Goal: Task Accomplishment & Management: Manage account settings

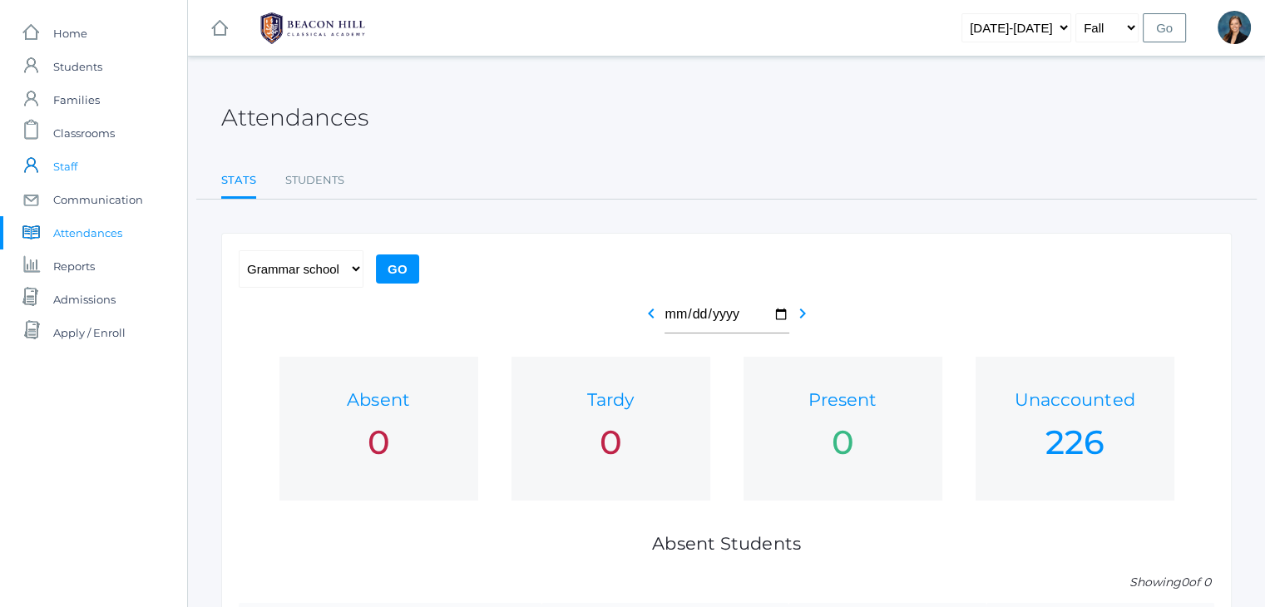
click at [69, 161] on span "Staff" at bounding box center [65, 166] width 24 height 33
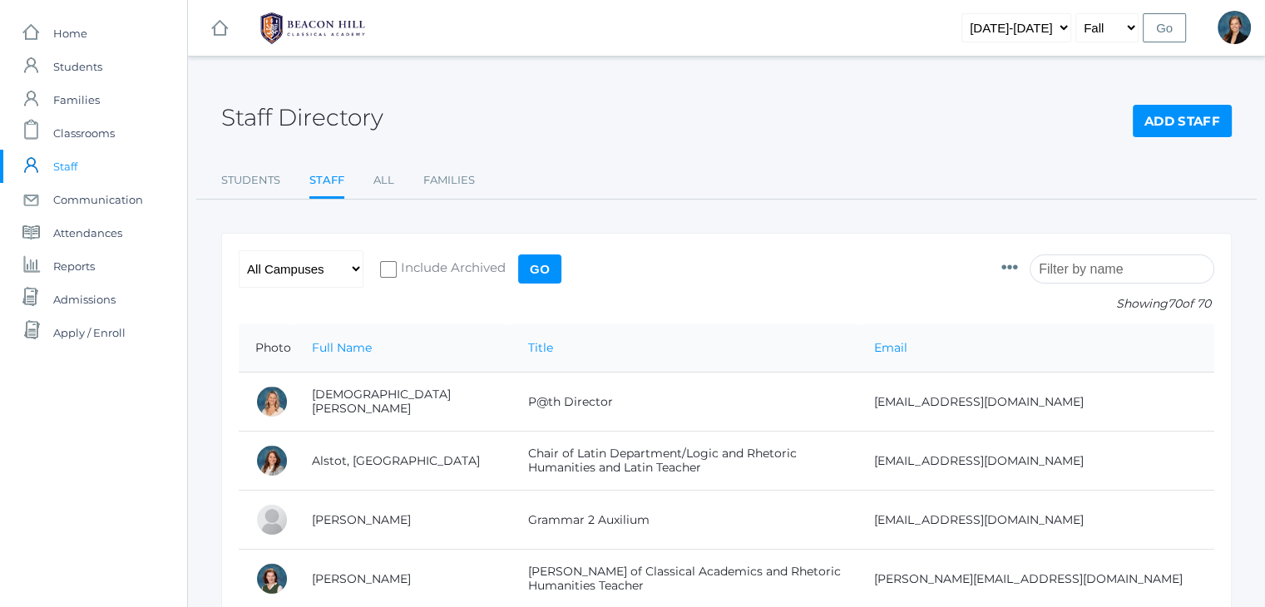
click at [1091, 267] on input "search" at bounding box center [1122, 269] width 185 height 29
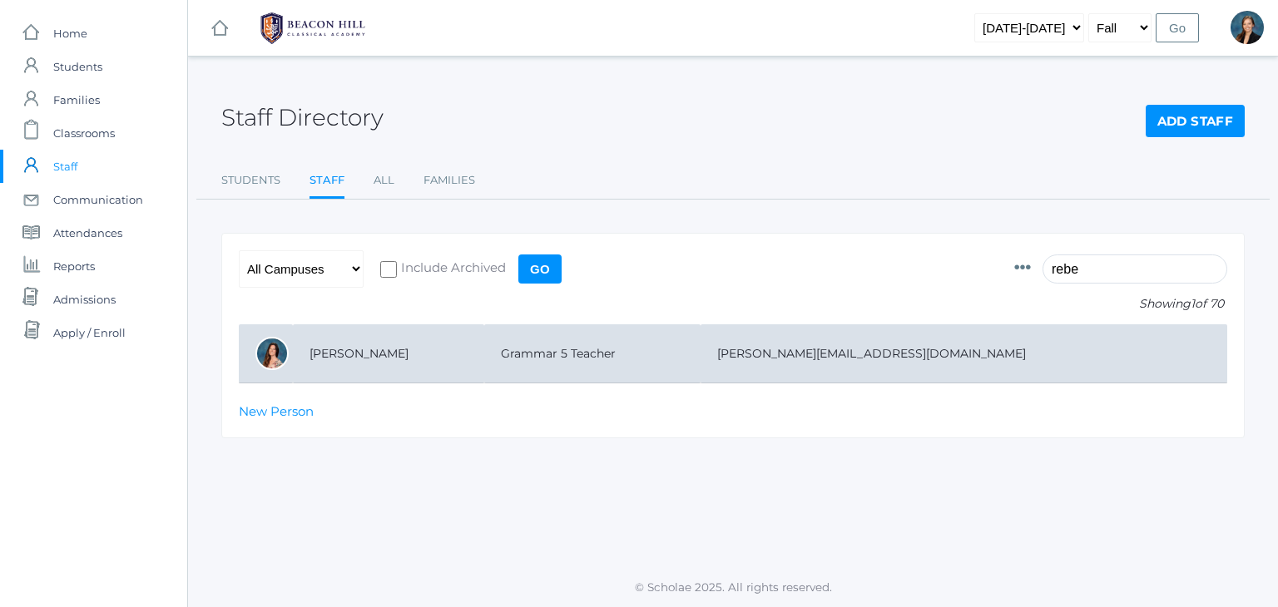
type input "rebe"
click at [537, 340] on td "Grammar 5 Teacher" at bounding box center [592, 353] width 216 height 59
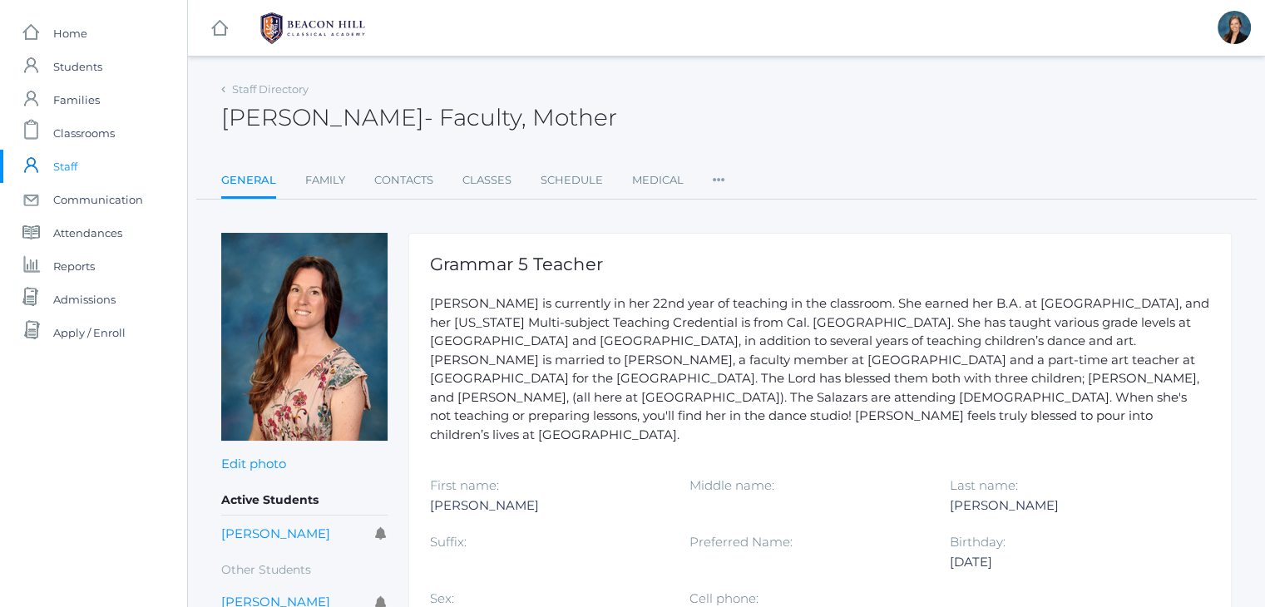
click at [333, 312] on img at bounding box center [304, 337] width 166 height 208
click at [334, 346] on img at bounding box center [304, 337] width 166 height 208
click at [87, 65] on span "Students" at bounding box center [77, 66] width 49 height 33
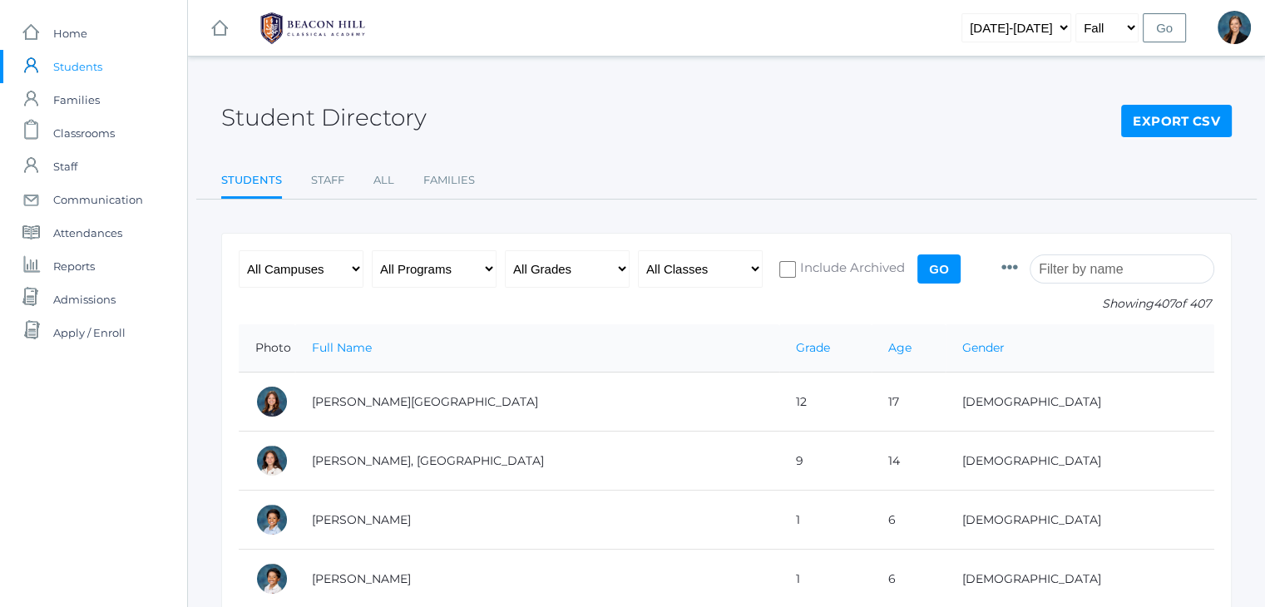
click at [1105, 275] on input "search" at bounding box center [1122, 269] width 185 height 29
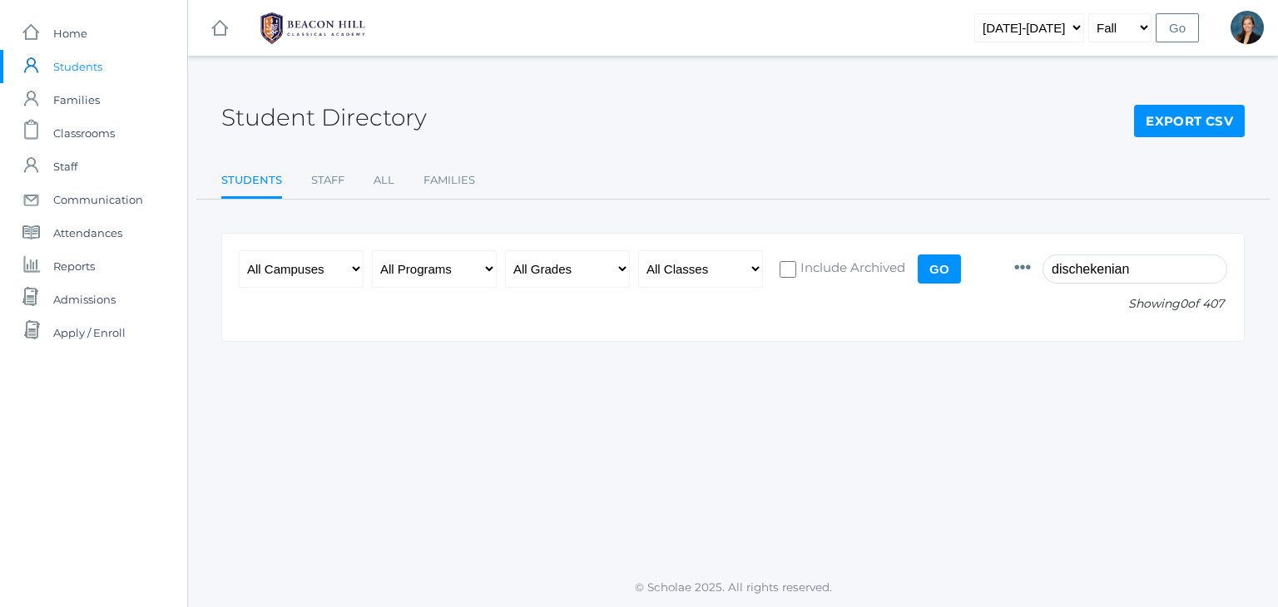
type input "dischekenian"
click at [943, 270] on input "Go" at bounding box center [939, 269] width 43 height 29
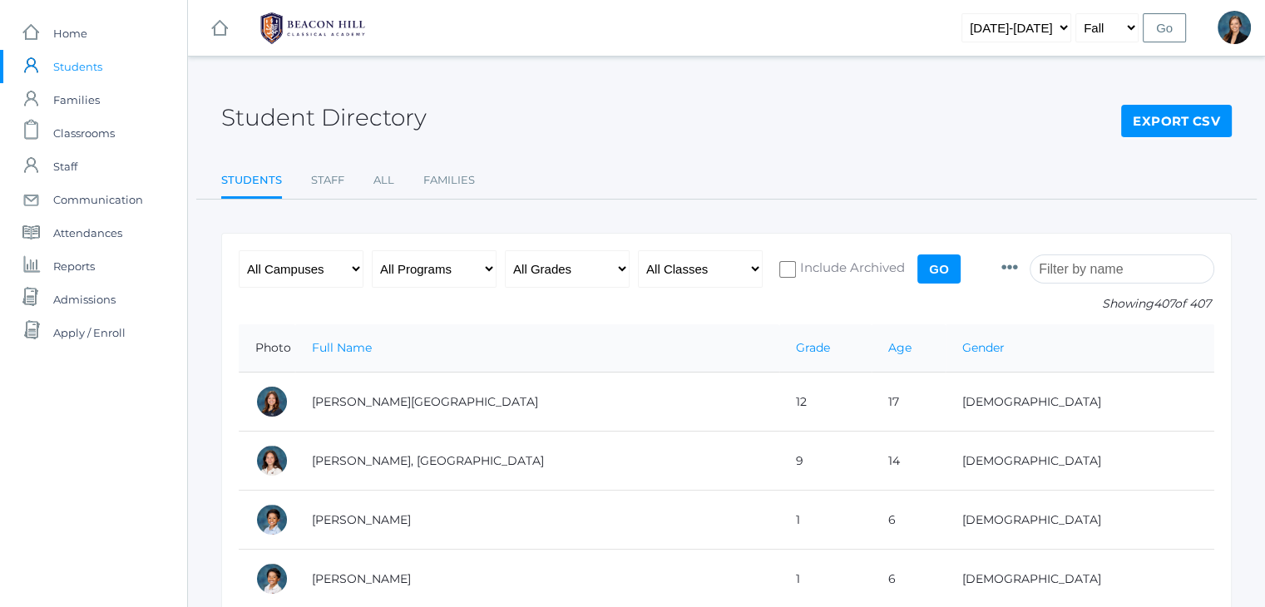
click at [1106, 268] on input "search" at bounding box center [1122, 269] width 185 height 29
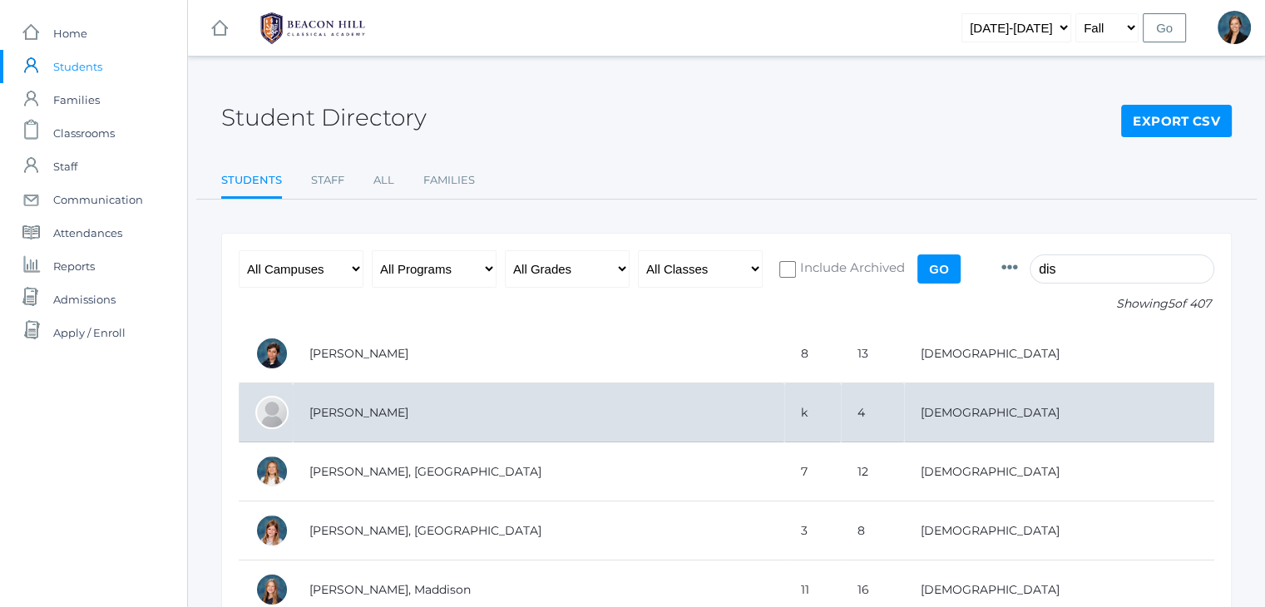
type input "dis"
click at [353, 408] on td "[PERSON_NAME]" at bounding box center [539, 413] width 492 height 59
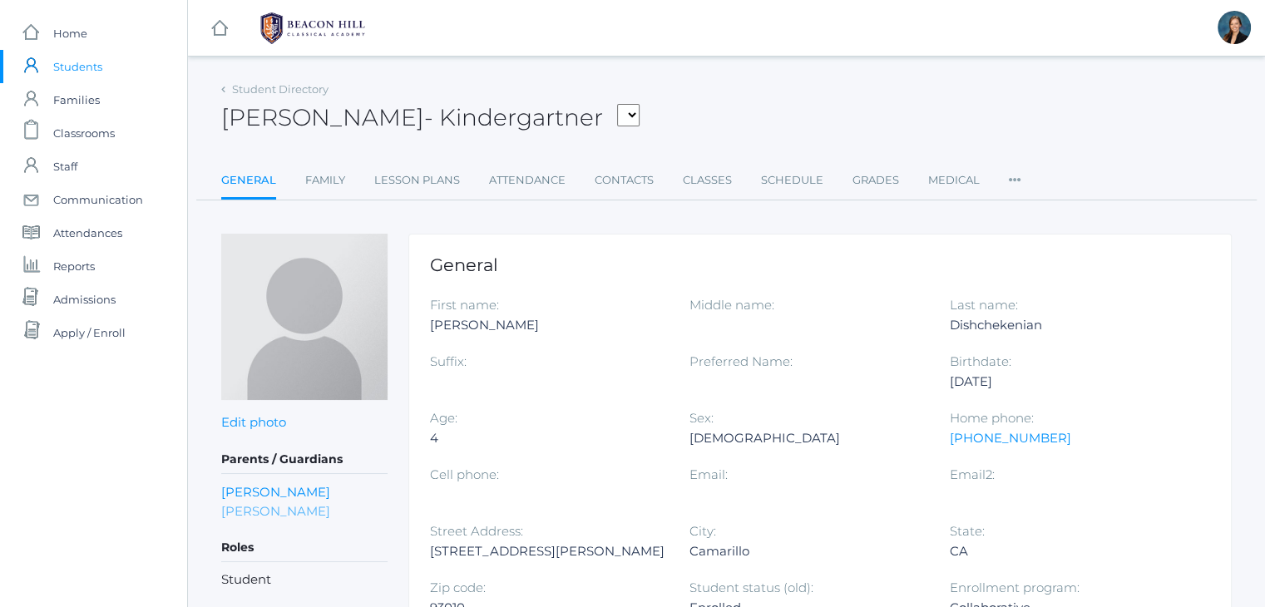
click at [300, 504] on link "[PERSON_NAME]" at bounding box center [275, 511] width 109 height 19
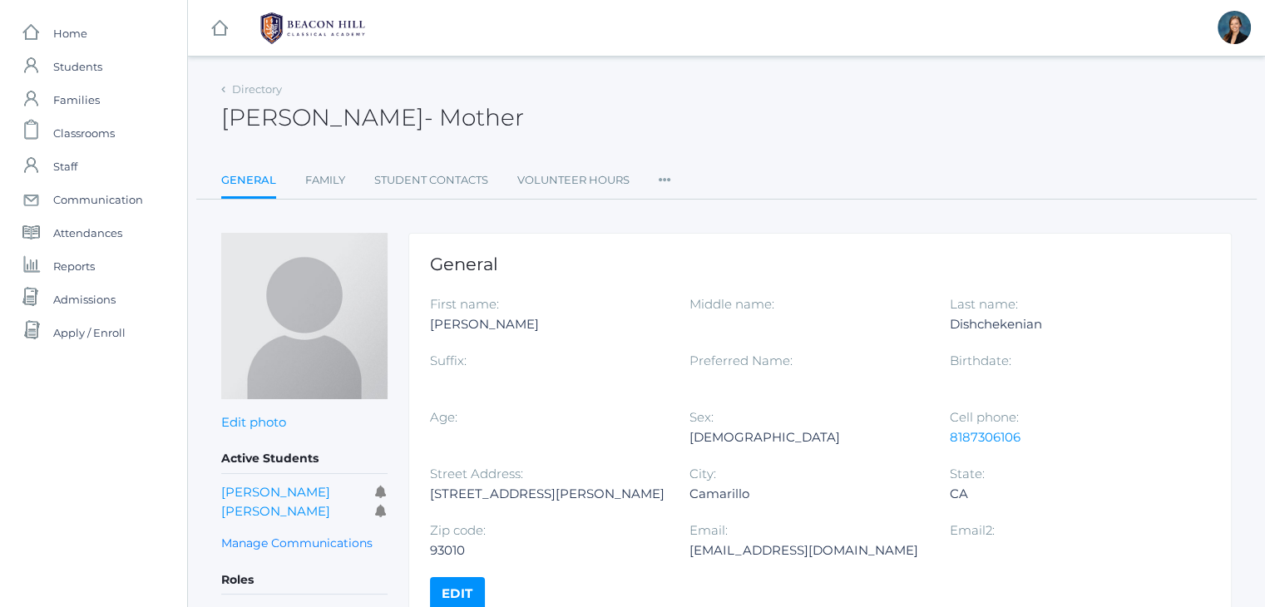
click at [666, 176] on icon at bounding box center [665, 175] width 12 height 22
click at [684, 245] on link "User Access" at bounding box center [725, 247] width 100 height 33
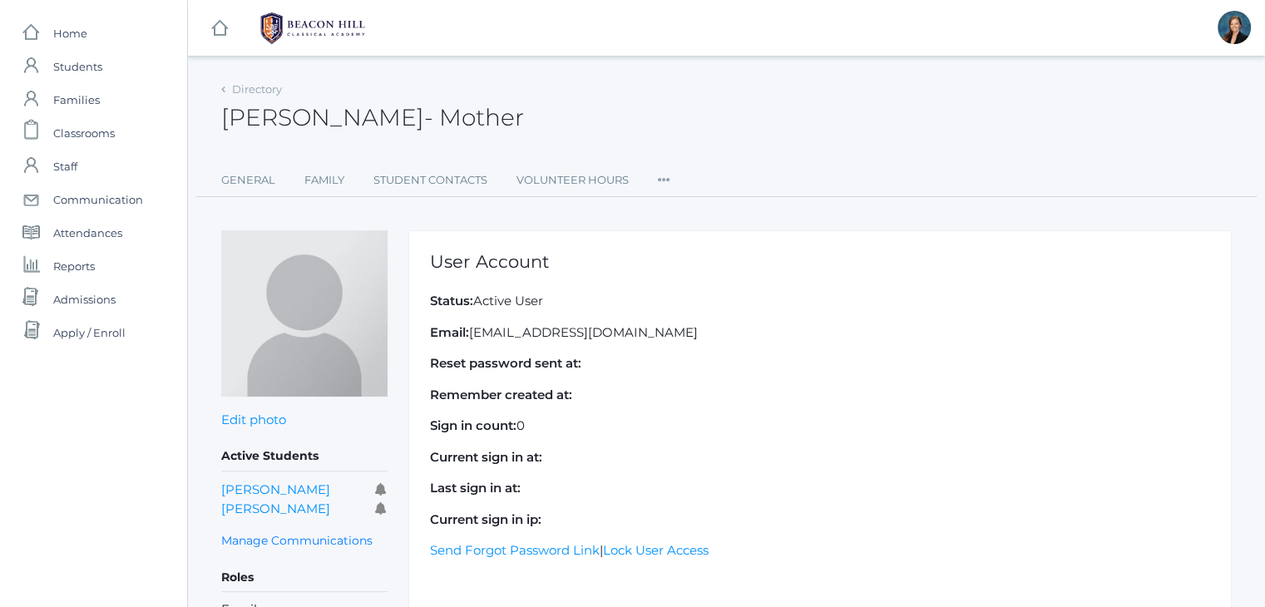
click at [663, 171] on icon at bounding box center [664, 175] width 12 height 22
click at [683, 277] on link "Permissions" at bounding box center [725, 282] width 100 height 33
click at [64, 300] on span "Admissions" at bounding box center [84, 299] width 62 height 33
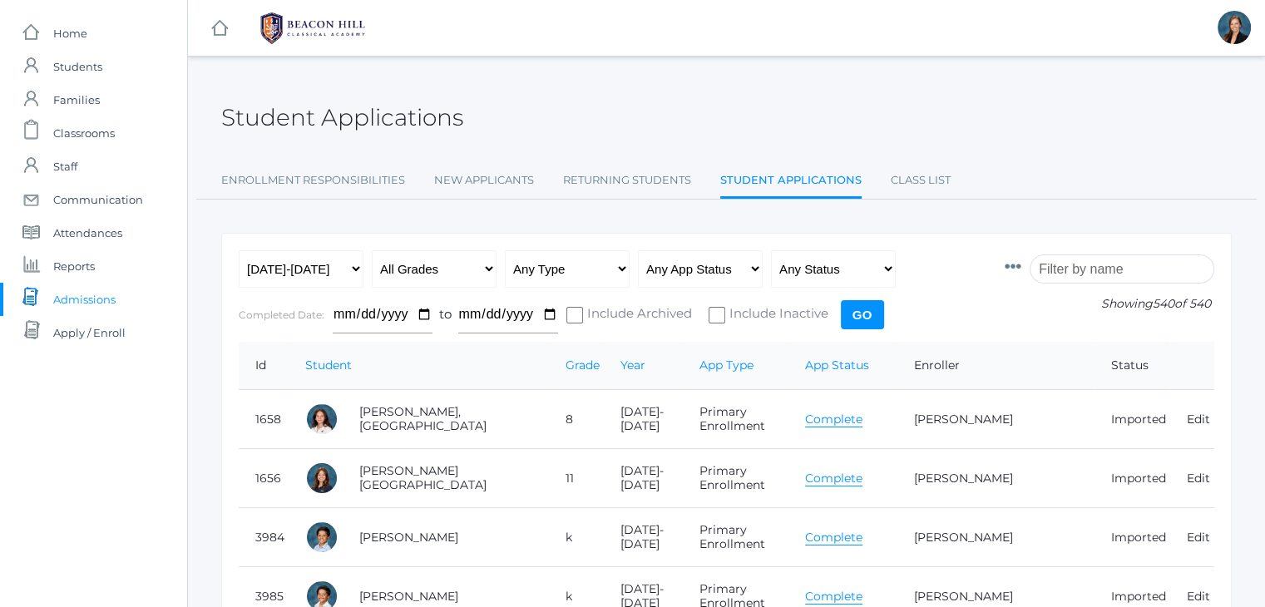
click at [1118, 264] on input "search" at bounding box center [1122, 269] width 185 height 29
click at [1080, 269] on input "search" at bounding box center [1122, 269] width 185 height 29
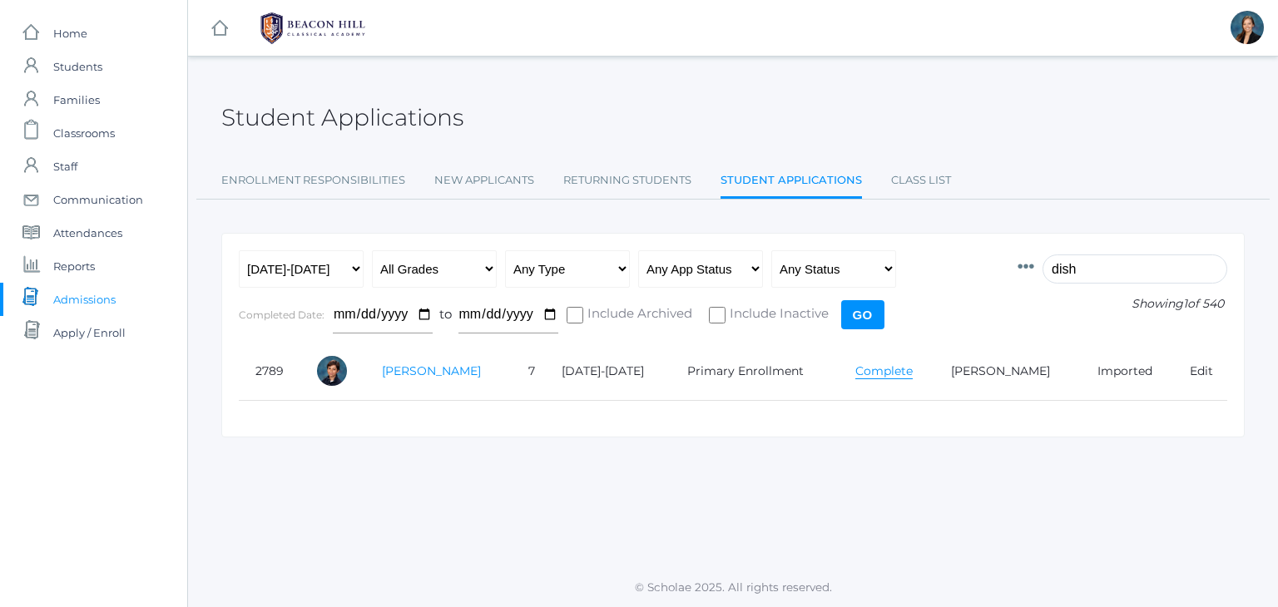
type input "dish"
click at [427, 369] on link "Dishchekenian, Andrew" at bounding box center [431, 371] width 99 height 15
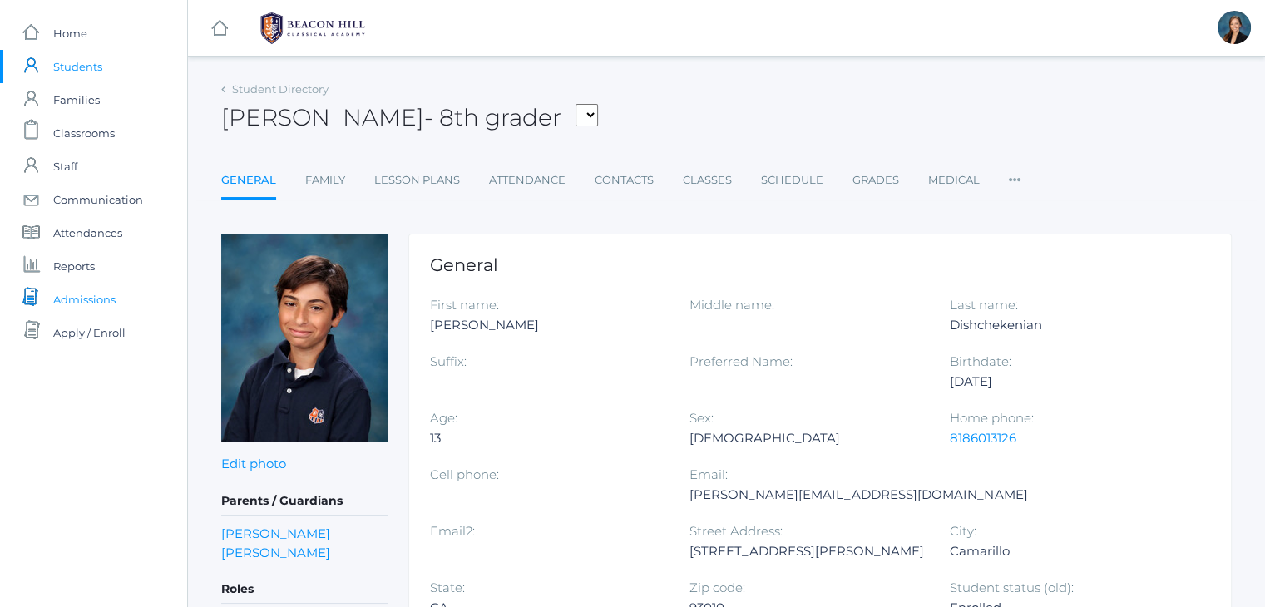
click at [102, 304] on span "Admissions" at bounding box center [84, 299] width 62 height 33
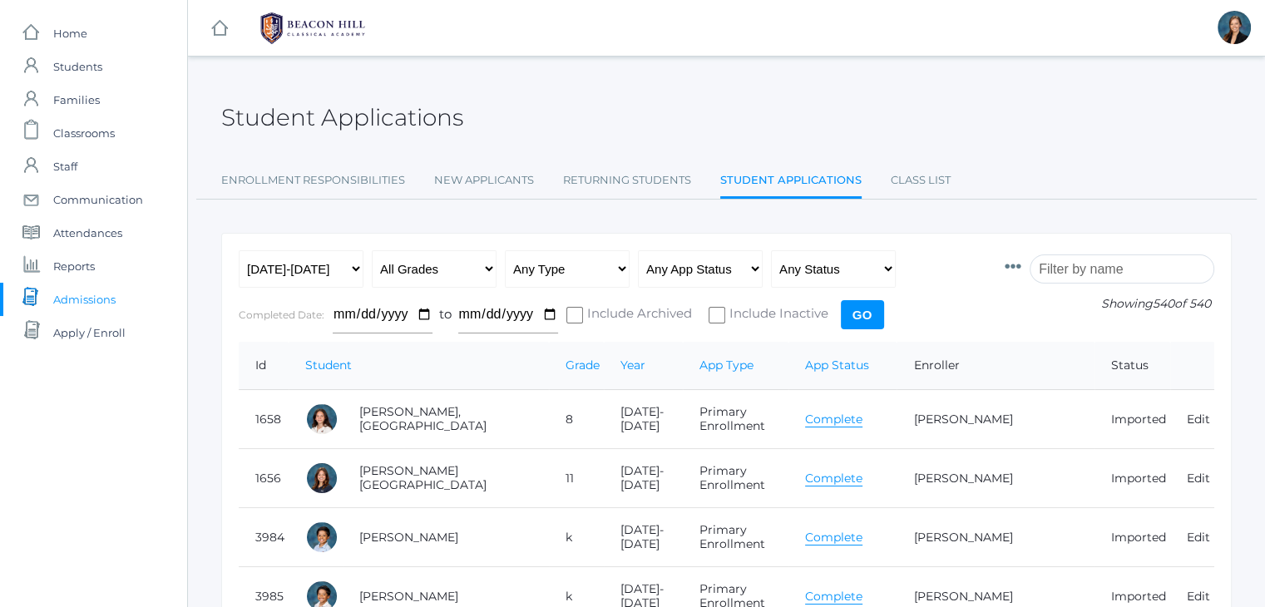
click at [1104, 267] on input "search" at bounding box center [1122, 269] width 185 height 29
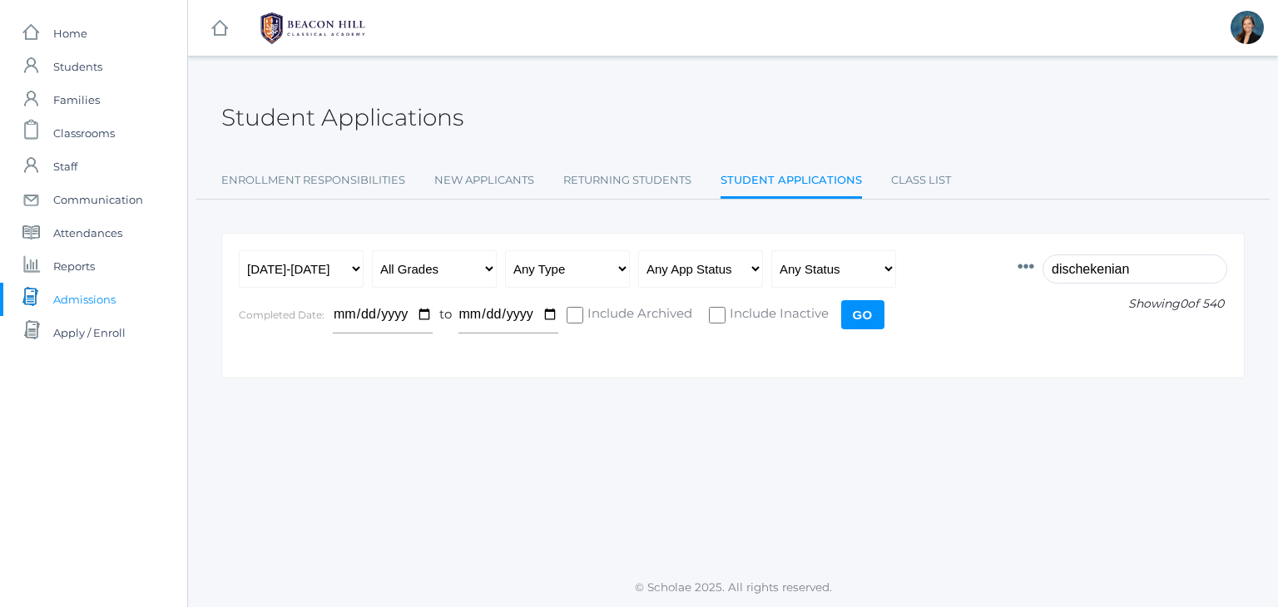
click at [864, 314] on input "Go" at bounding box center [862, 314] width 43 height 29
click at [1167, 273] on input "dischekenian" at bounding box center [1134, 269] width 185 height 29
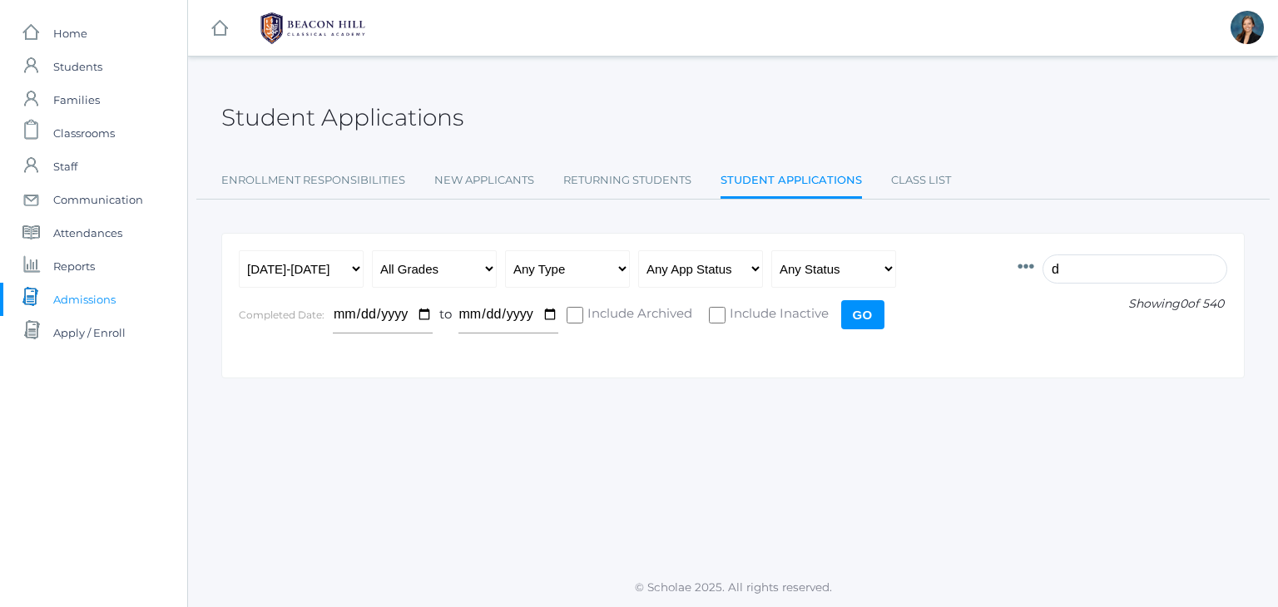
type input "d"
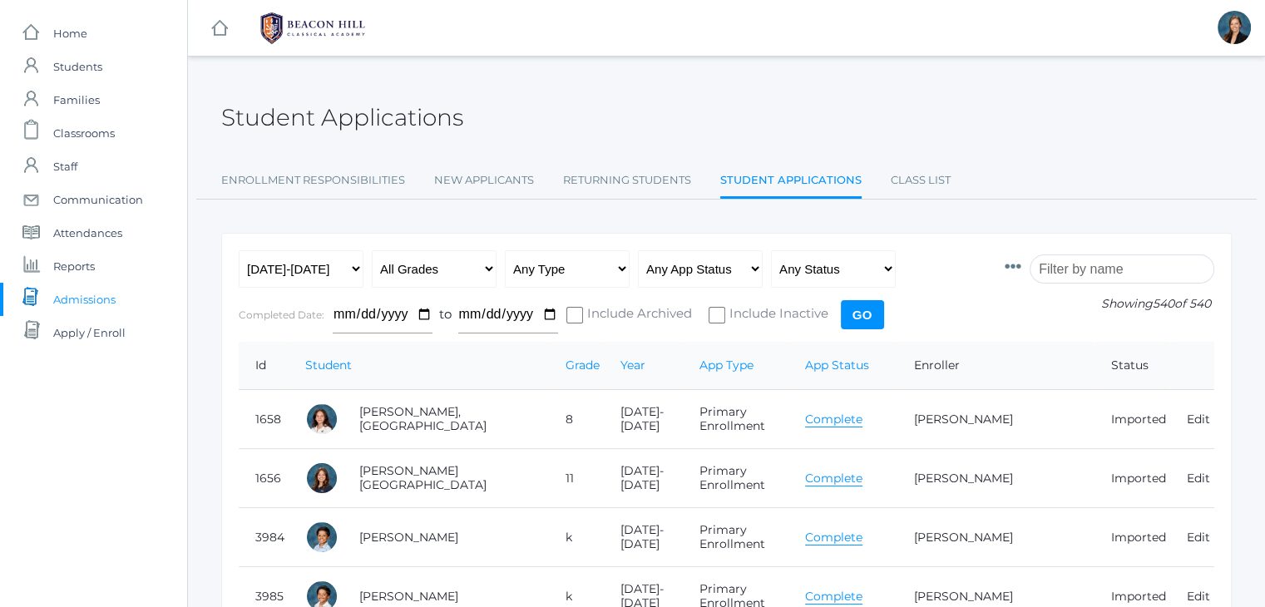
click at [1137, 269] on input "search" at bounding box center [1122, 269] width 185 height 29
click at [1137, 268] on input "search" at bounding box center [1122, 269] width 185 height 29
click at [1133, 268] on input "search" at bounding box center [1122, 269] width 185 height 29
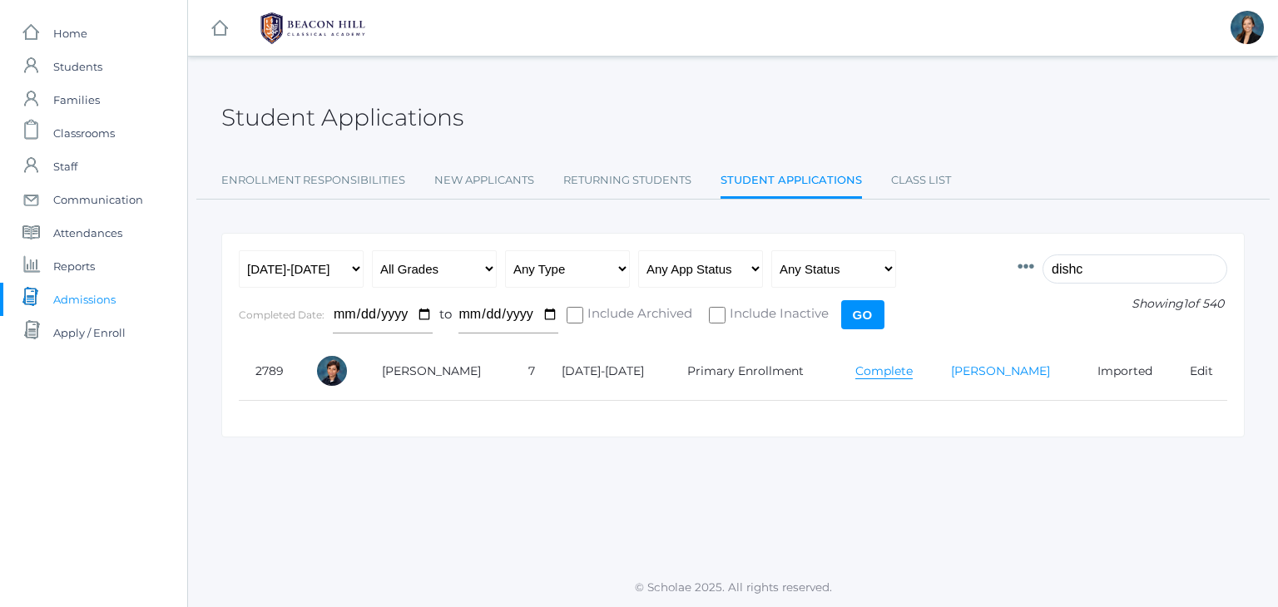
type input "dishc"
click at [1000, 371] on link "Peter Dishchekenian" at bounding box center [1000, 371] width 99 height 15
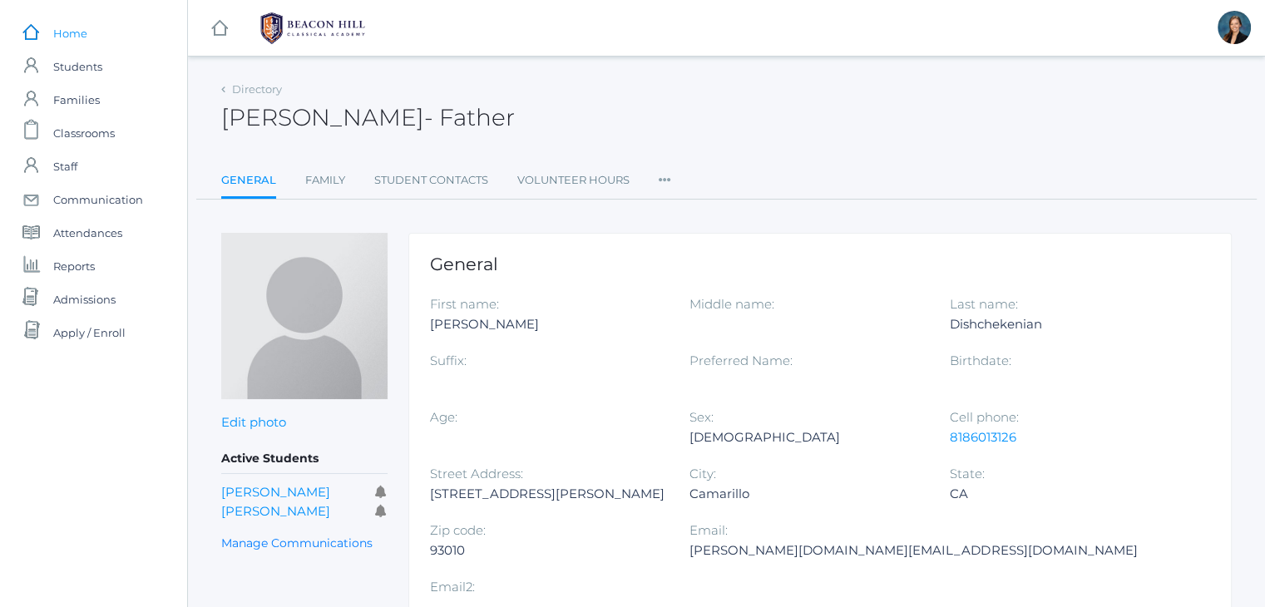
click at [60, 41] on span "Home" at bounding box center [70, 33] width 34 height 33
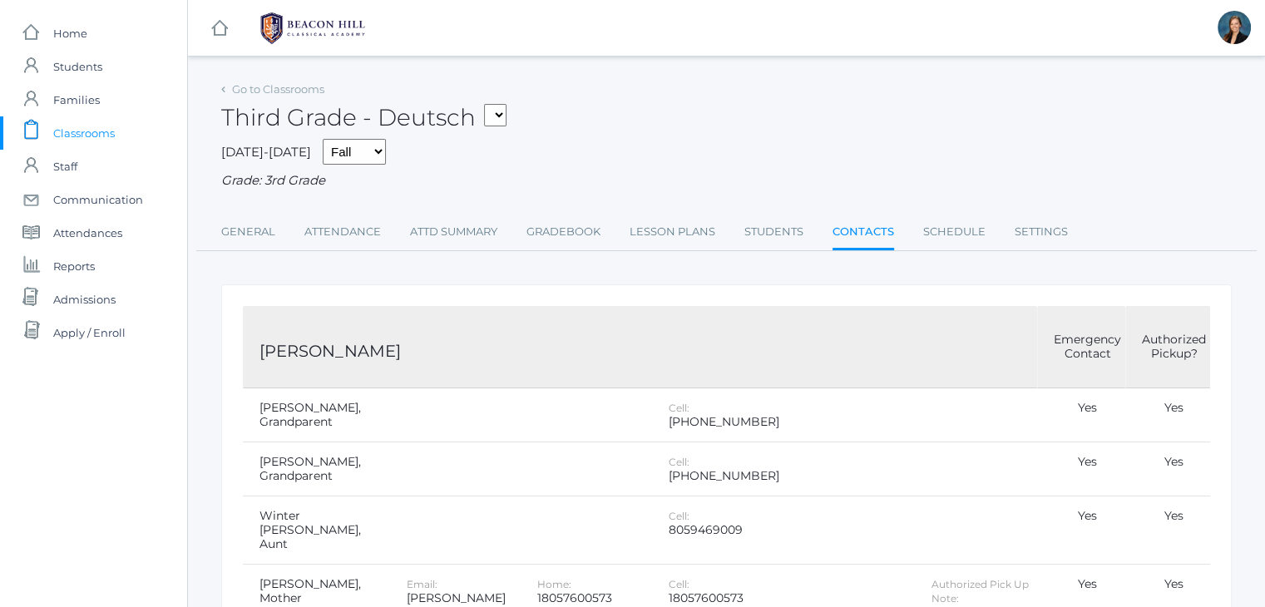
click at [66, 125] on span "Classrooms" at bounding box center [84, 132] width 62 height 33
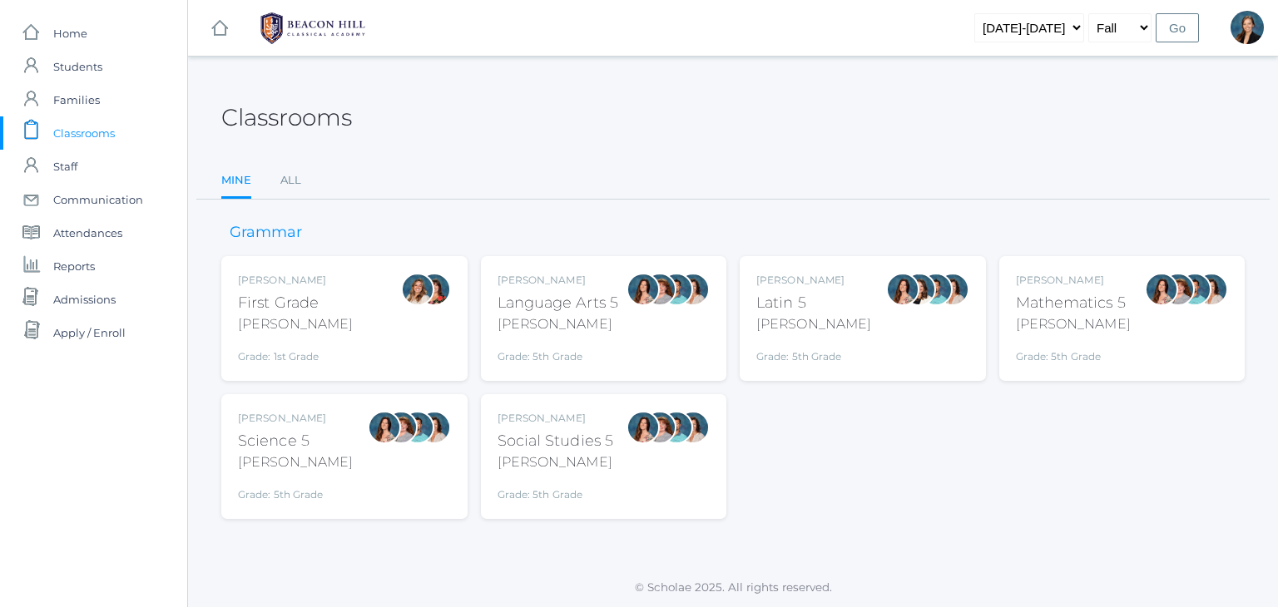
click at [293, 309] on div "First Grade" at bounding box center [295, 303] width 115 height 22
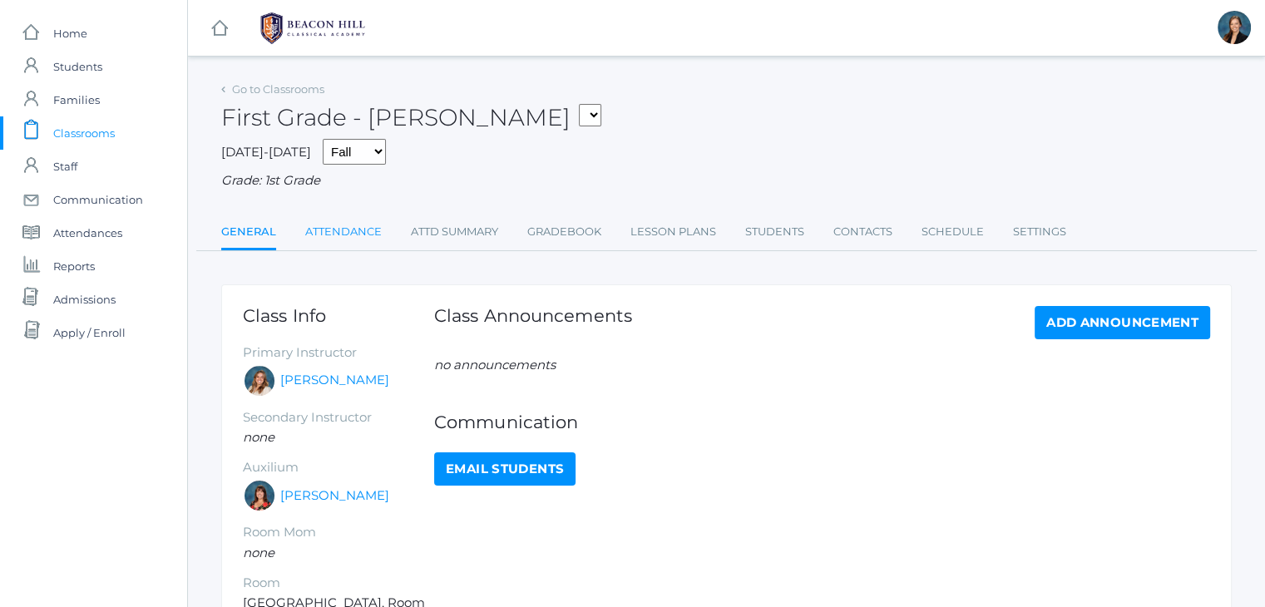
click at [339, 231] on link "Attendance" at bounding box center [343, 231] width 77 height 33
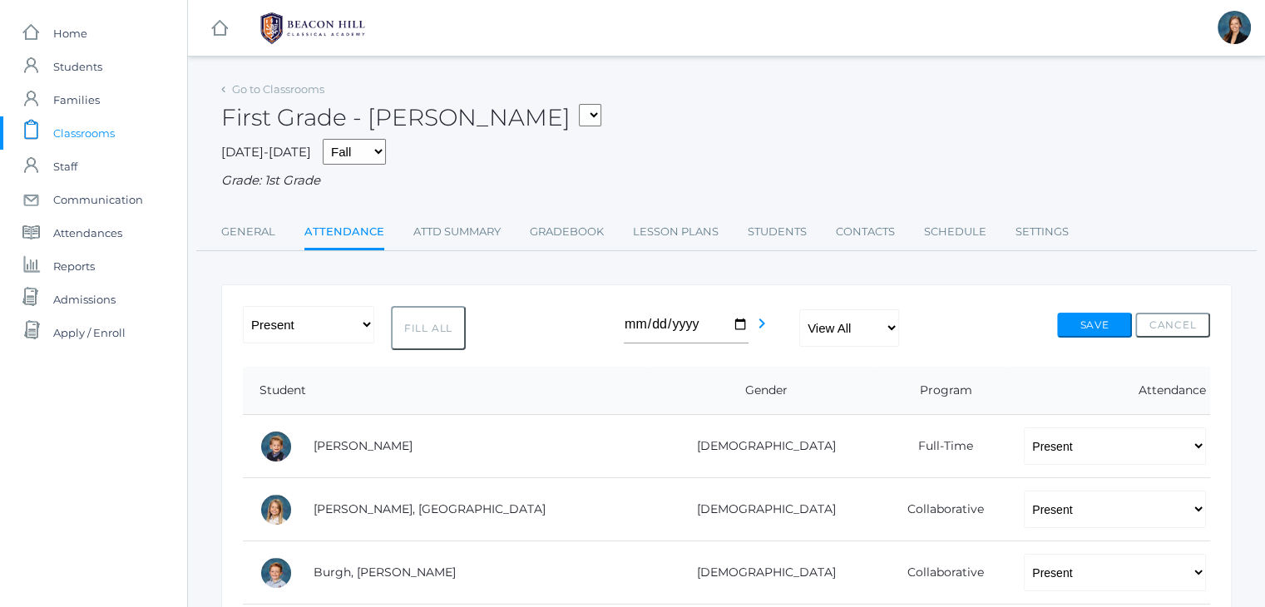
click at [90, 131] on span "Classrooms" at bounding box center [84, 132] width 62 height 33
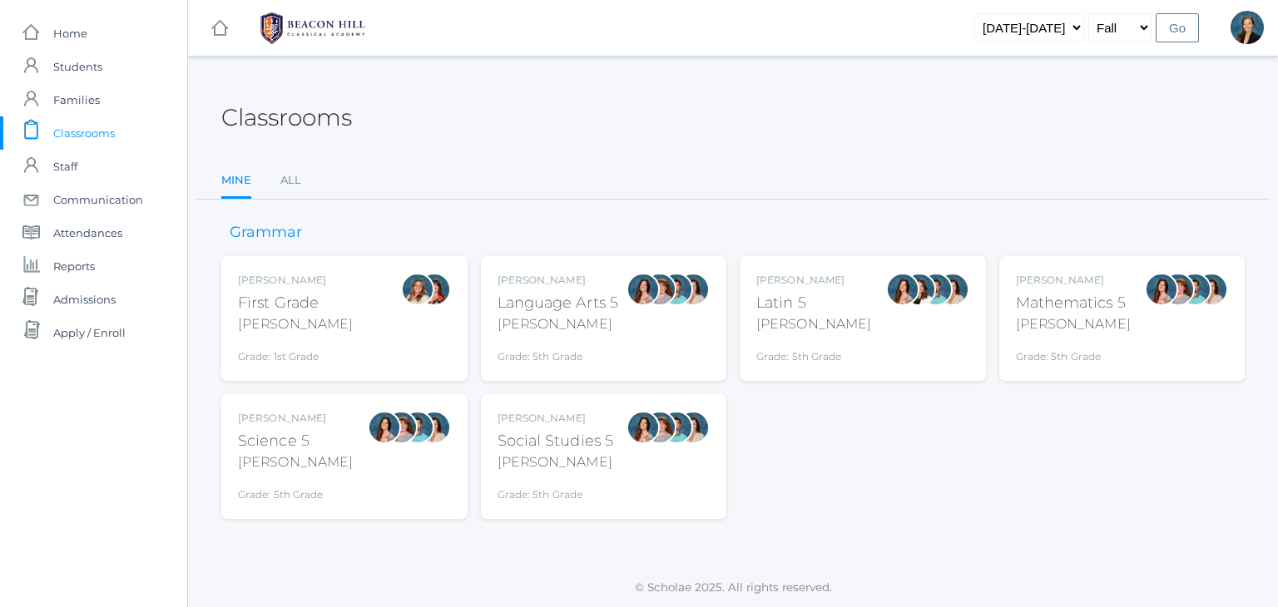
click at [583, 311] on div "Language Arts 5" at bounding box center [557, 303] width 121 height 22
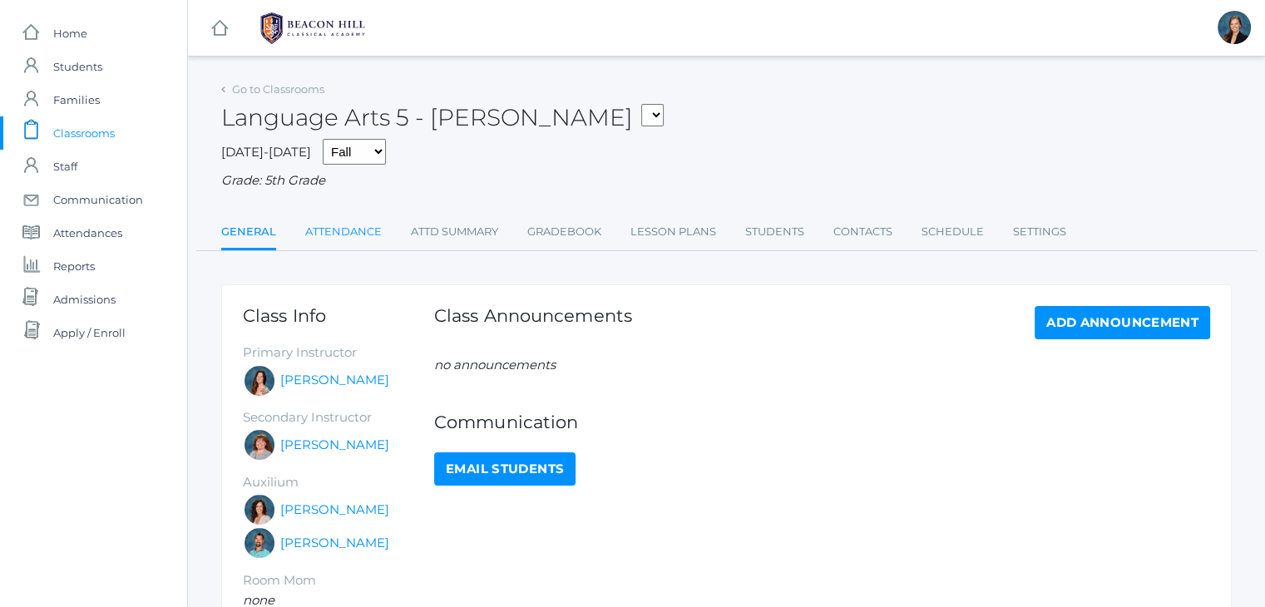
click at [344, 225] on link "Attendance" at bounding box center [343, 231] width 77 height 33
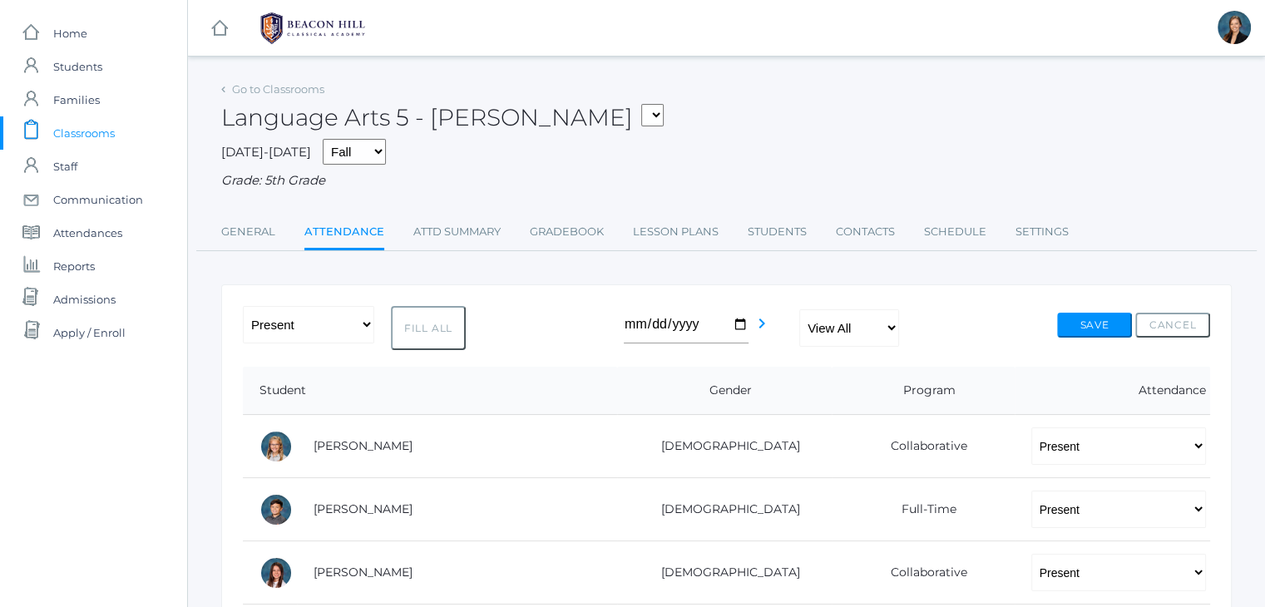
click at [93, 129] on span "Classrooms" at bounding box center [84, 132] width 62 height 33
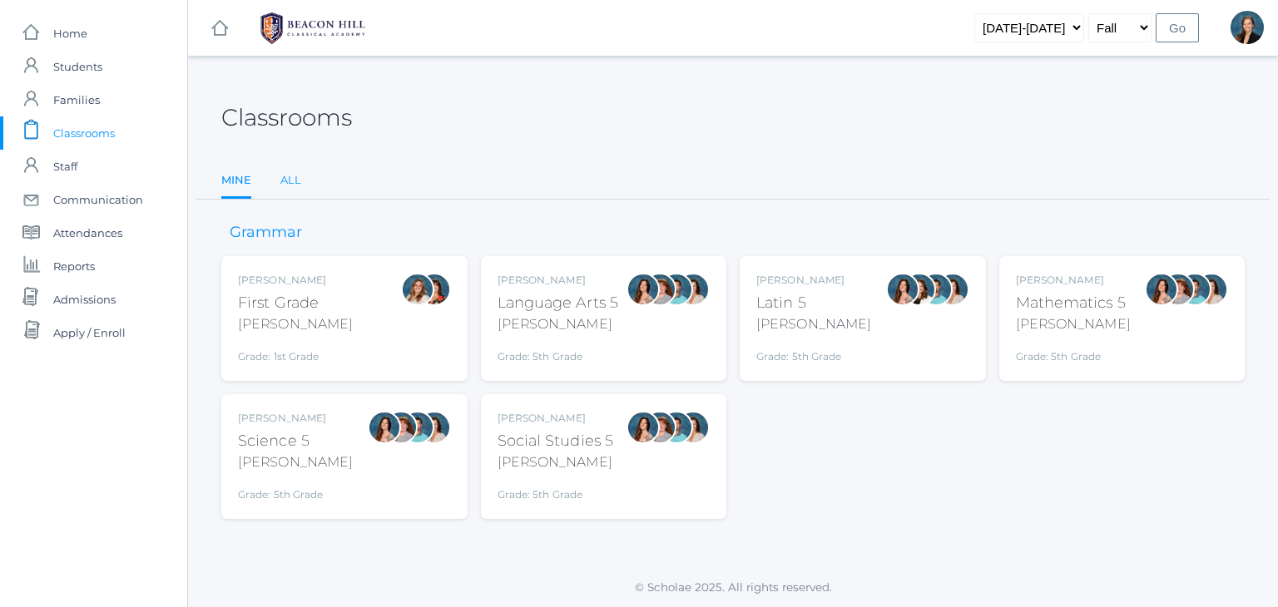
click at [280, 184] on link "All" at bounding box center [290, 180] width 21 height 33
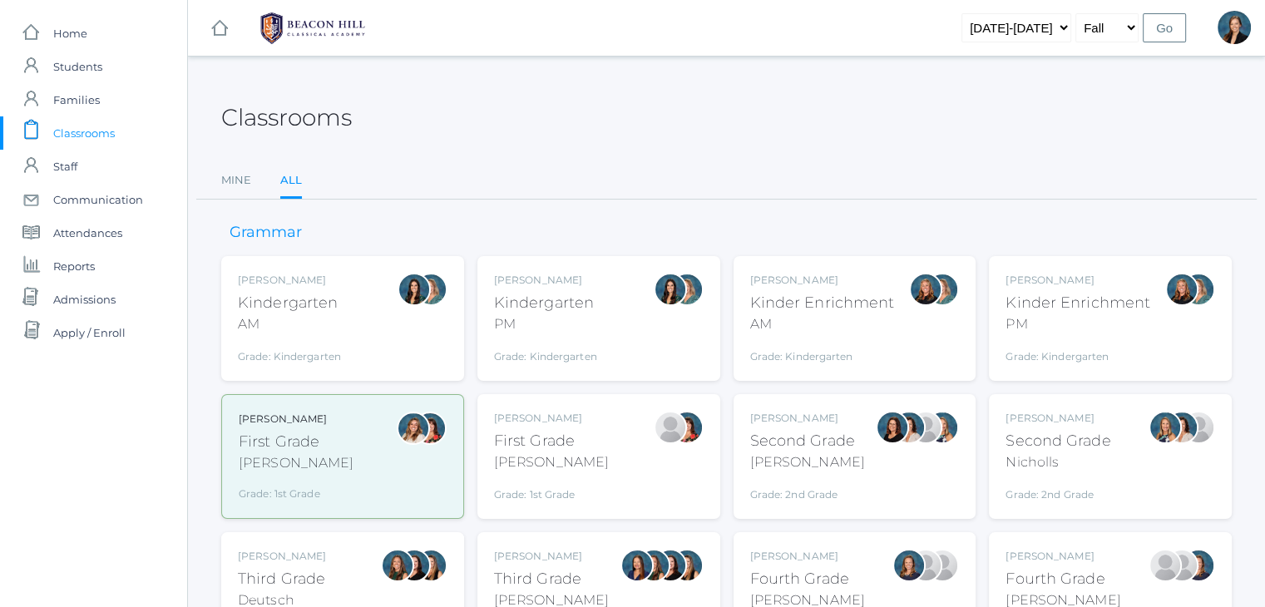
click at [274, 358] on div "Grade: Kindergarten" at bounding box center [289, 352] width 103 height 23
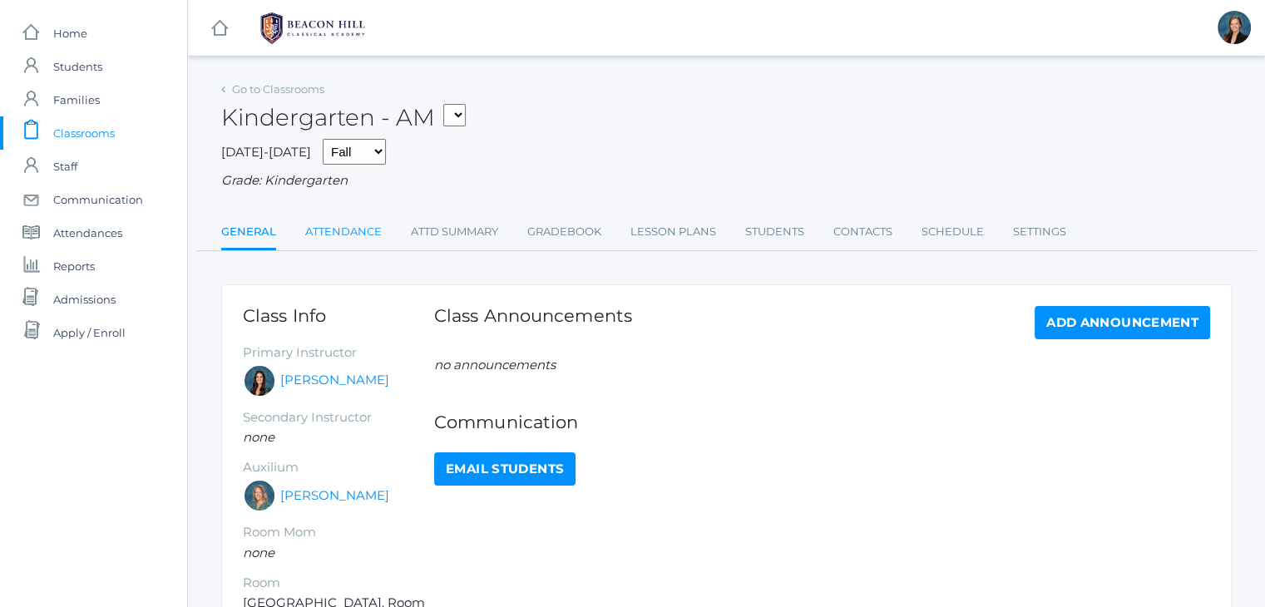
click at [369, 222] on link "Attendance" at bounding box center [343, 231] width 77 height 33
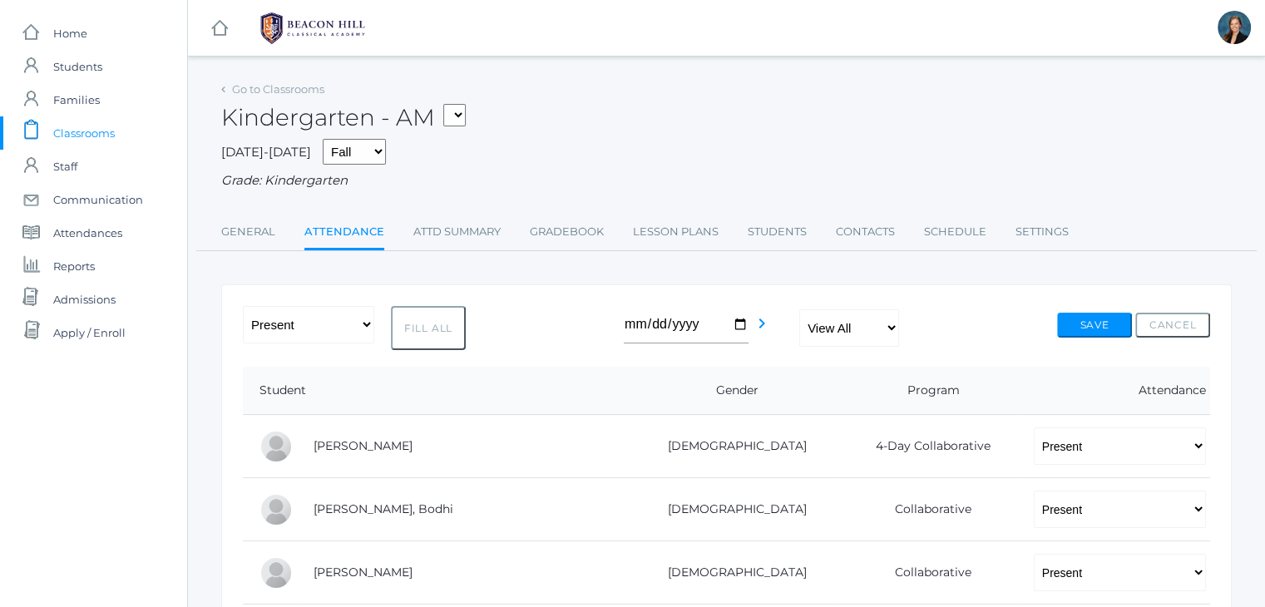
click at [98, 141] on span "Classrooms" at bounding box center [84, 132] width 62 height 33
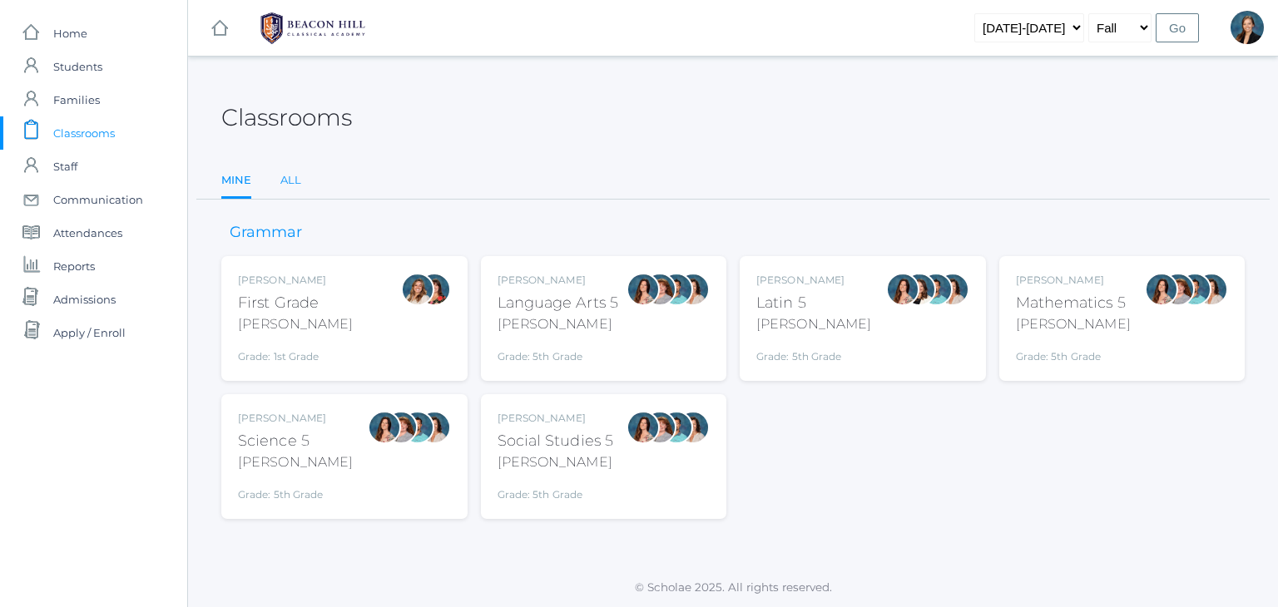
click at [283, 176] on link "All" at bounding box center [290, 180] width 21 height 33
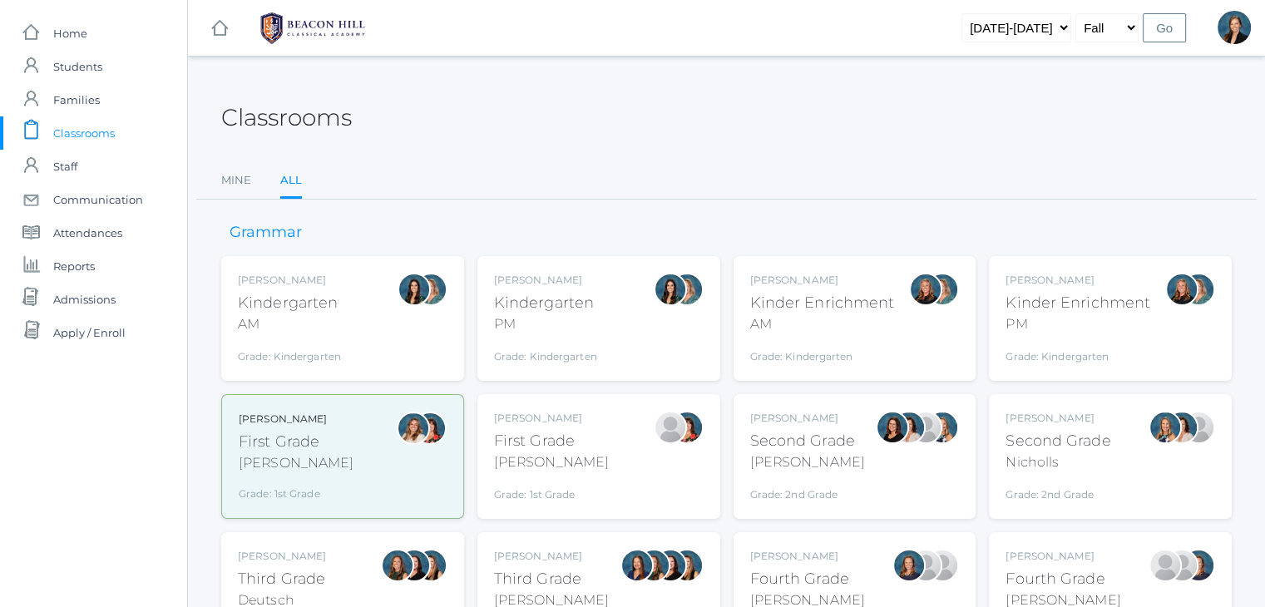
click at [818, 344] on div "Grade: Kindergarten" at bounding box center [822, 352] width 145 height 23
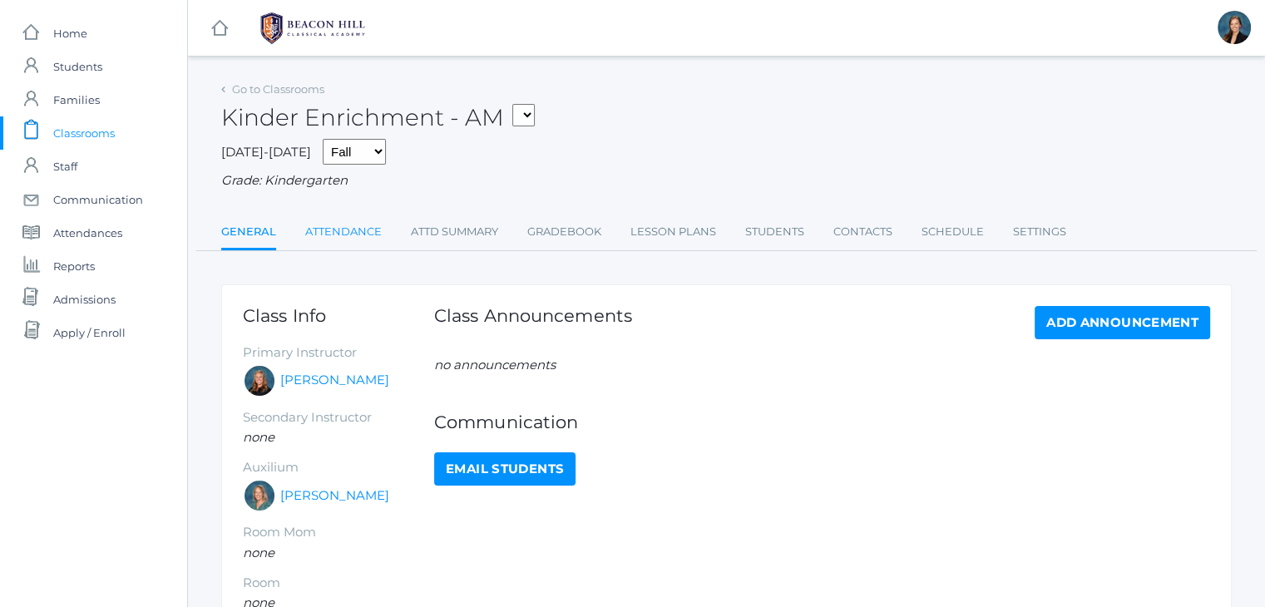
click at [337, 235] on link "Attendance" at bounding box center [343, 231] width 77 height 33
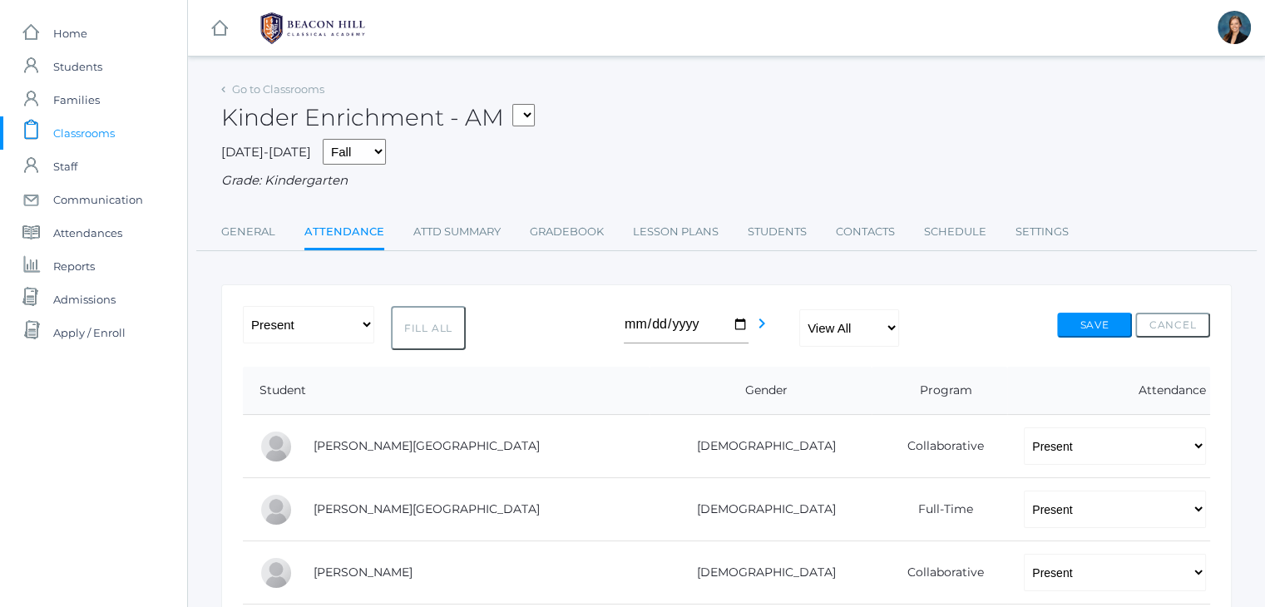
click at [99, 131] on span "Classrooms" at bounding box center [84, 132] width 62 height 33
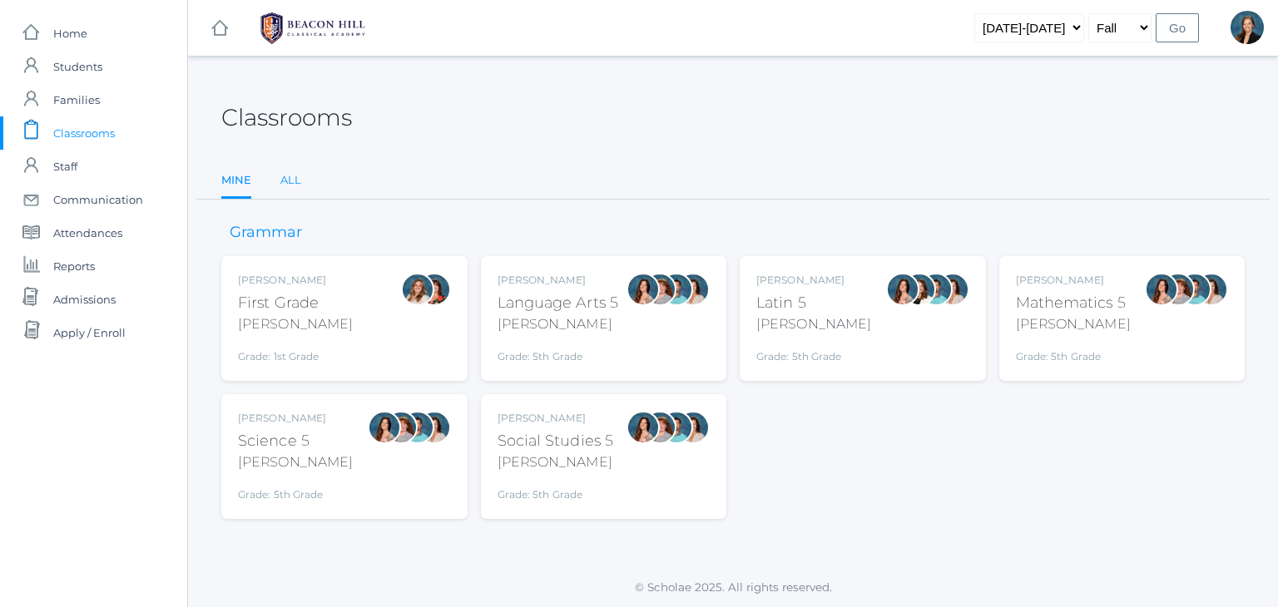
click at [290, 180] on link "All" at bounding box center [290, 180] width 21 height 33
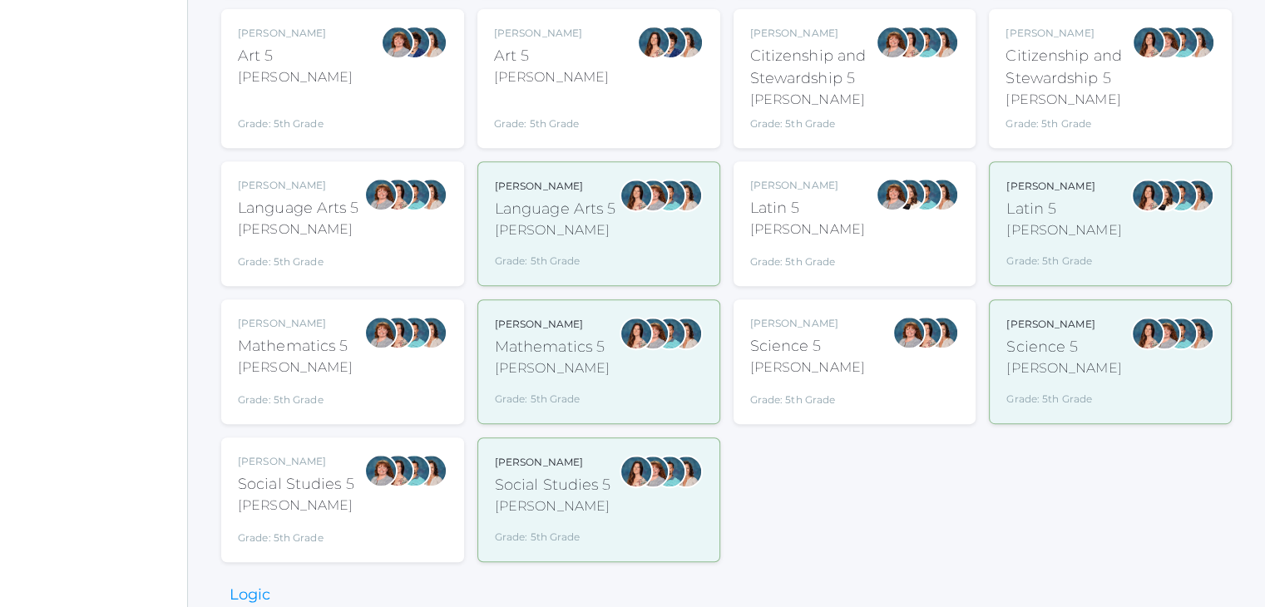
scroll to position [666, 0]
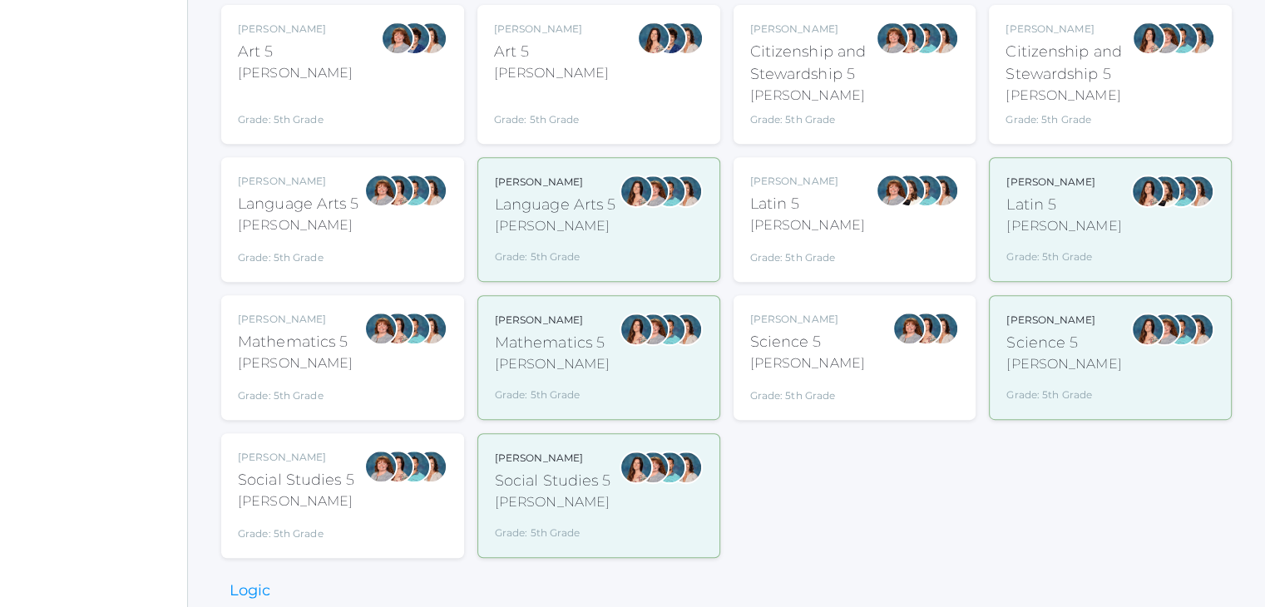
click at [336, 243] on div "Grade: 5th Grade" at bounding box center [298, 253] width 121 height 23
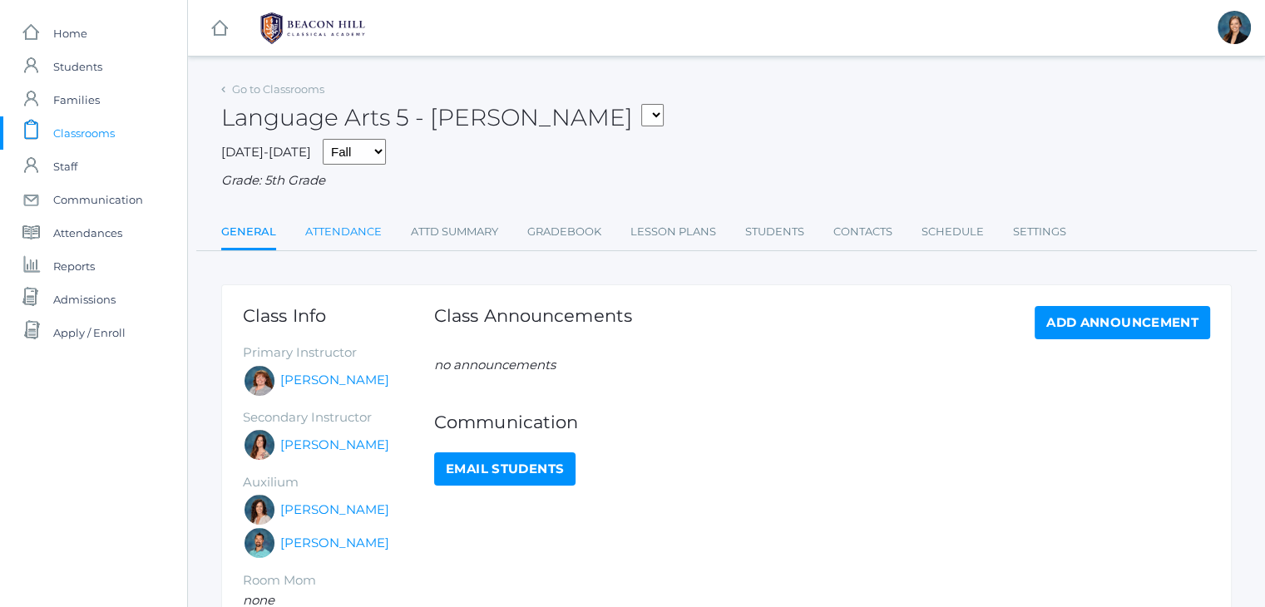
click at [329, 227] on link "Attendance" at bounding box center [343, 231] width 77 height 33
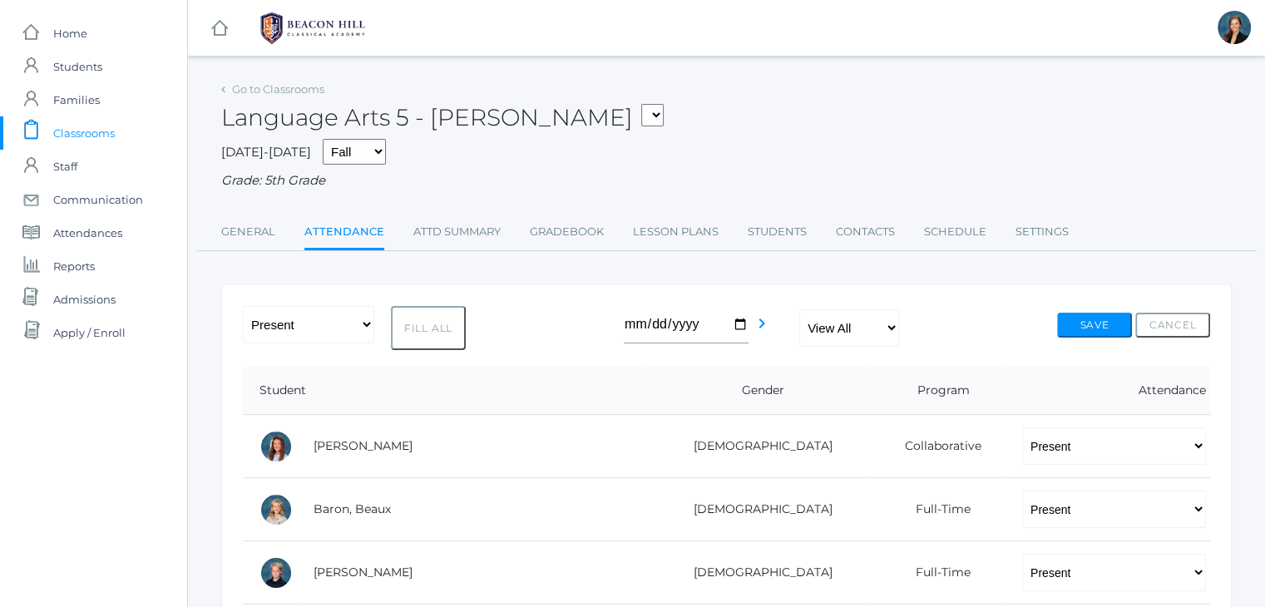
click at [89, 131] on span "Classrooms" at bounding box center [84, 132] width 62 height 33
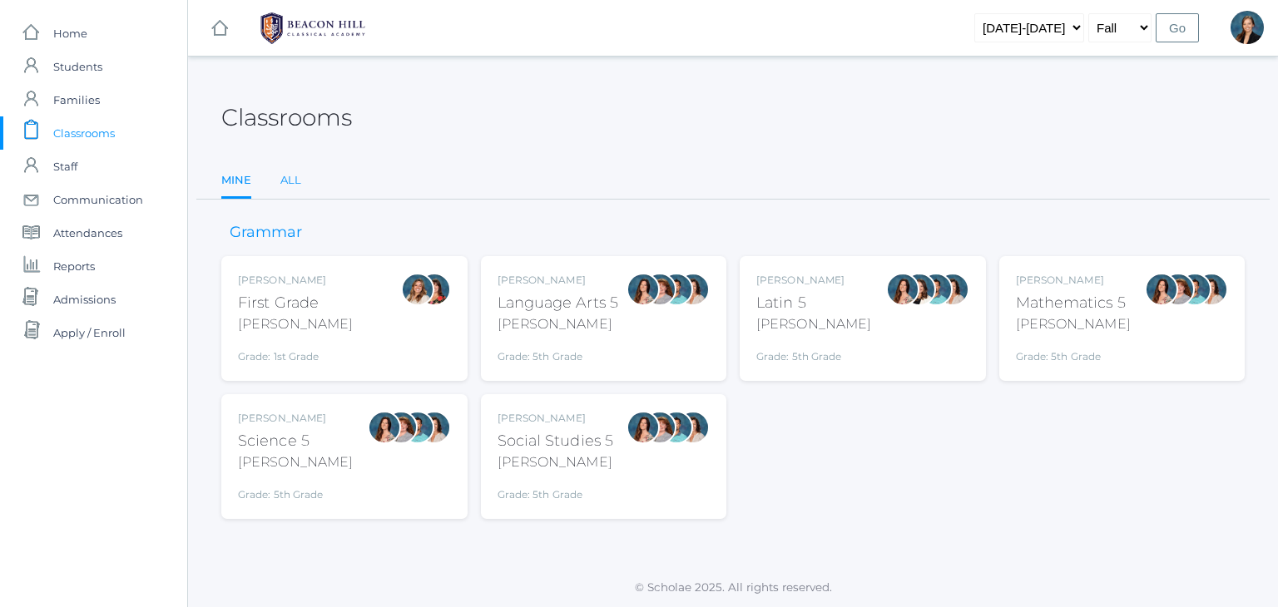
click at [293, 171] on link "All" at bounding box center [290, 180] width 21 height 33
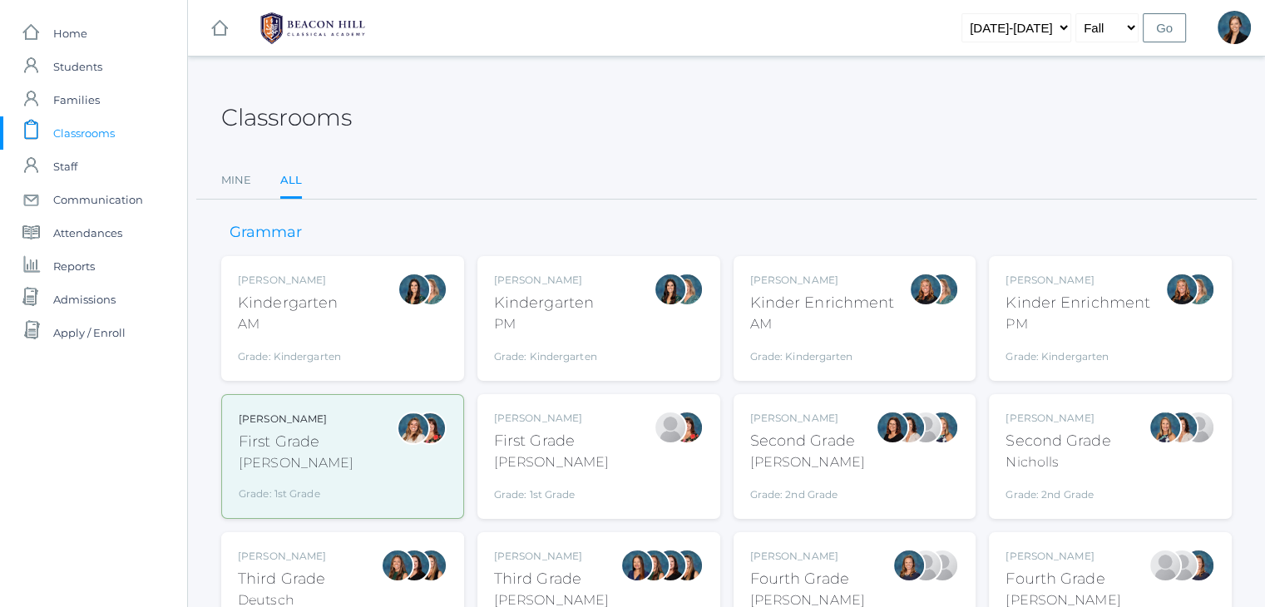
click at [789, 561] on div "[PERSON_NAME]" at bounding box center [807, 556] width 115 height 15
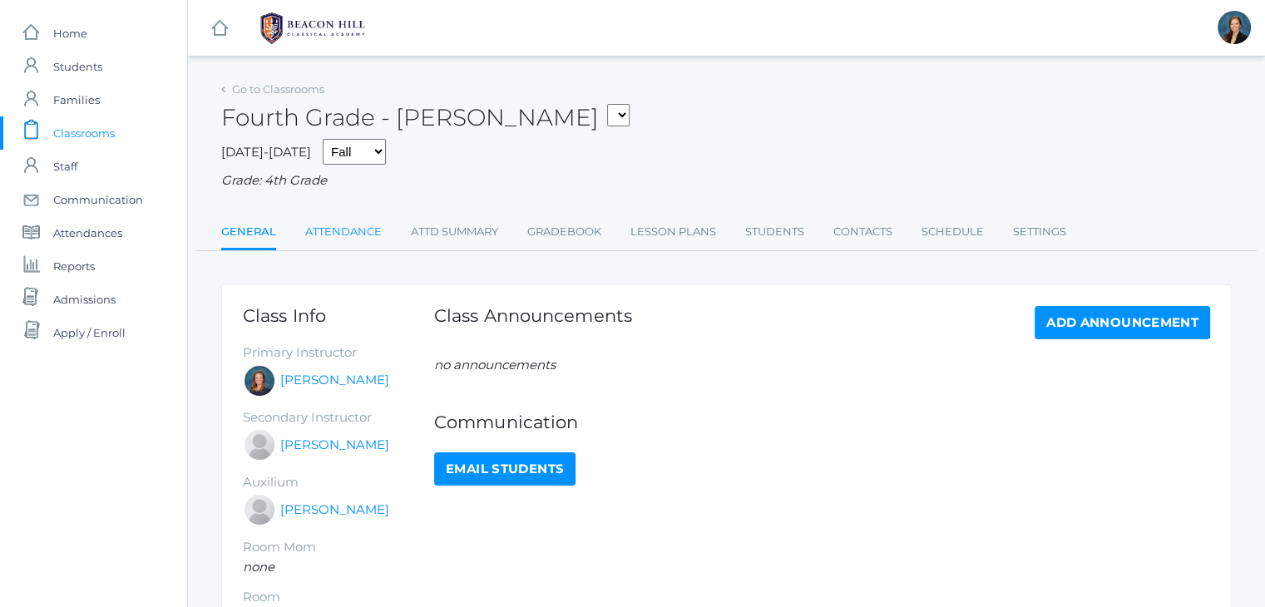
click at [343, 224] on link "Attendance" at bounding box center [343, 231] width 77 height 33
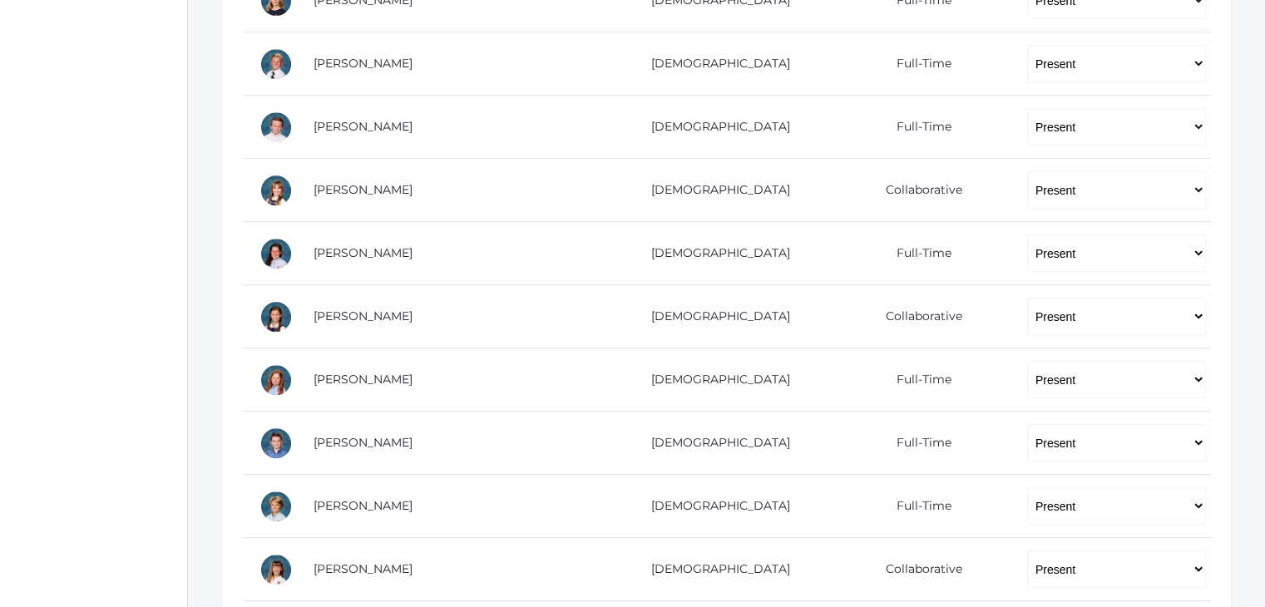
scroll to position [965, 0]
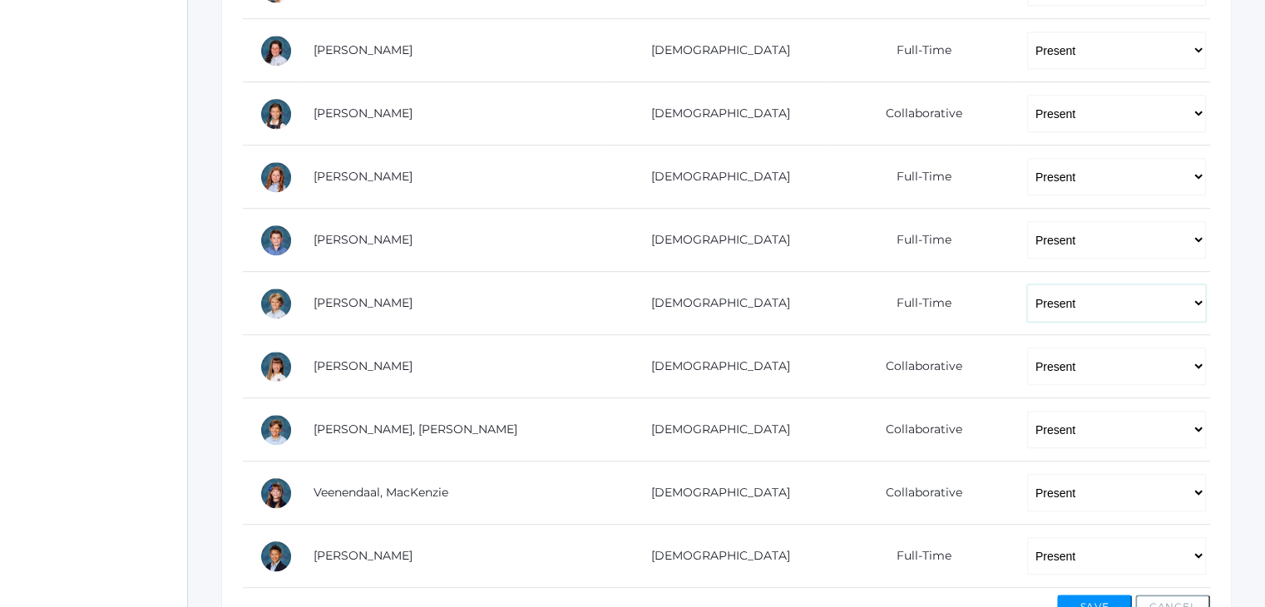
click at [1028, 296] on select "-- Present Present-At-Home Tardy Excused Tardy Unexcused Absent Excused Absent …" at bounding box center [1116, 303] width 179 height 37
select select "AE"
click at [1027, 285] on select "-- Present Present-At-Home Tardy Excused Tardy Unexcused Absent Excused Absent …" at bounding box center [1116, 303] width 179 height 37
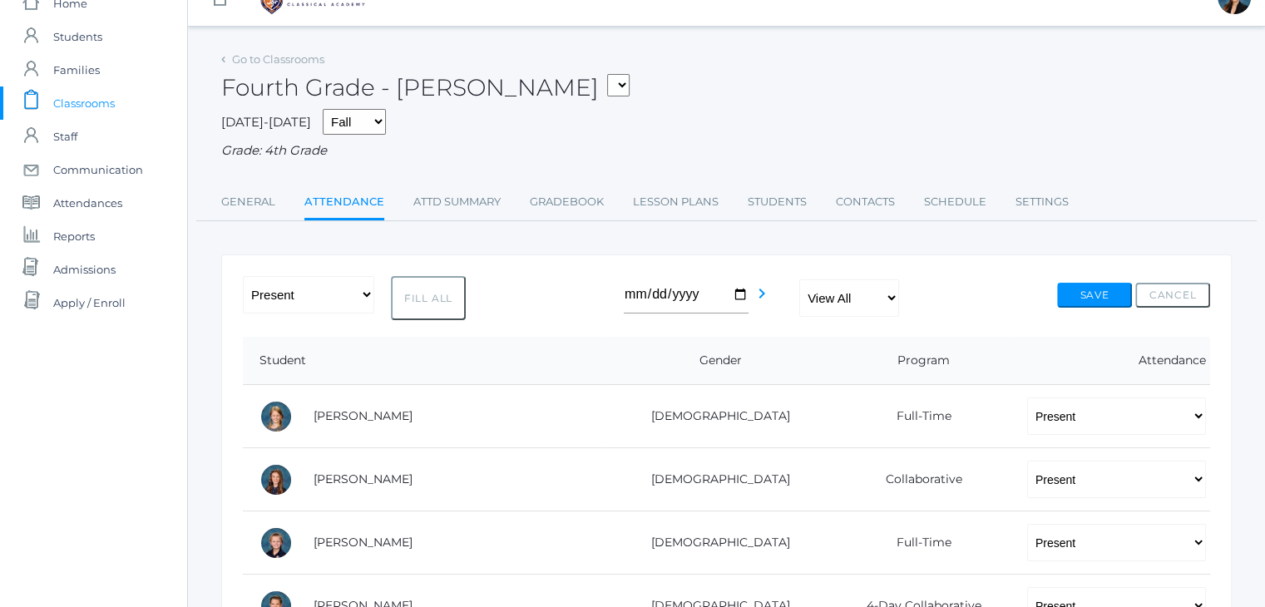
scroll to position [0, 0]
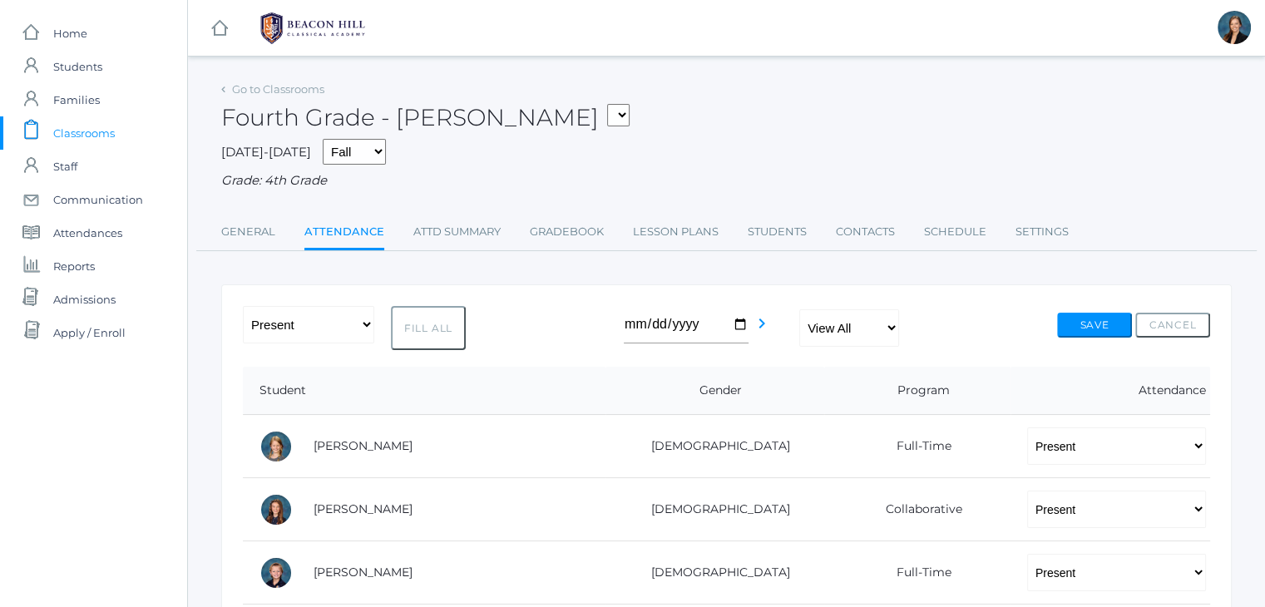
click at [86, 132] on span "Classrooms" at bounding box center [84, 132] width 62 height 33
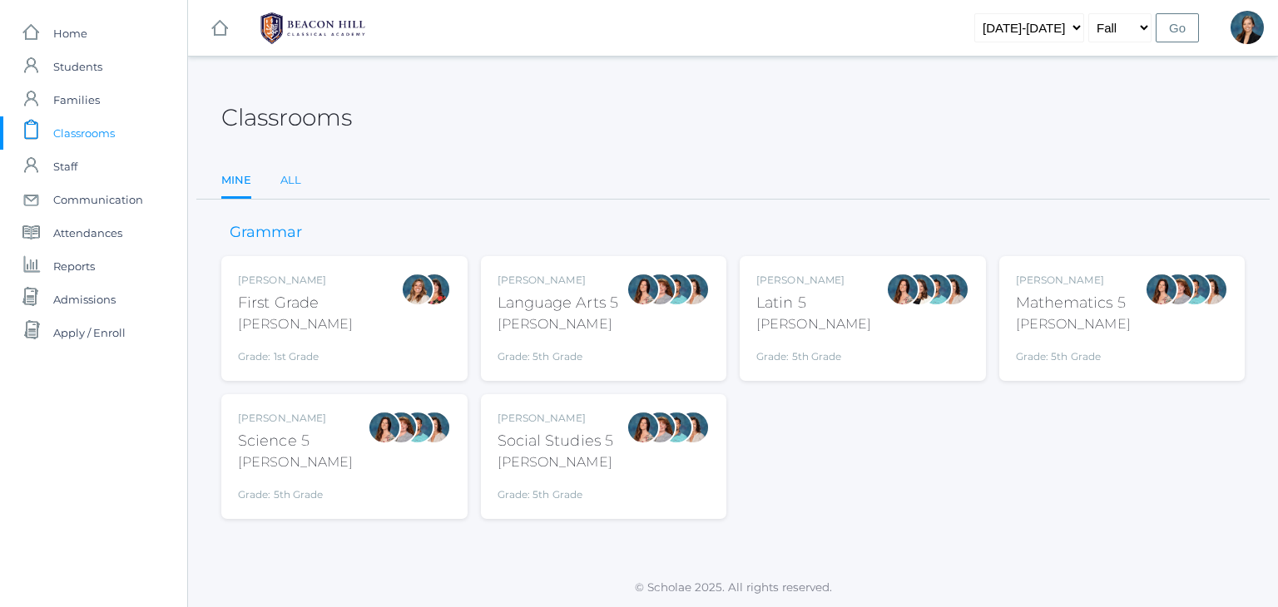
click at [296, 176] on link "All" at bounding box center [290, 180] width 21 height 33
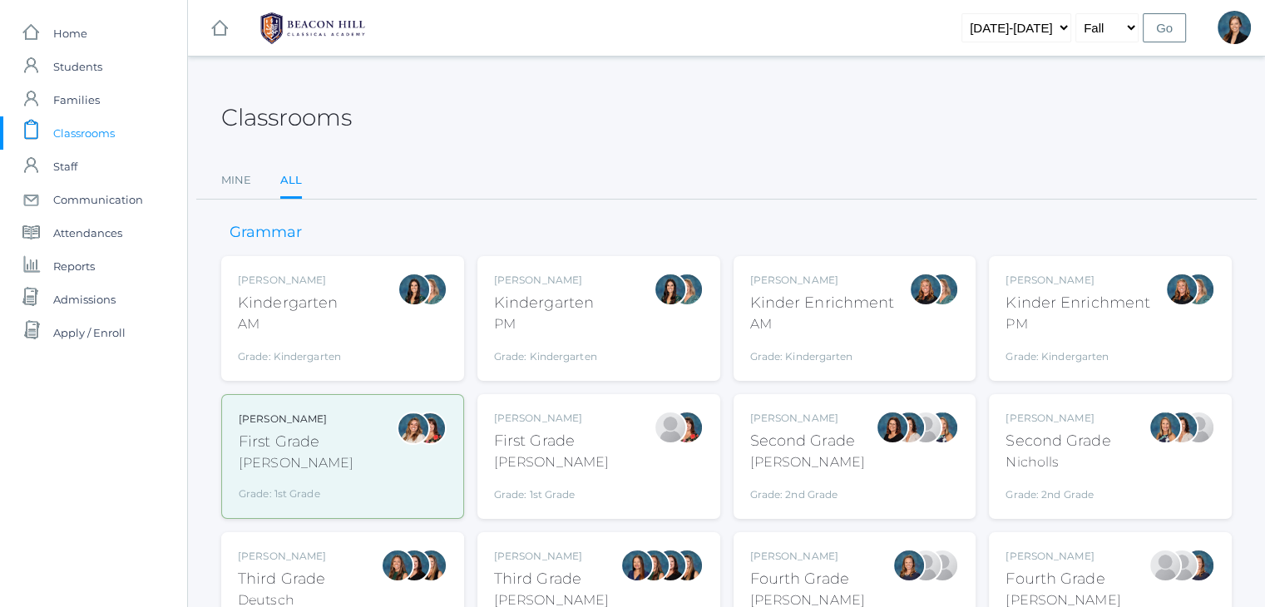
click at [1096, 577] on div "Fourth Grade" at bounding box center [1063, 579] width 115 height 22
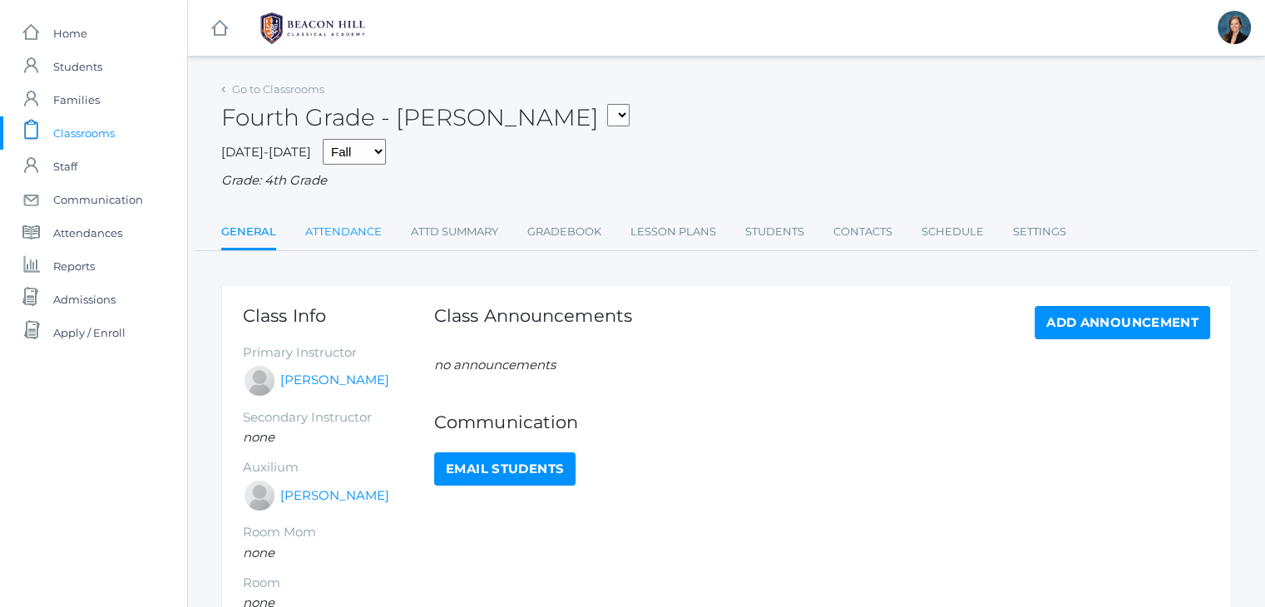
click at [341, 230] on link "Attendance" at bounding box center [343, 231] width 77 height 33
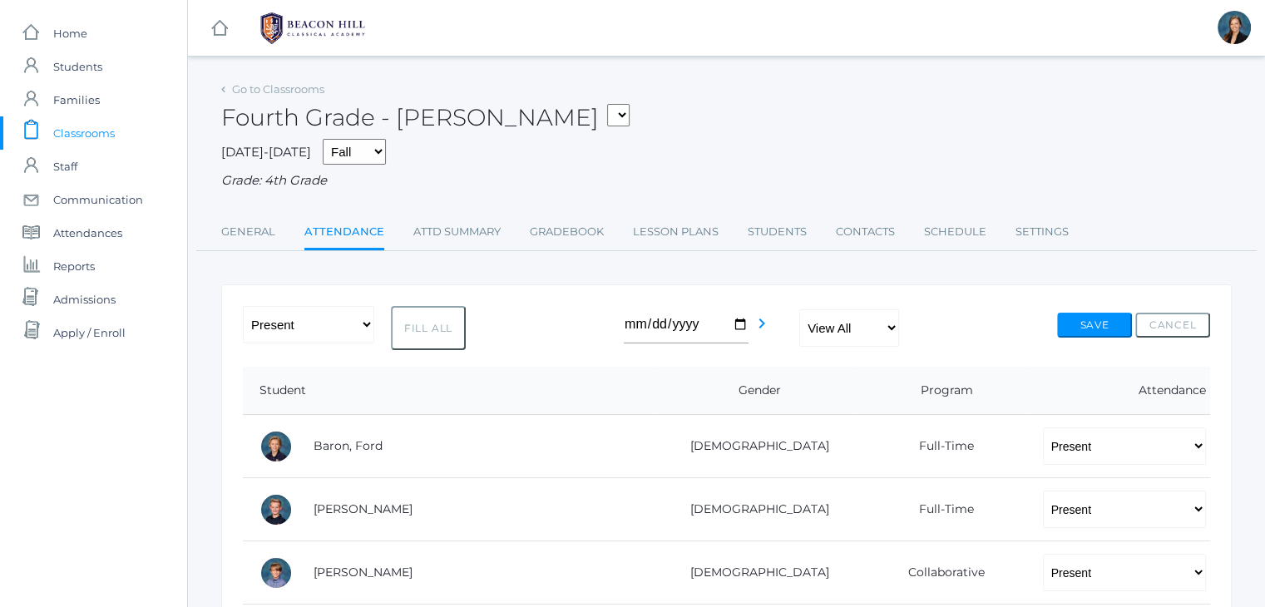
click at [109, 129] on span "Classrooms" at bounding box center [84, 132] width 62 height 33
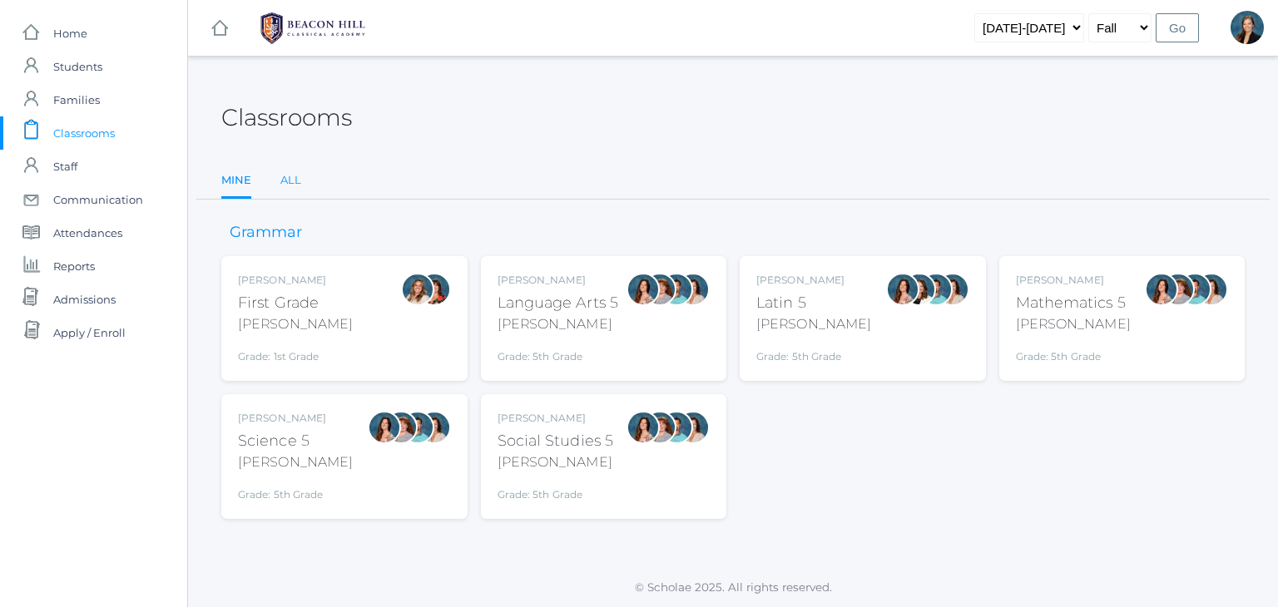
click at [289, 181] on link "All" at bounding box center [290, 180] width 21 height 33
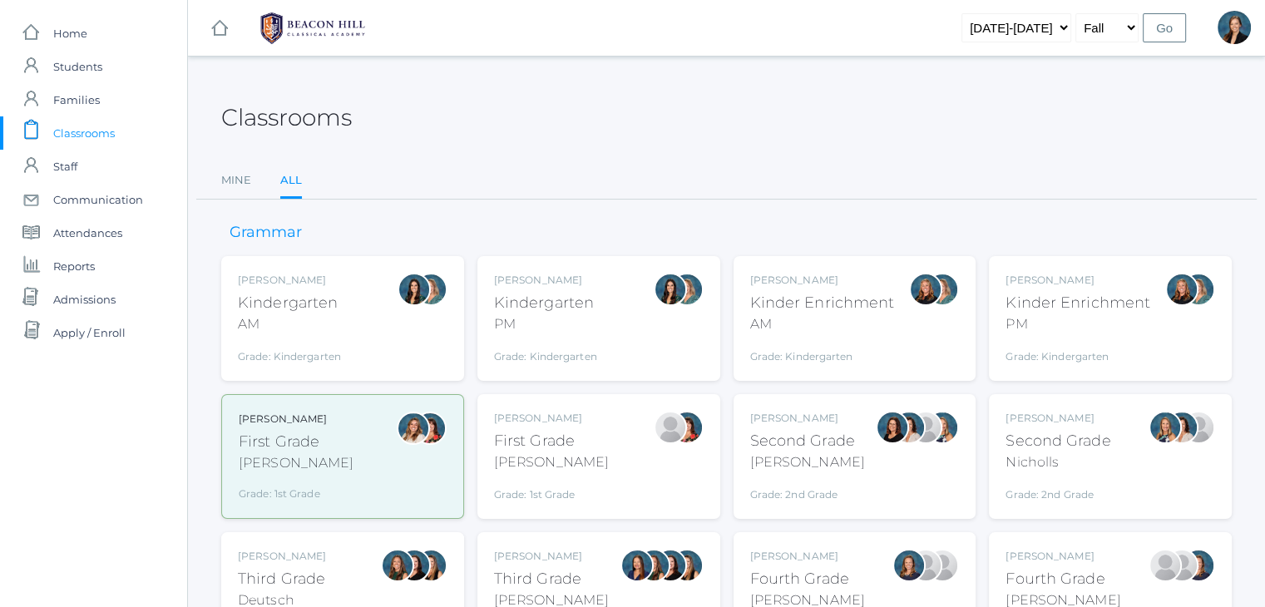
click at [327, 547] on div "Andrea Deutsch Third Grade Deutsch Grade: 3rd Grade 03LA" at bounding box center [342, 594] width 243 height 125
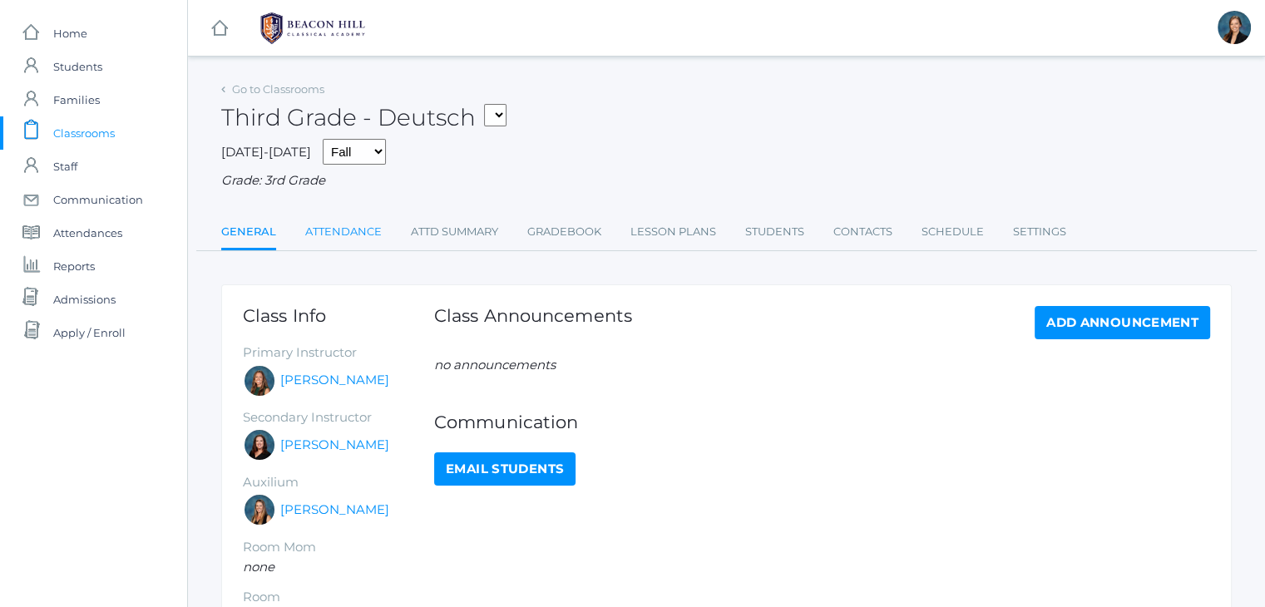
click at [357, 225] on link "Attendance" at bounding box center [343, 231] width 77 height 33
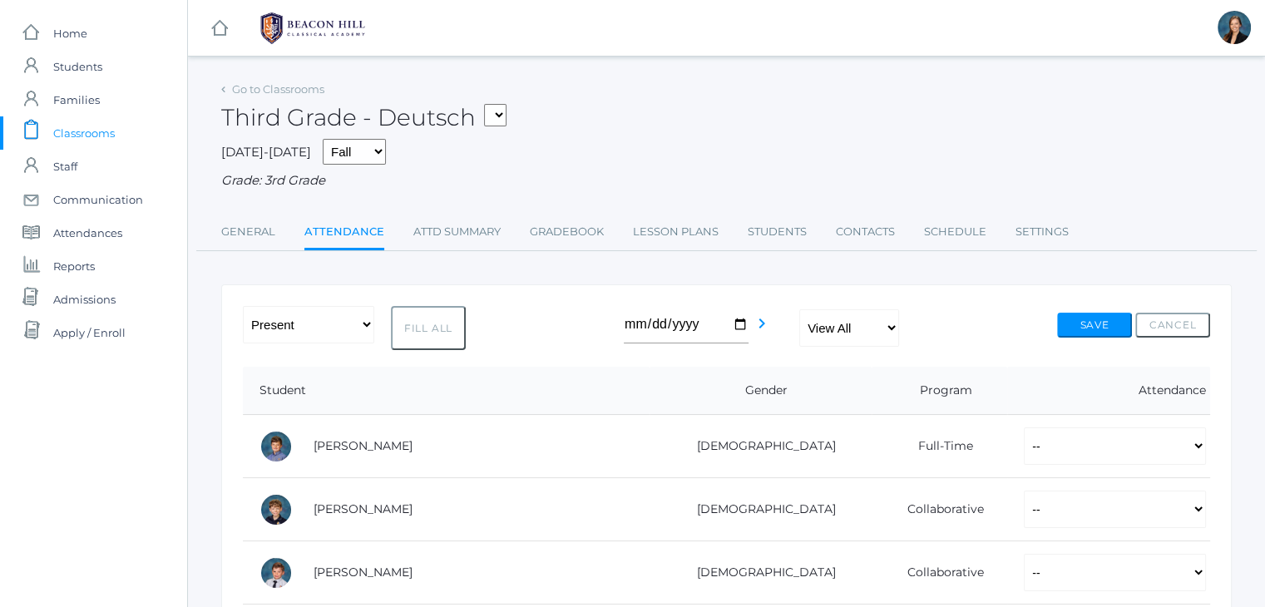
click at [88, 131] on span "Classrooms" at bounding box center [84, 132] width 62 height 33
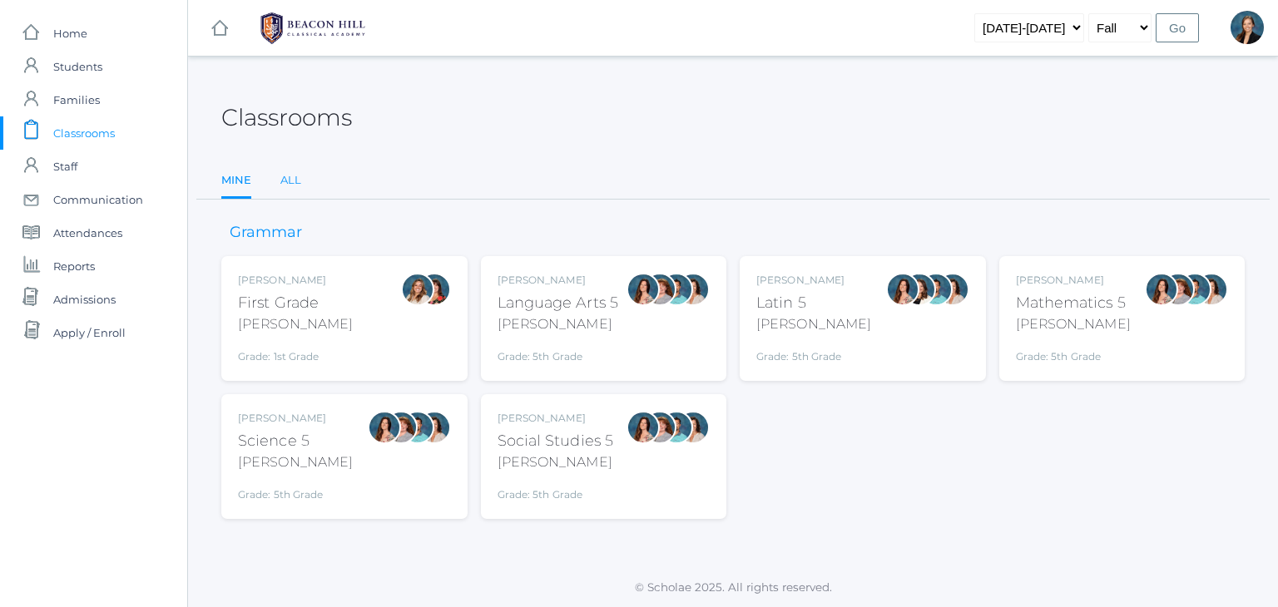
click at [282, 180] on link "All" at bounding box center [290, 180] width 21 height 33
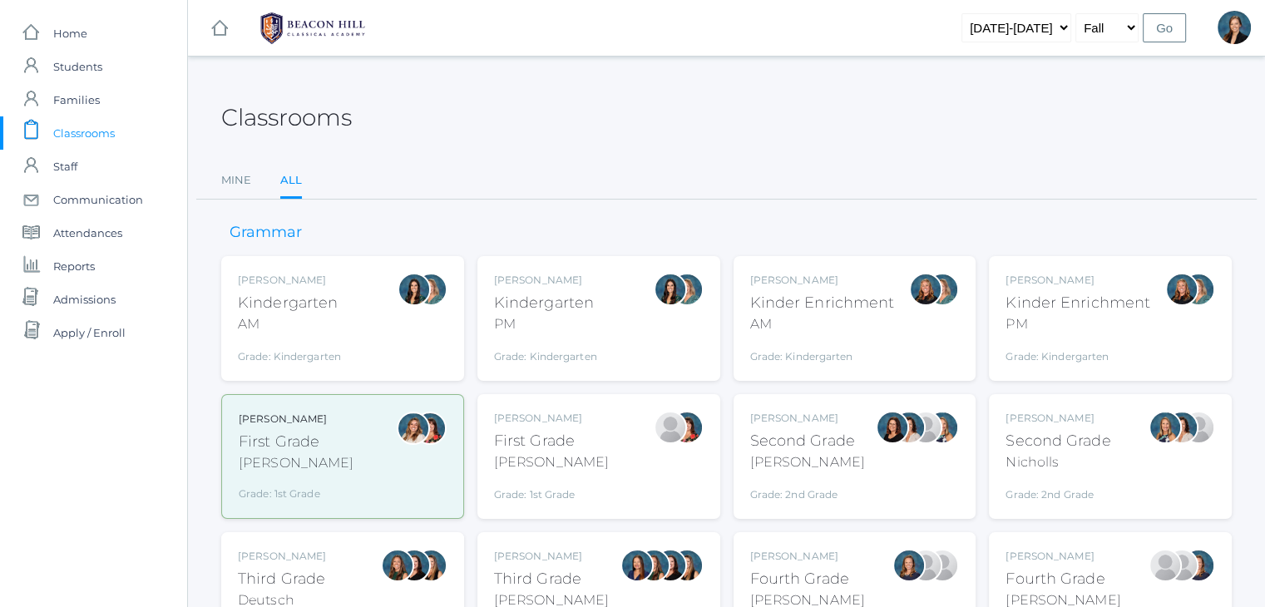
click at [528, 569] on div "Third Grade" at bounding box center [551, 579] width 115 height 22
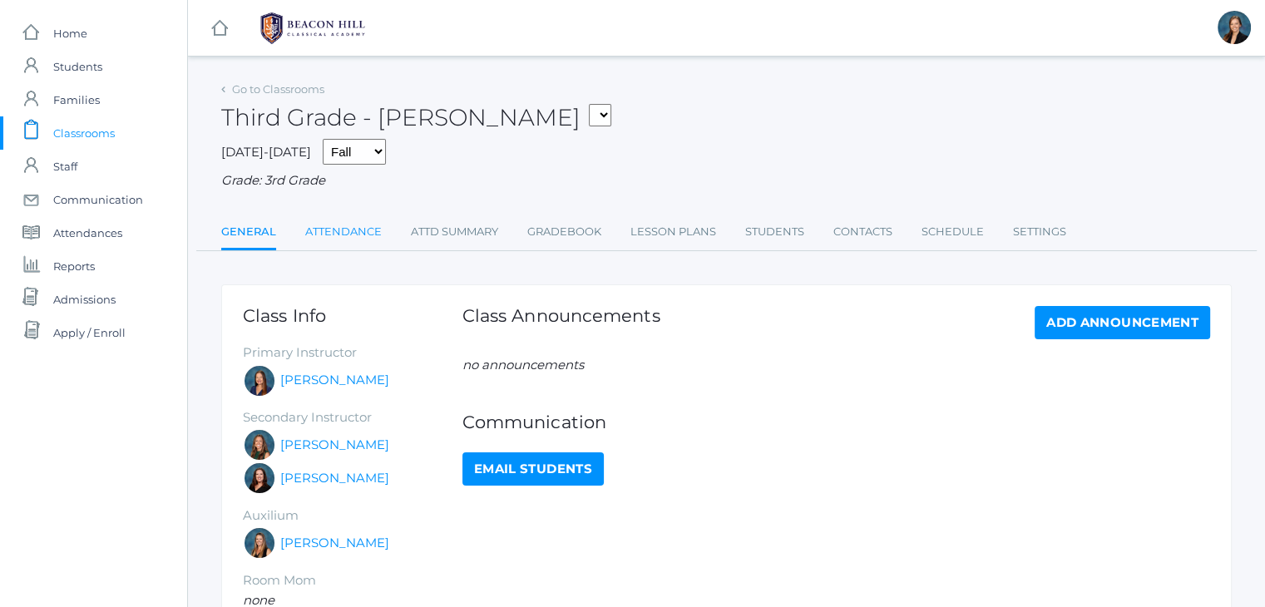
click at [359, 232] on link "Attendance" at bounding box center [343, 231] width 77 height 33
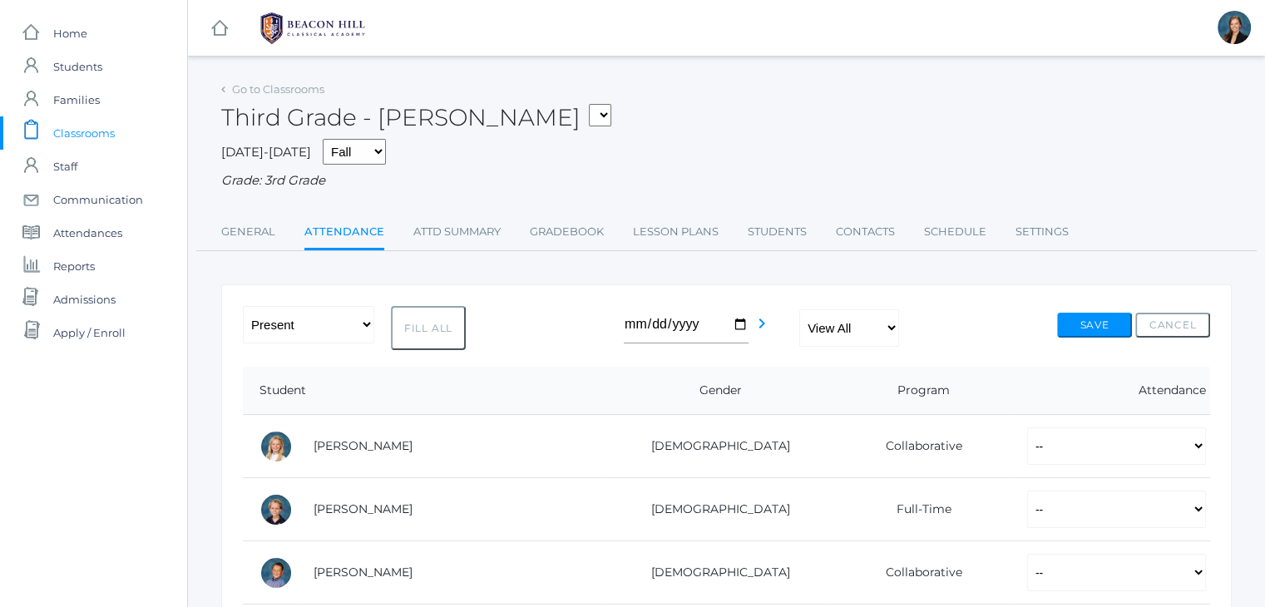
click at [73, 141] on span "Classrooms" at bounding box center [84, 132] width 62 height 33
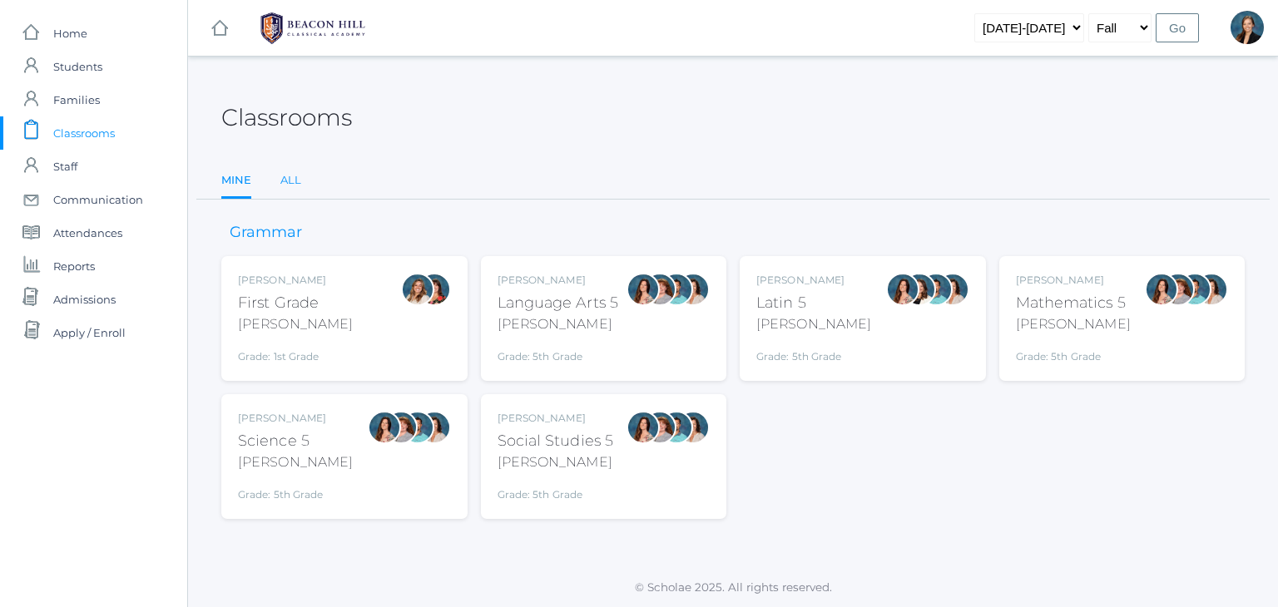
click at [294, 179] on link "All" at bounding box center [290, 180] width 21 height 33
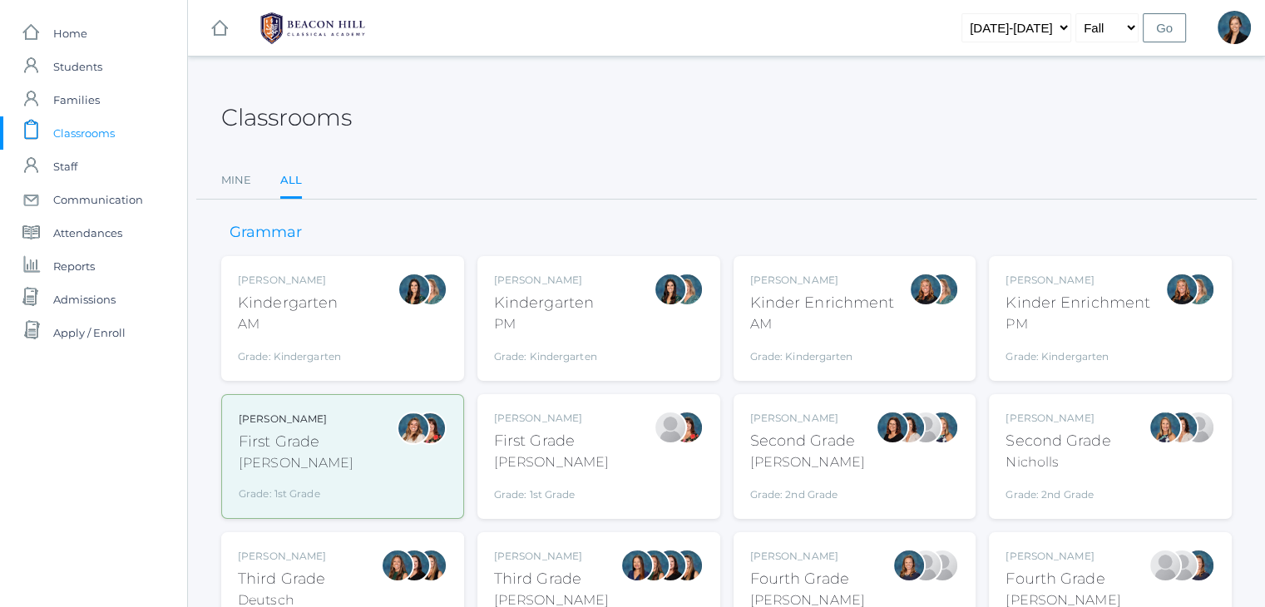
click at [840, 438] on div "Second Grade" at bounding box center [807, 441] width 115 height 22
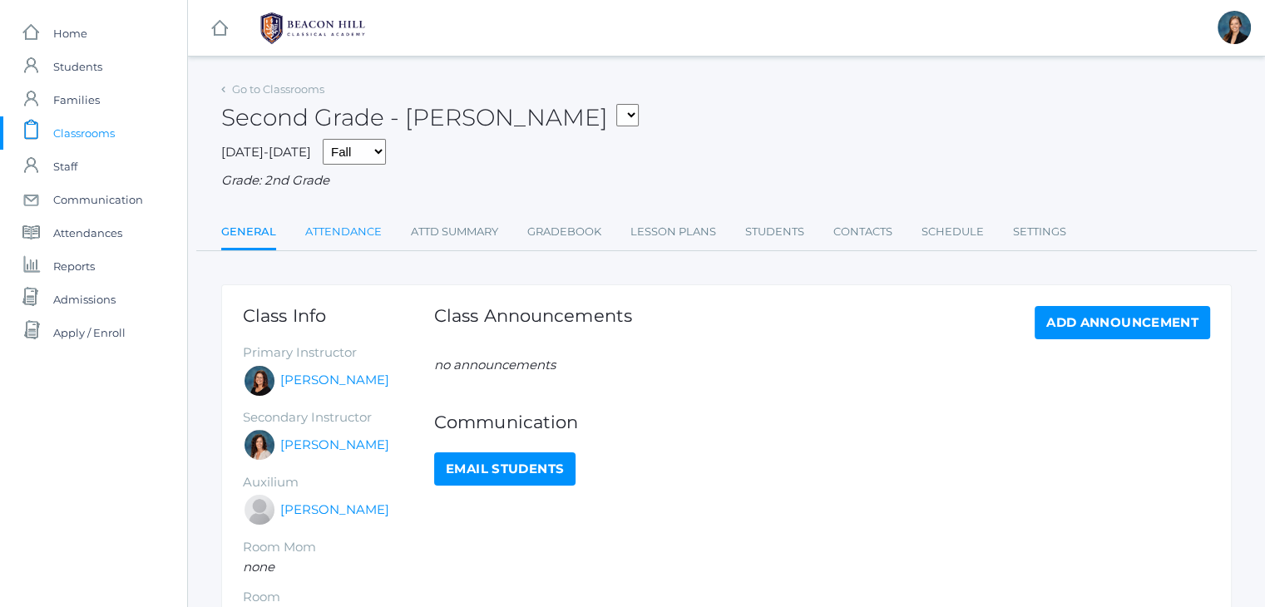
click at [358, 237] on link "Attendance" at bounding box center [343, 231] width 77 height 33
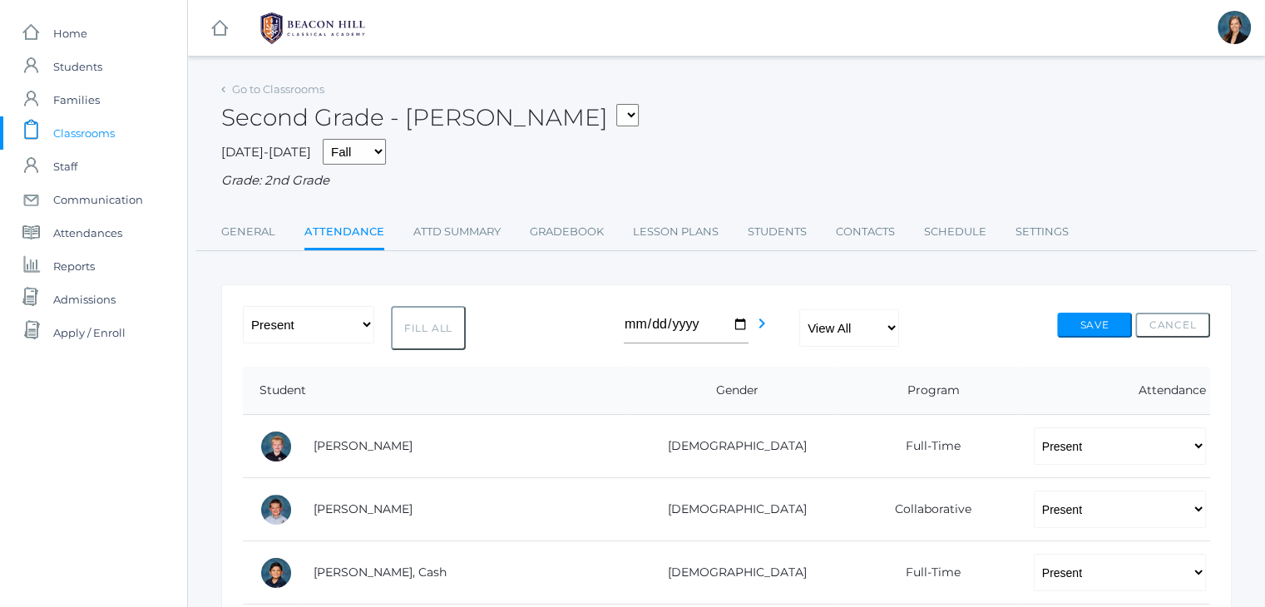
click at [102, 131] on span "Classrooms" at bounding box center [84, 132] width 62 height 33
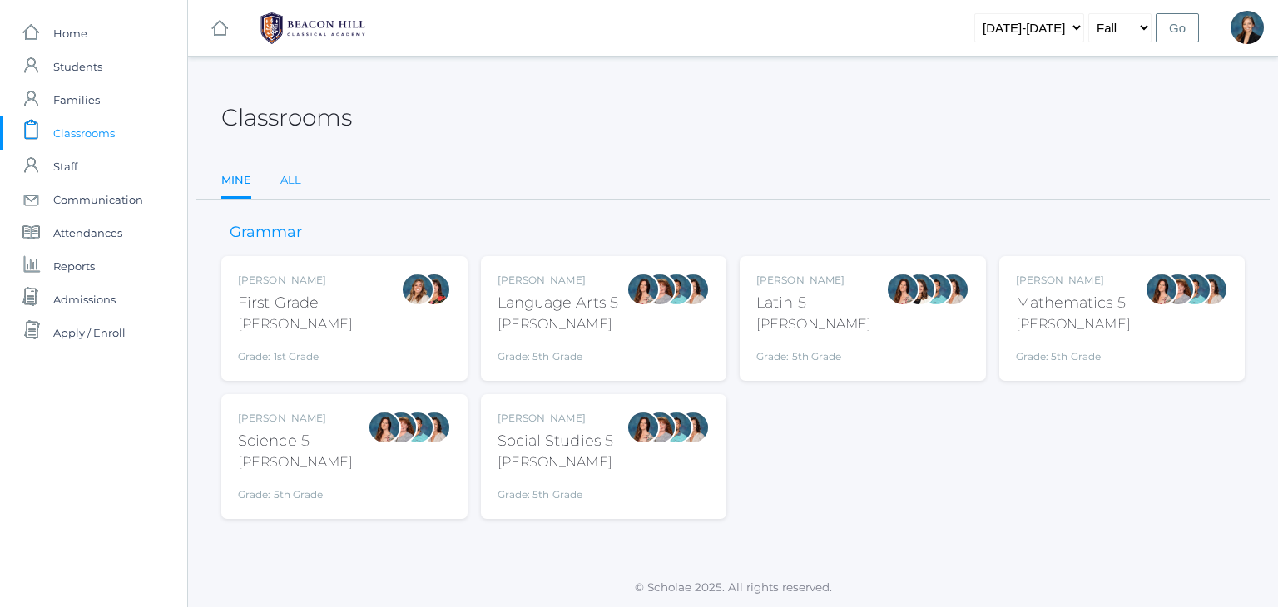
click at [294, 177] on link "All" at bounding box center [290, 180] width 21 height 33
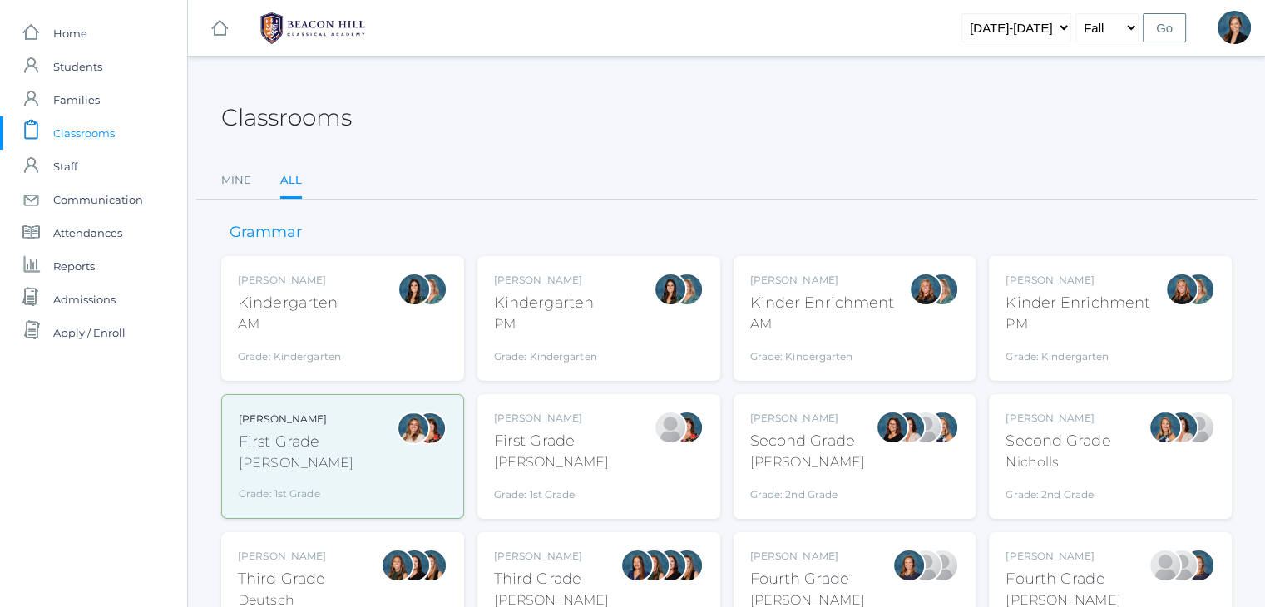
click at [1008, 483] on div "Grade: 2nd Grade" at bounding box center [1058, 490] width 105 height 23
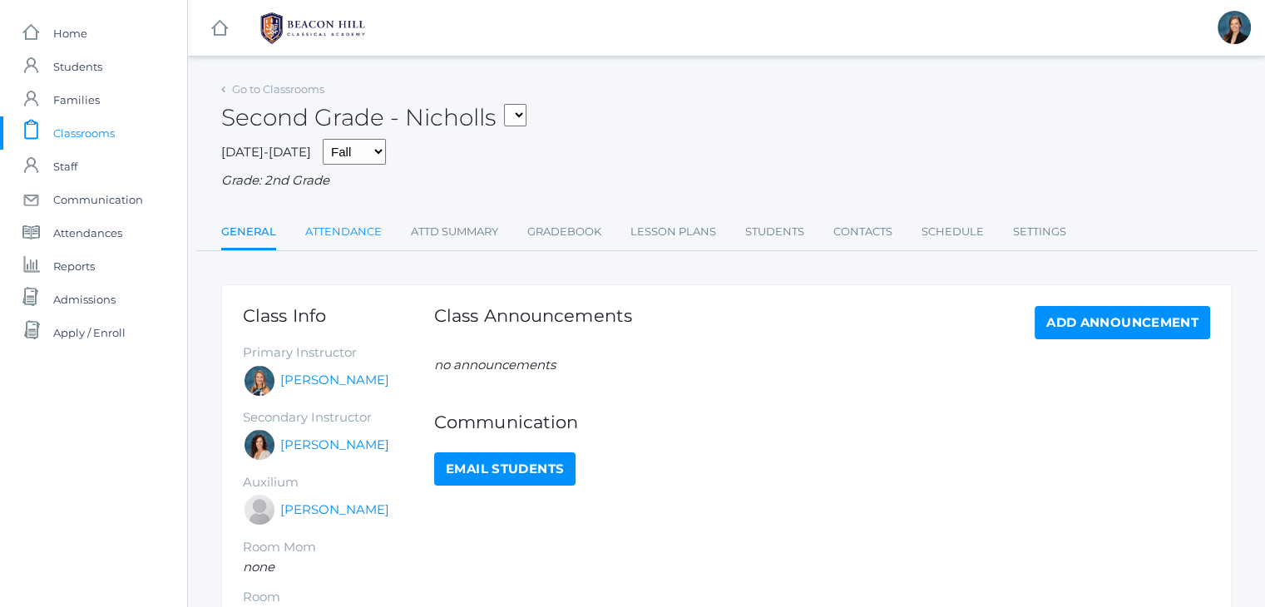
click at [334, 230] on link "Attendance" at bounding box center [343, 231] width 77 height 33
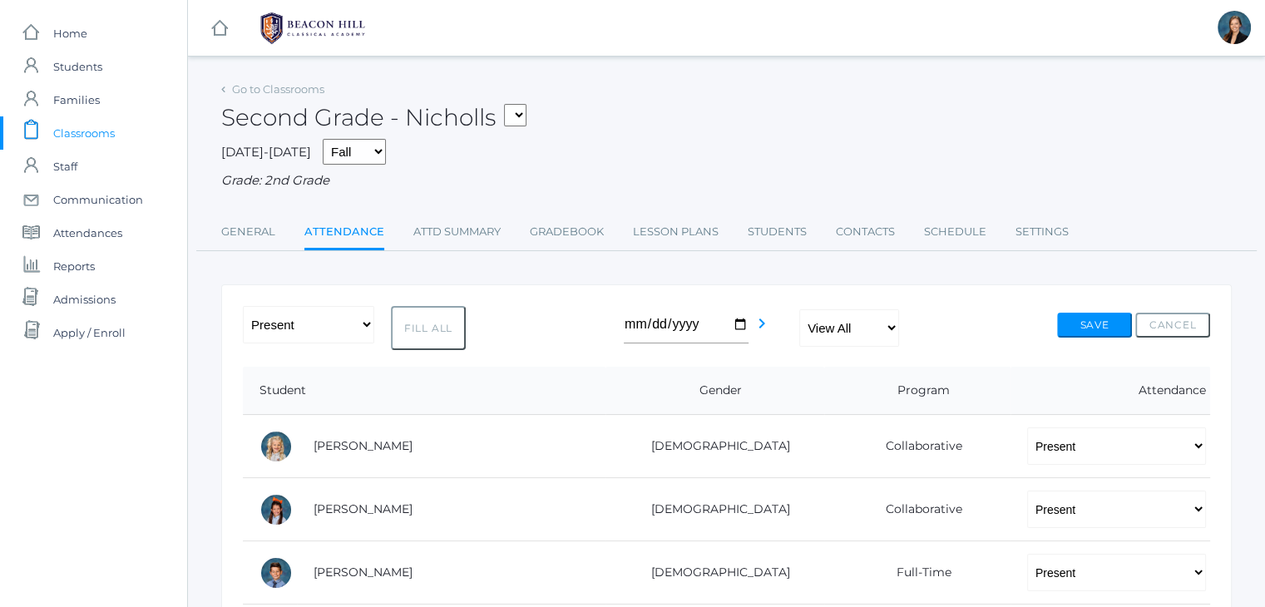
click at [74, 125] on span "Classrooms" at bounding box center [84, 132] width 62 height 33
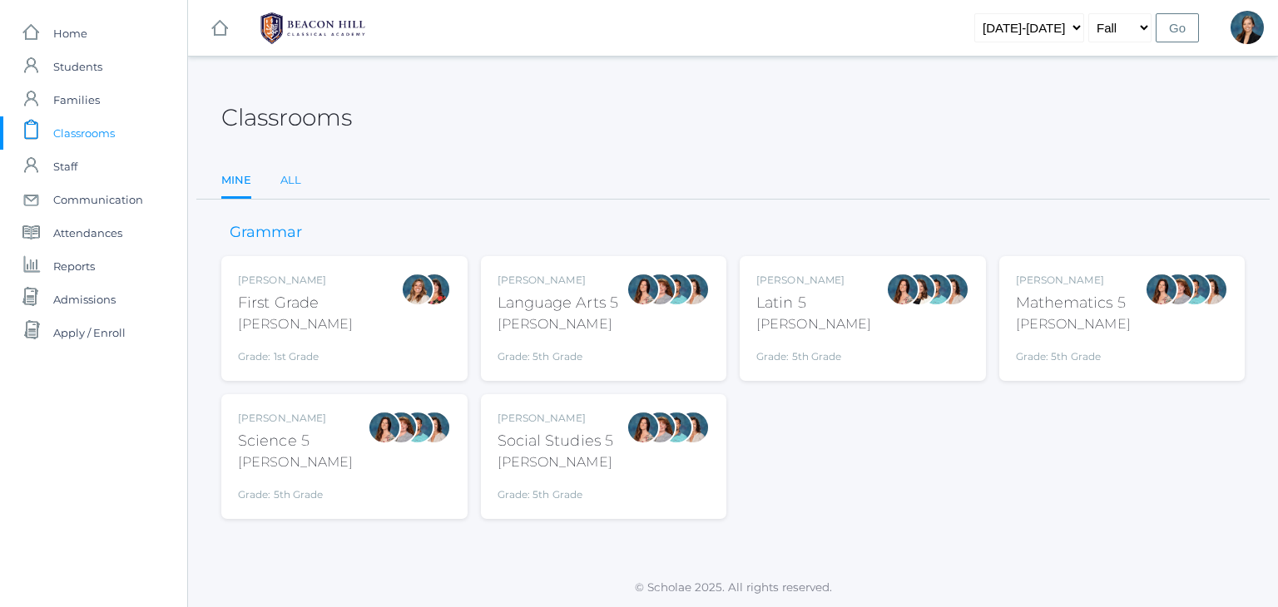
click at [295, 180] on link "All" at bounding box center [290, 180] width 21 height 33
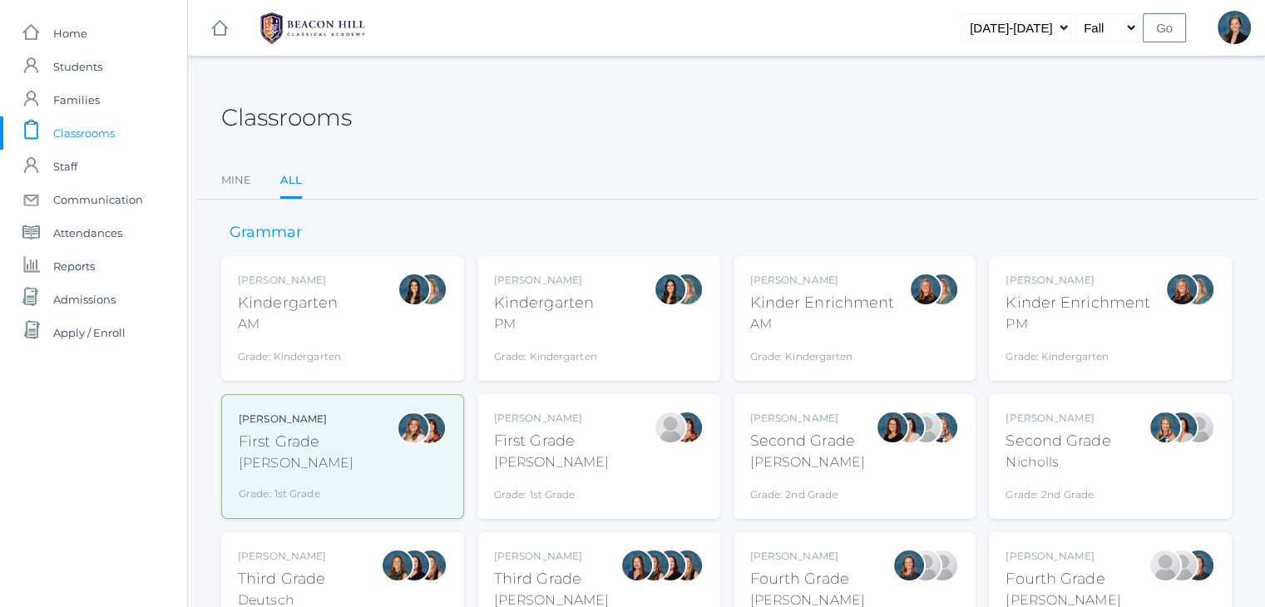
click at [660, 473] on div at bounding box center [670, 457] width 33 height 92
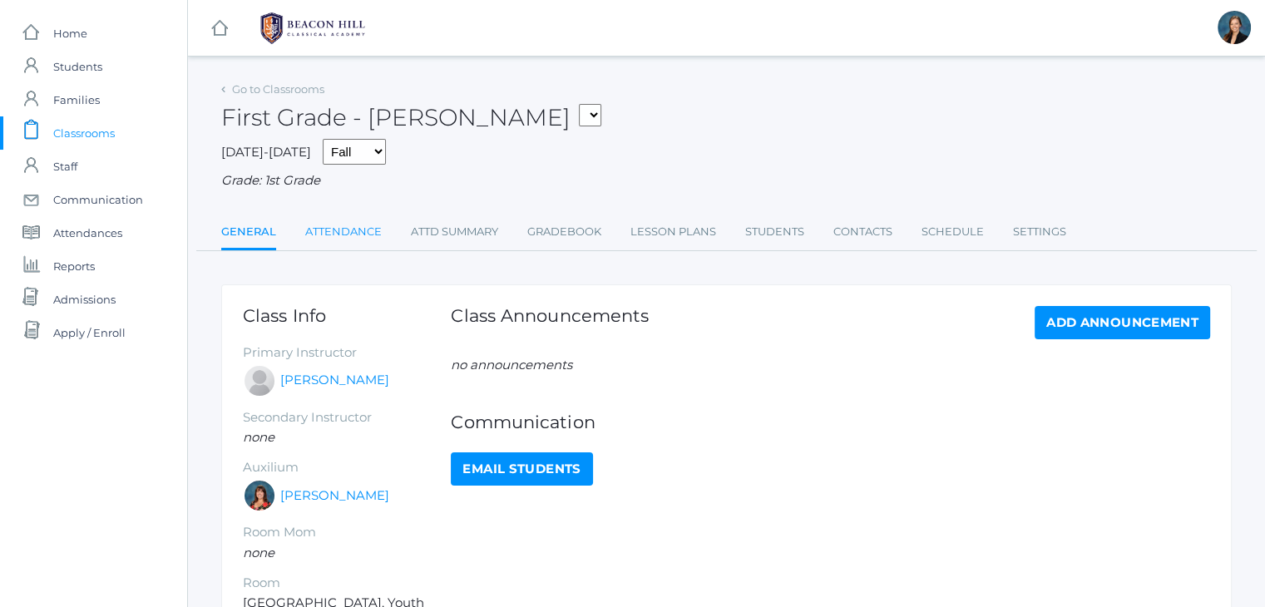
click at [337, 226] on link "Attendance" at bounding box center [343, 231] width 77 height 33
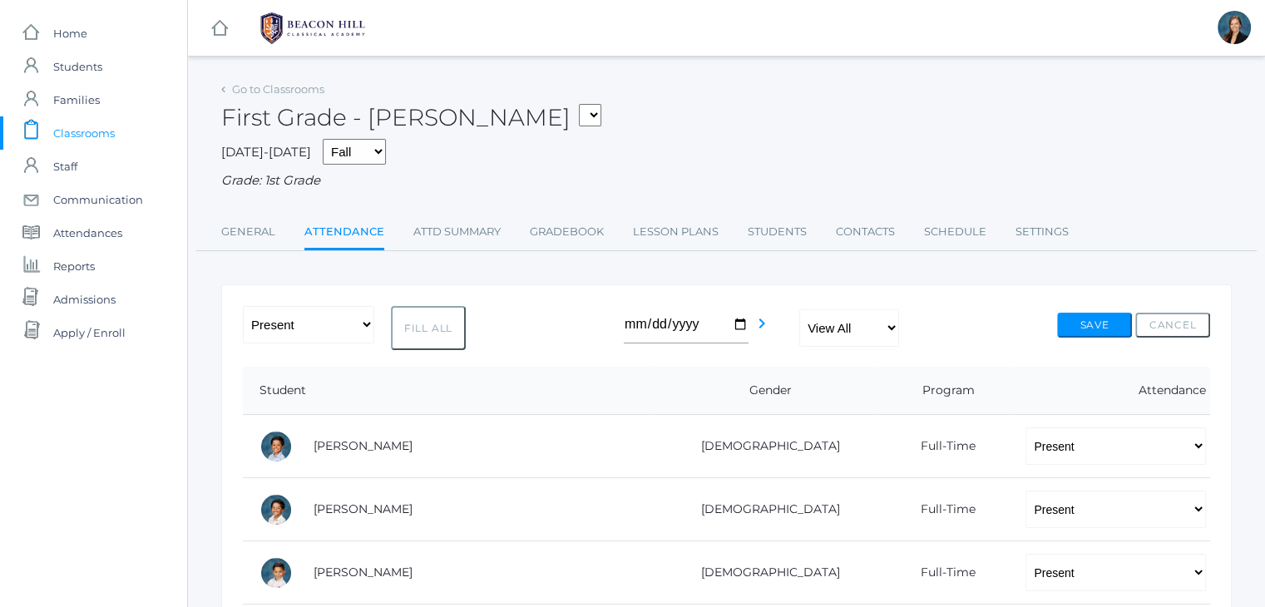
click at [99, 128] on span "Classrooms" at bounding box center [84, 132] width 62 height 33
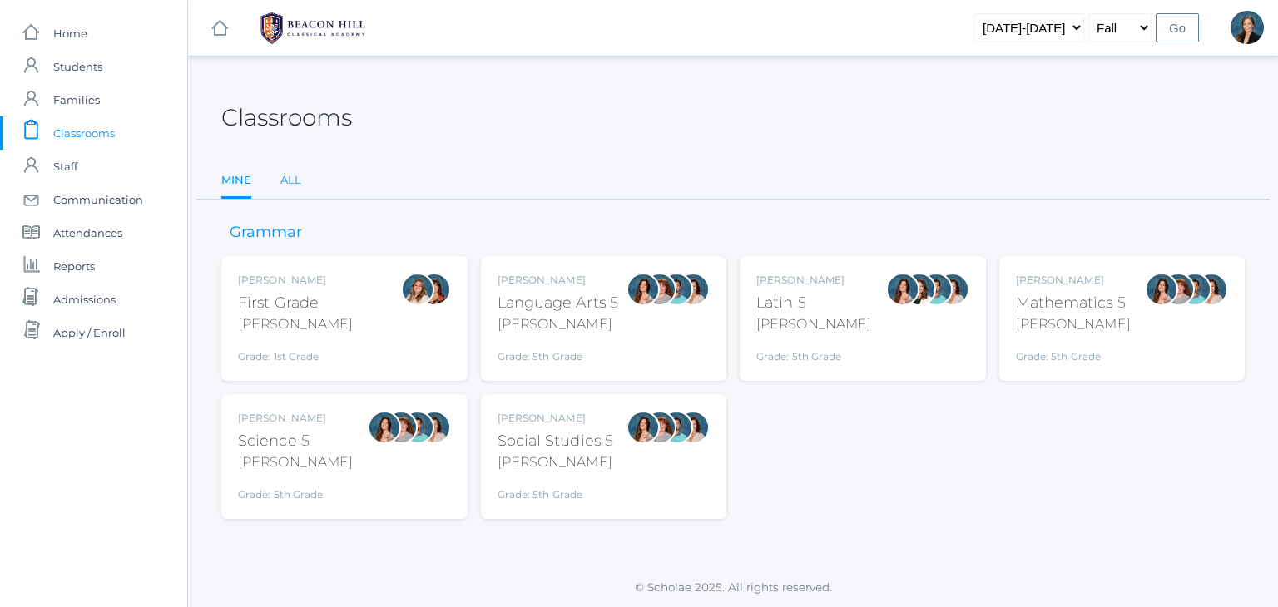
click at [283, 181] on link "All" at bounding box center [290, 180] width 21 height 33
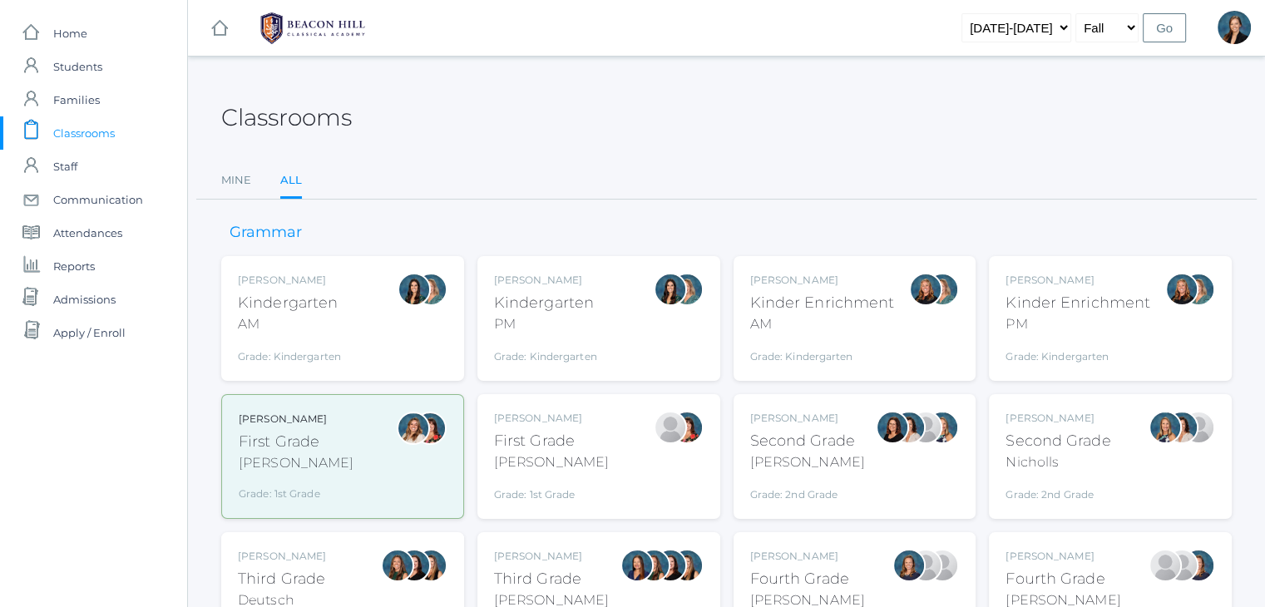
click at [539, 553] on div "[PERSON_NAME]" at bounding box center [551, 556] width 115 height 15
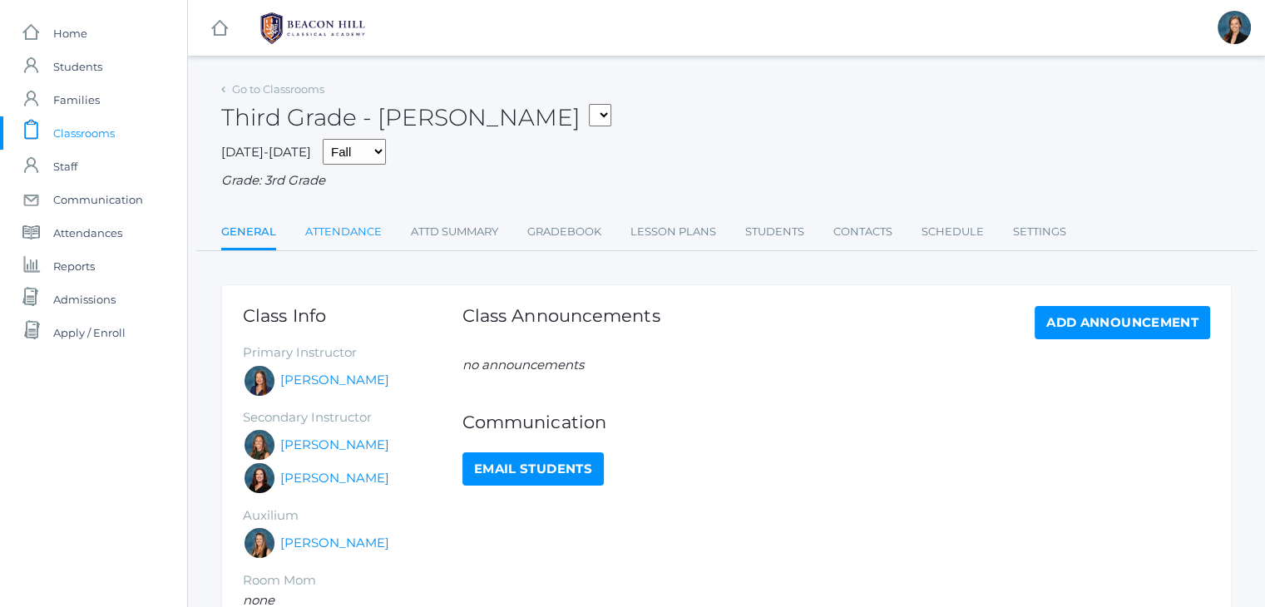
click at [354, 237] on link "Attendance" at bounding box center [343, 231] width 77 height 33
click at [93, 130] on span "Classrooms" at bounding box center [84, 132] width 62 height 33
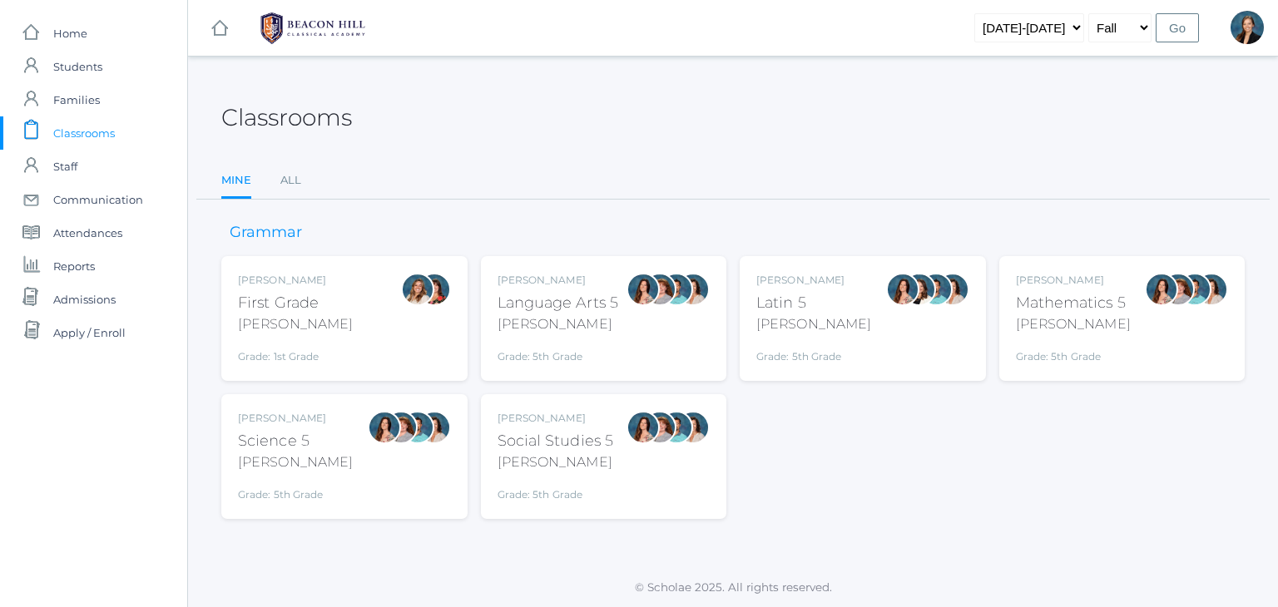
click at [596, 333] on div "[PERSON_NAME]" at bounding box center [557, 324] width 121 height 20
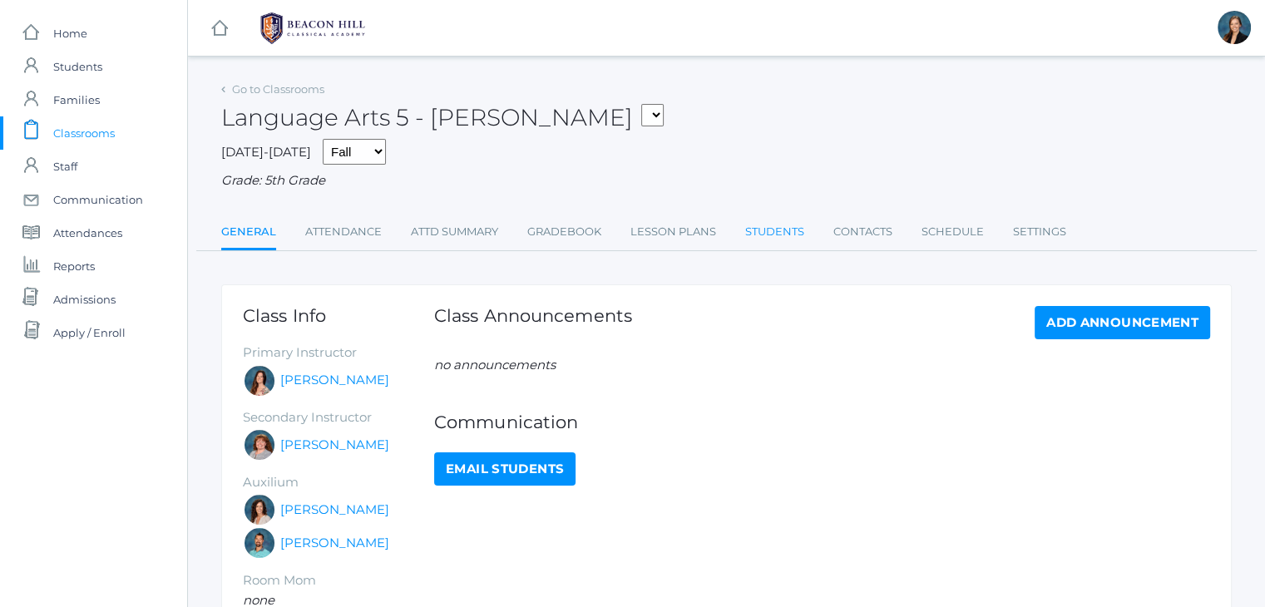
click at [788, 230] on link "Students" at bounding box center [774, 231] width 59 height 33
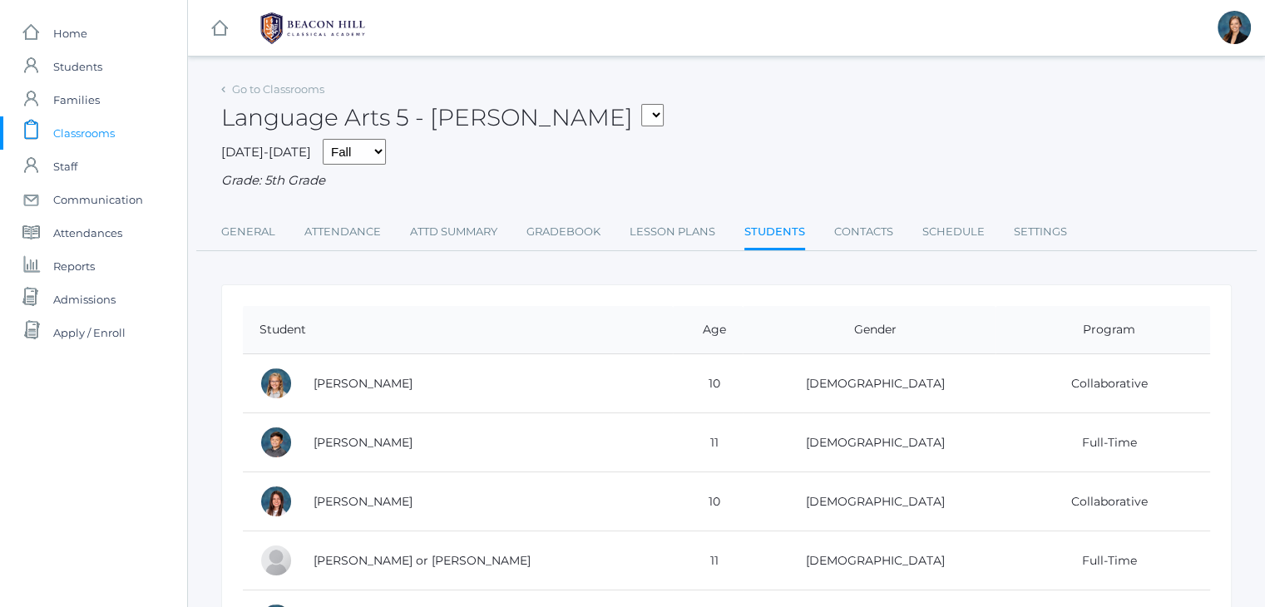
click at [104, 131] on span "Classrooms" at bounding box center [84, 132] width 62 height 33
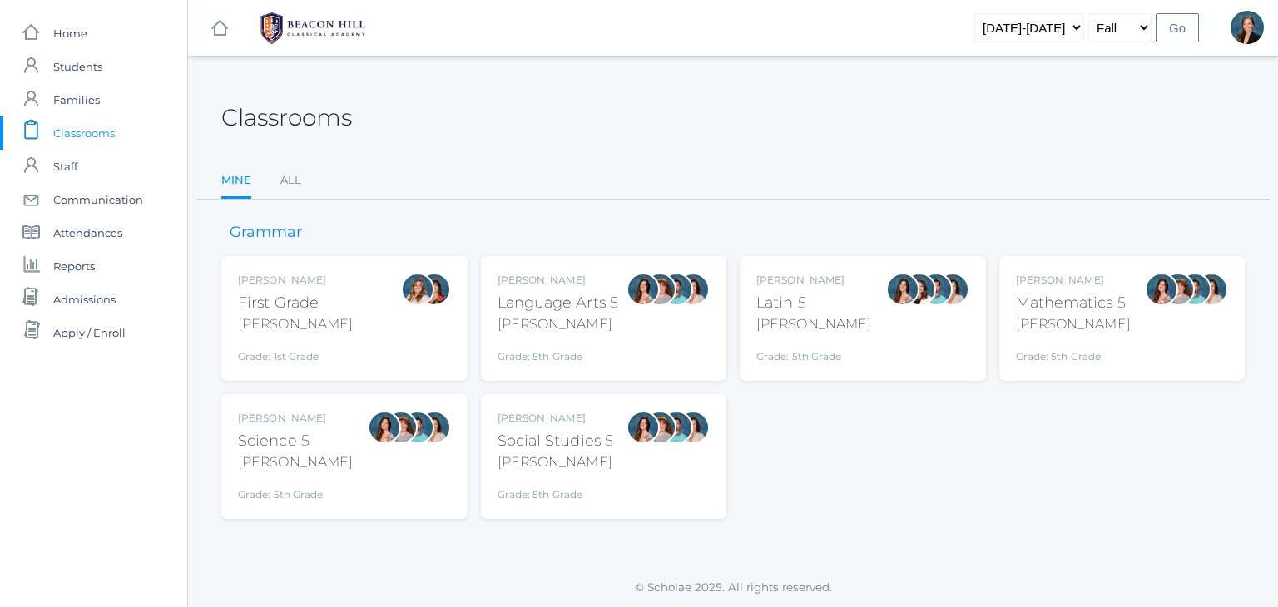
click at [96, 129] on span "Classrooms" at bounding box center [84, 132] width 62 height 33
click at [286, 178] on link "All" at bounding box center [290, 180] width 21 height 33
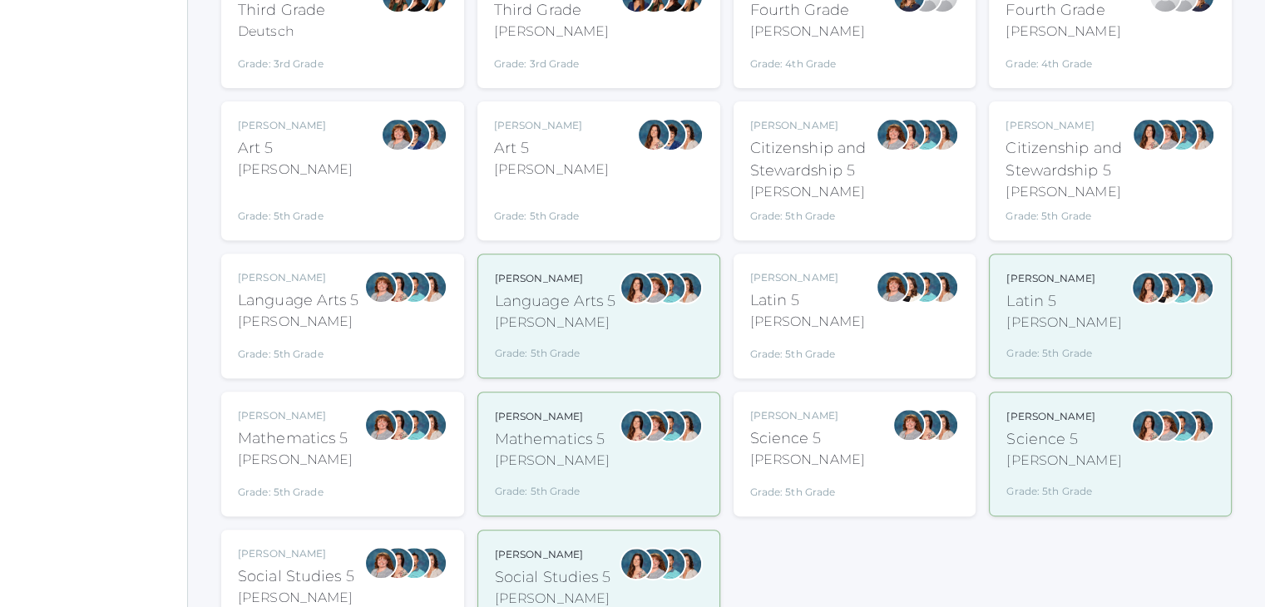
scroll to position [599, 0]
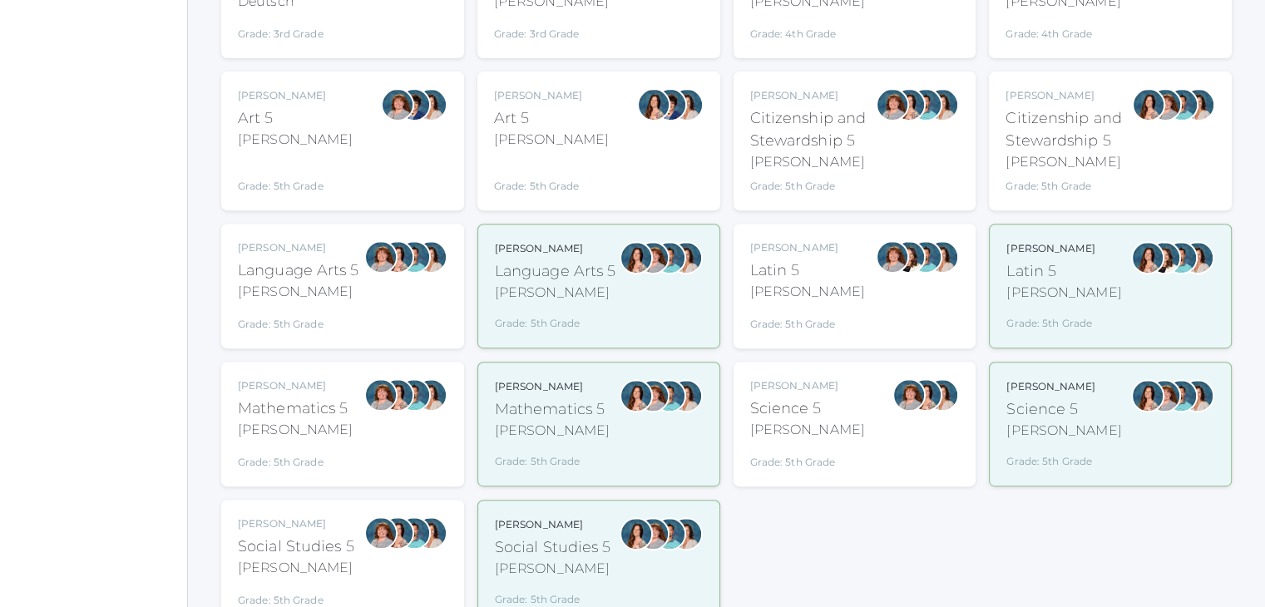
click at [341, 304] on div "Sarah Bence Language Arts 5 Bence Grade: 5th Grade 05LA" at bounding box center [298, 286] width 121 height 92
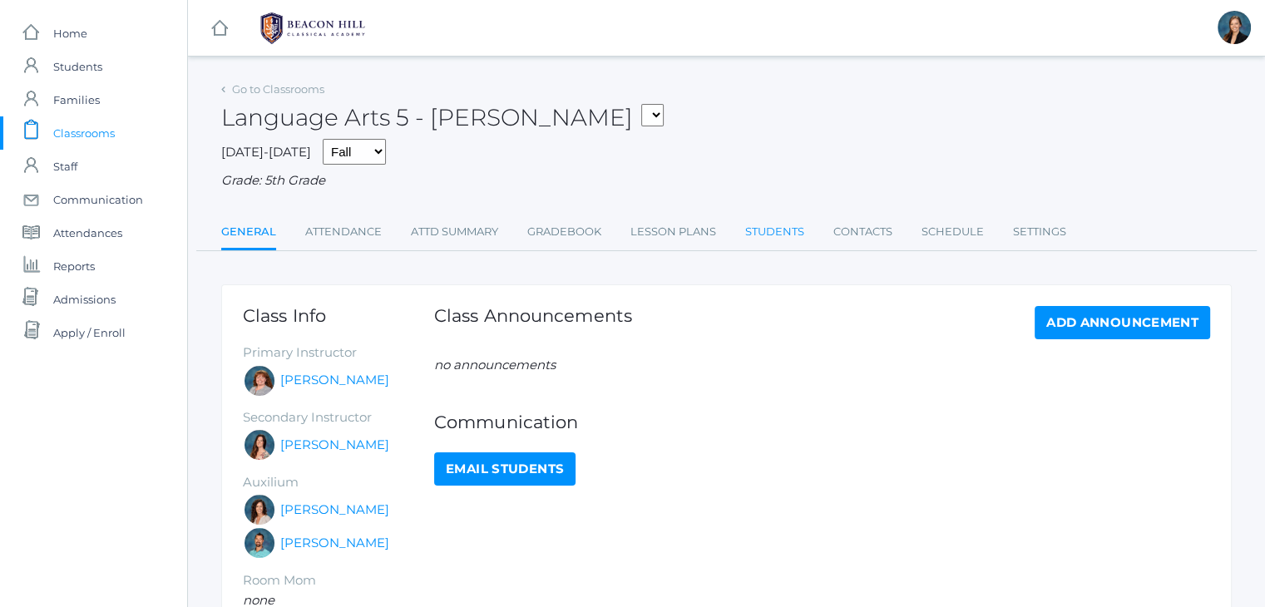
click at [781, 237] on link "Students" at bounding box center [774, 231] width 59 height 33
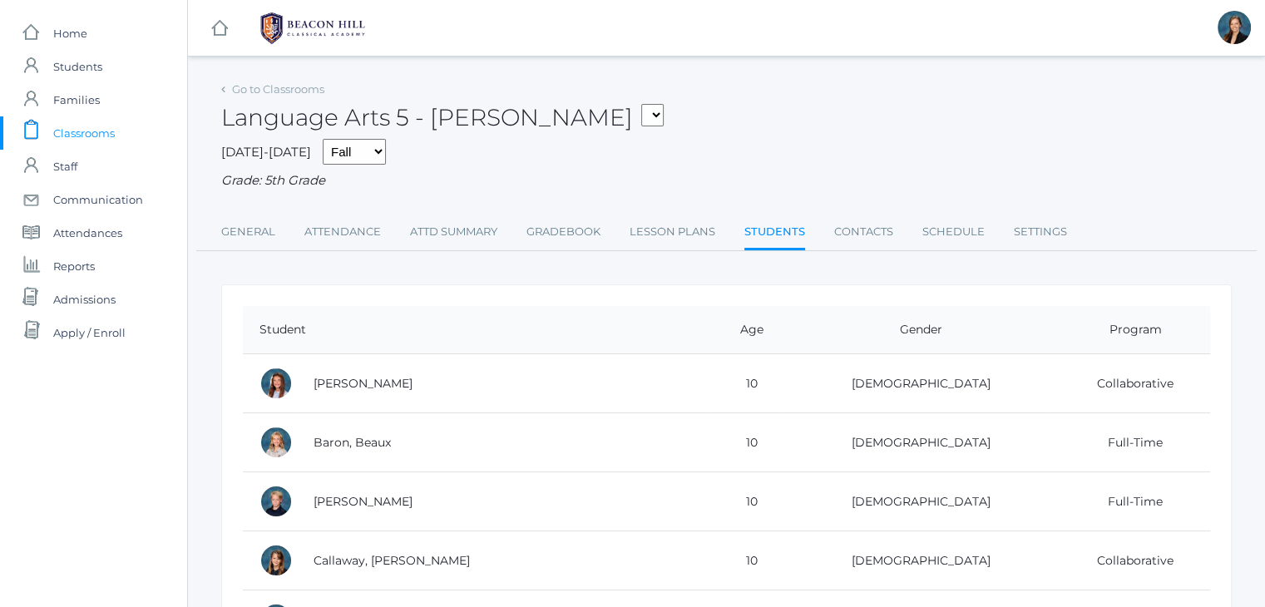
click at [74, 126] on span "Classrooms" at bounding box center [84, 132] width 62 height 33
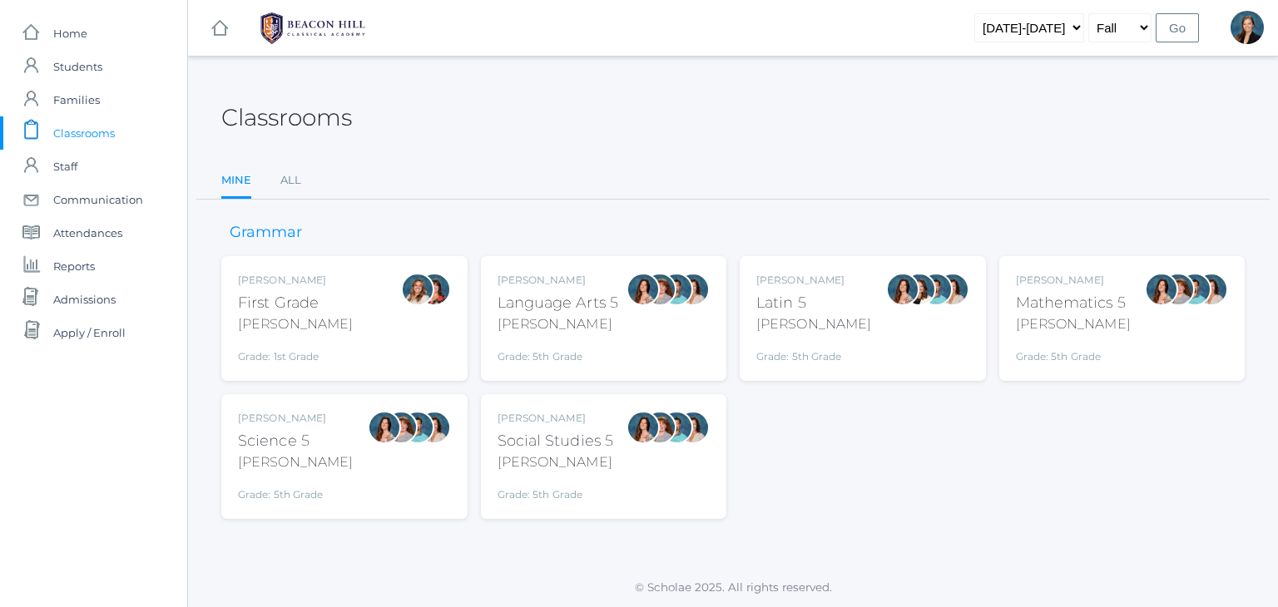
click at [51, 138] on link "icons/clipboard/plain Created with Sketch. Classrooms" at bounding box center [93, 132] width 187 height 33
click at [248, 325] on div "[PERSON_NAME]" at bounding box center [295, 324] width 115 height 20
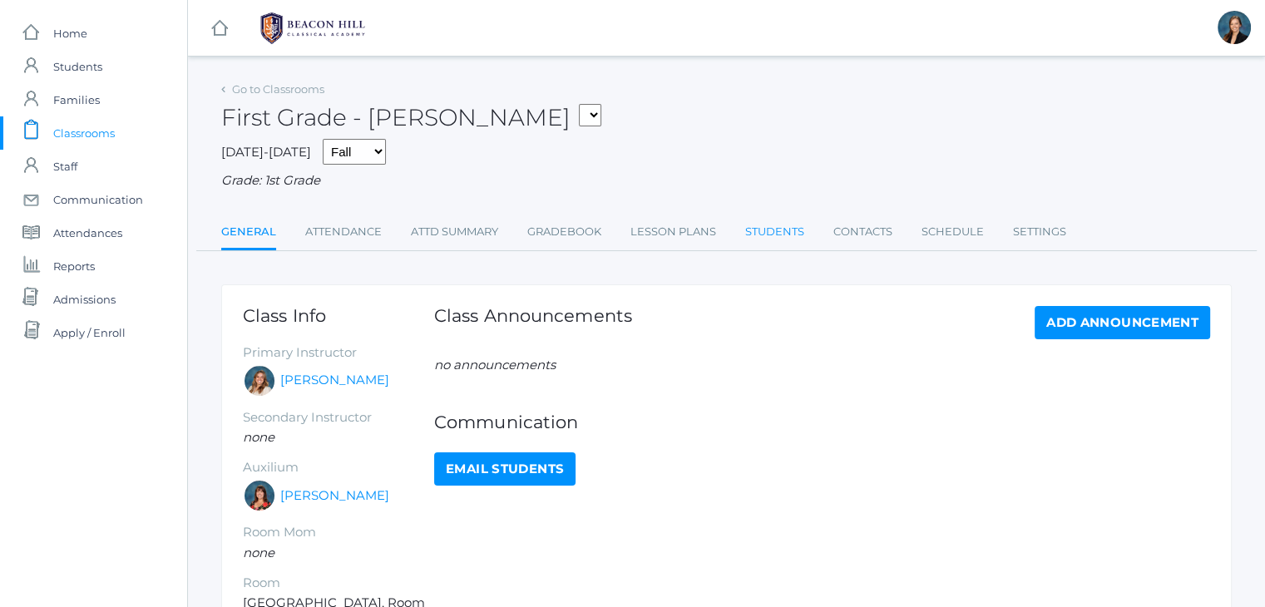
click at [775, 224] on link "Students" at bounding box center [774, 231] width 59 height 33
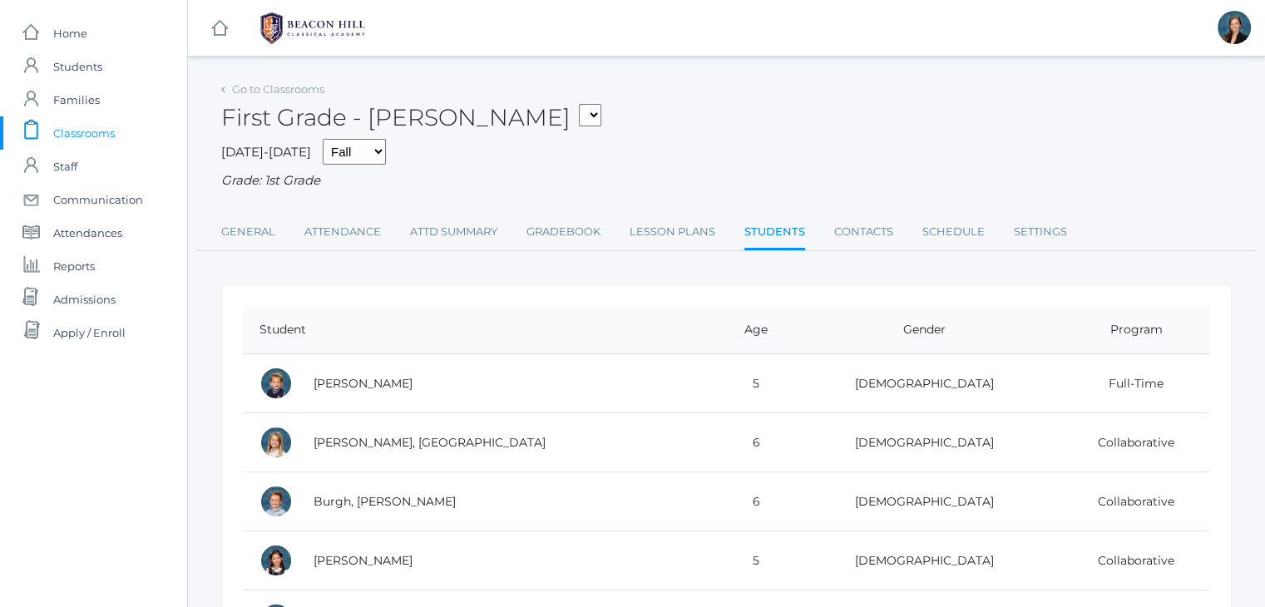
click at [76, 130] on span "Classrooms" at bounding box center [84, 132] width 62 height 33
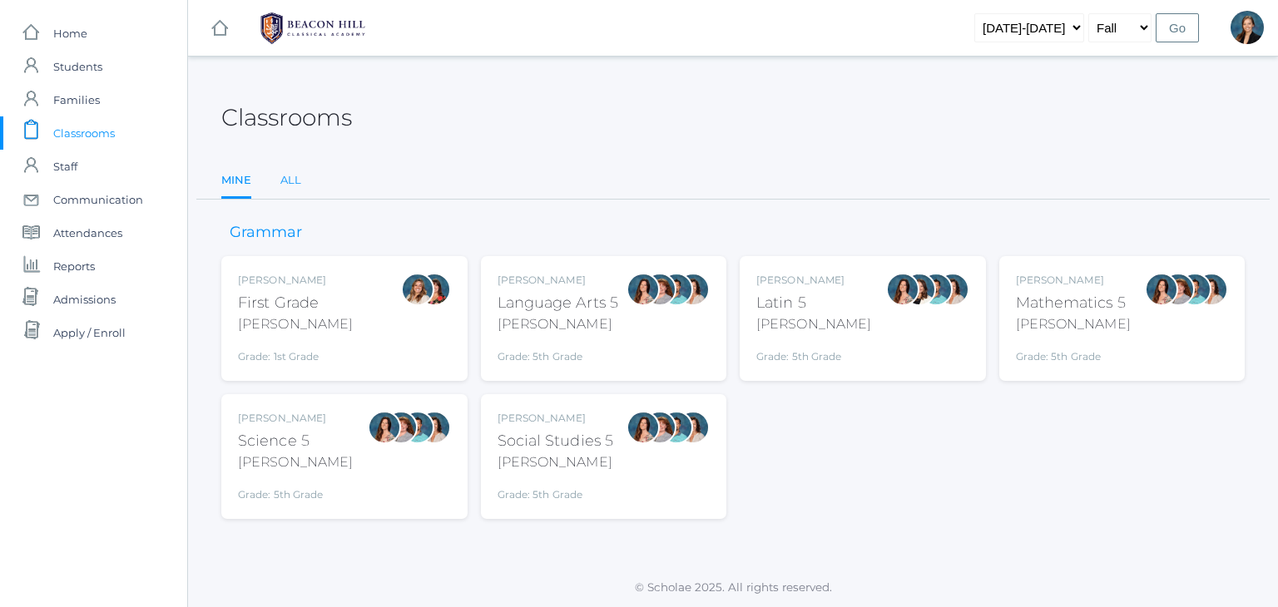
click at [297, 181] on link "All" at bounding box center [290, 180] width 21 height 33
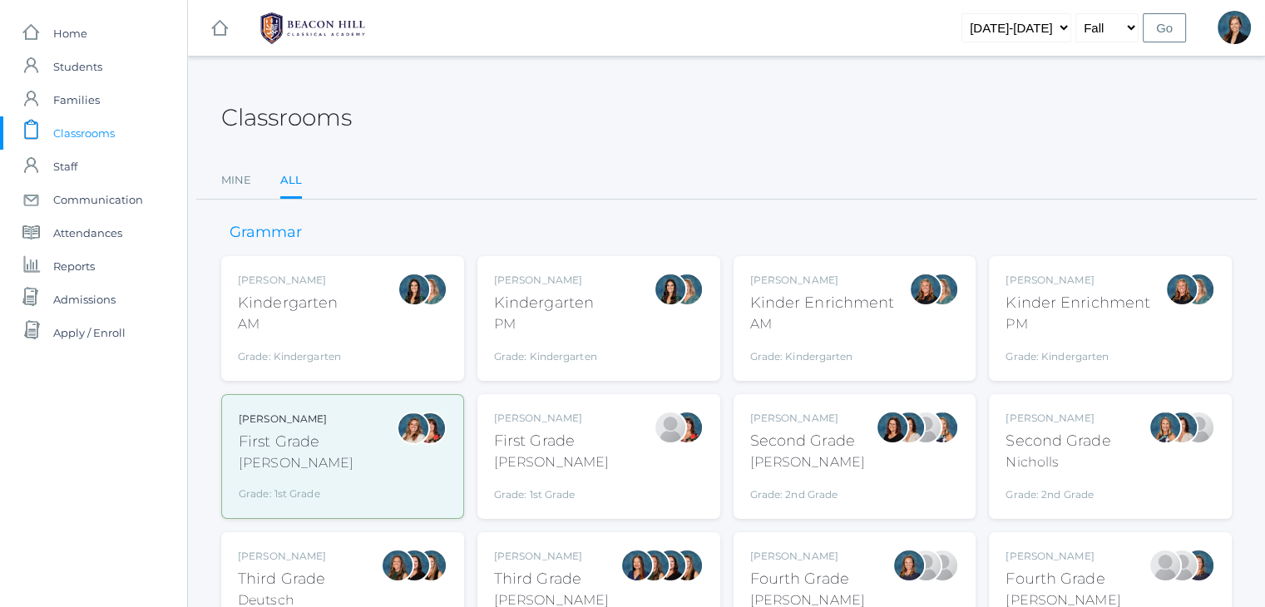
click at [269, 450] on div "First Grade" at bounding box center [296, 442] width 115 height 22
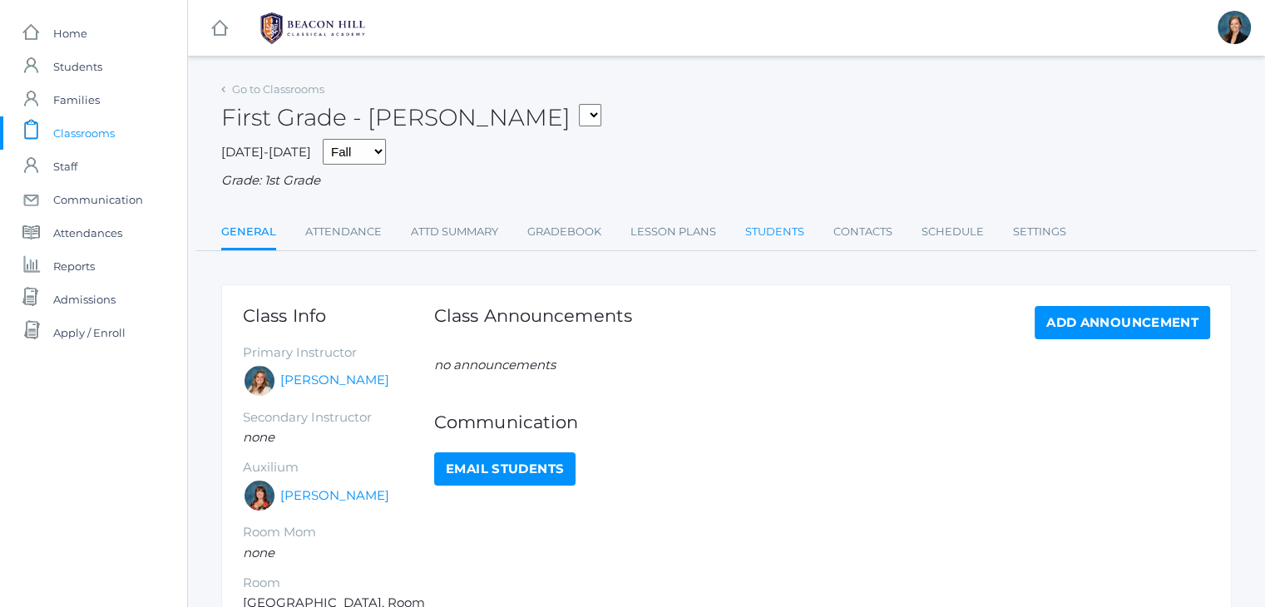
click at [780, 224] on link "Students" at bounding box center [774, 231] width 59 height 33
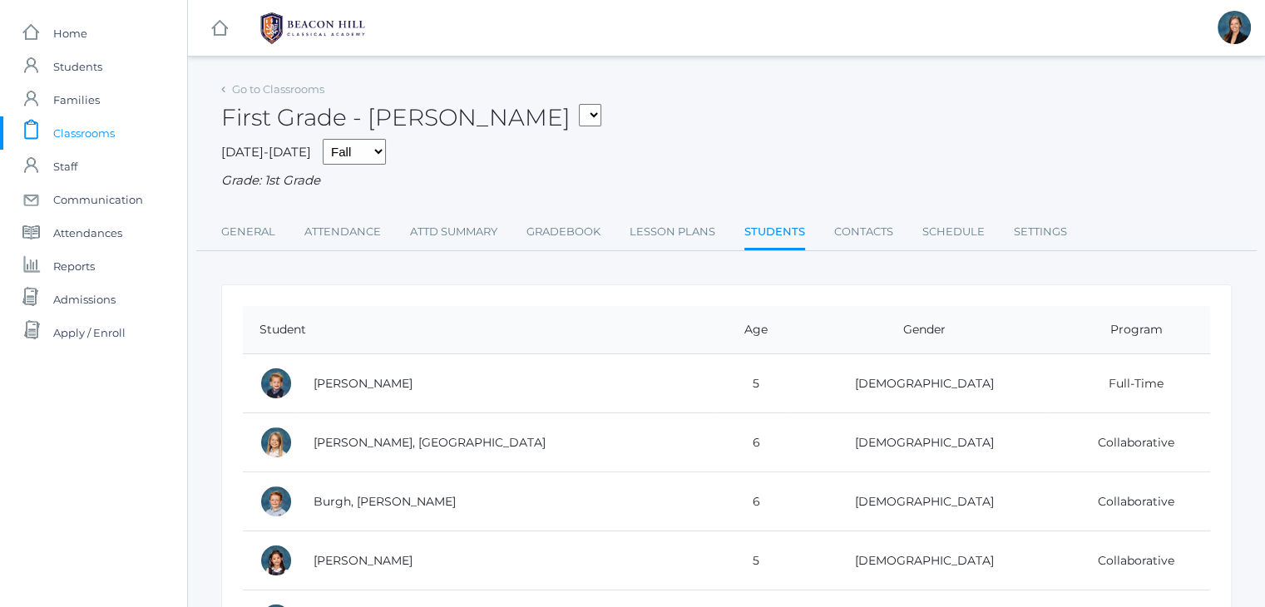
click at [91, 135] on span "Classrooms" at bounding box center [84, 132] width 62 height 33
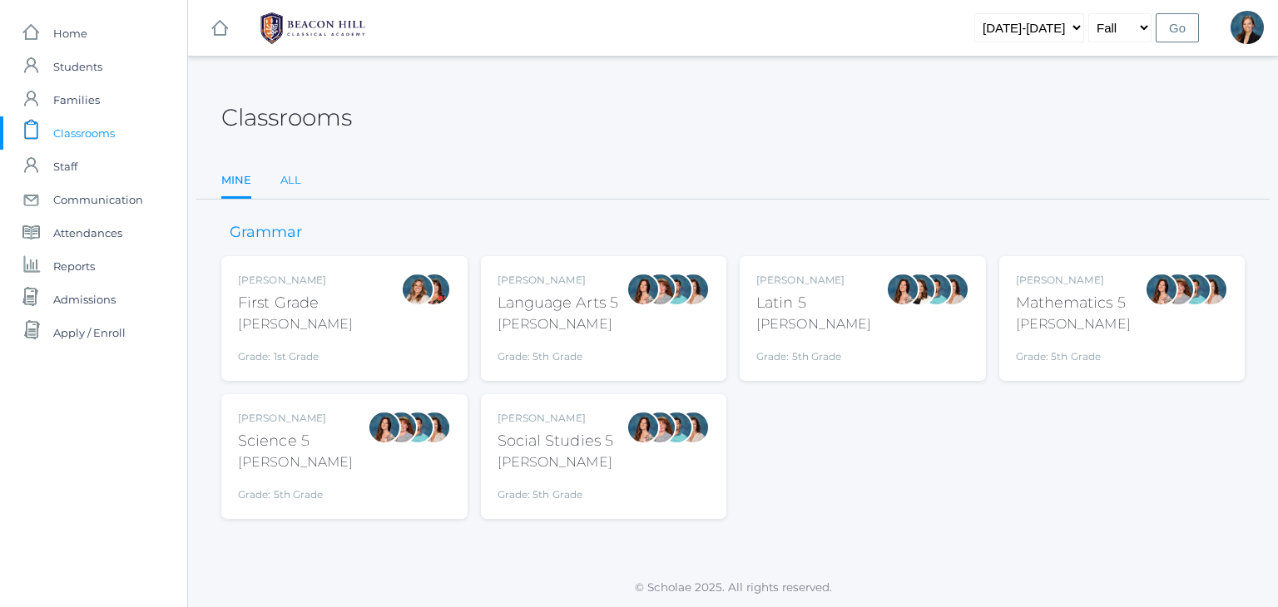
click at [293, 181] on link "All" at bounding box center [290, 180] width 21 height 33
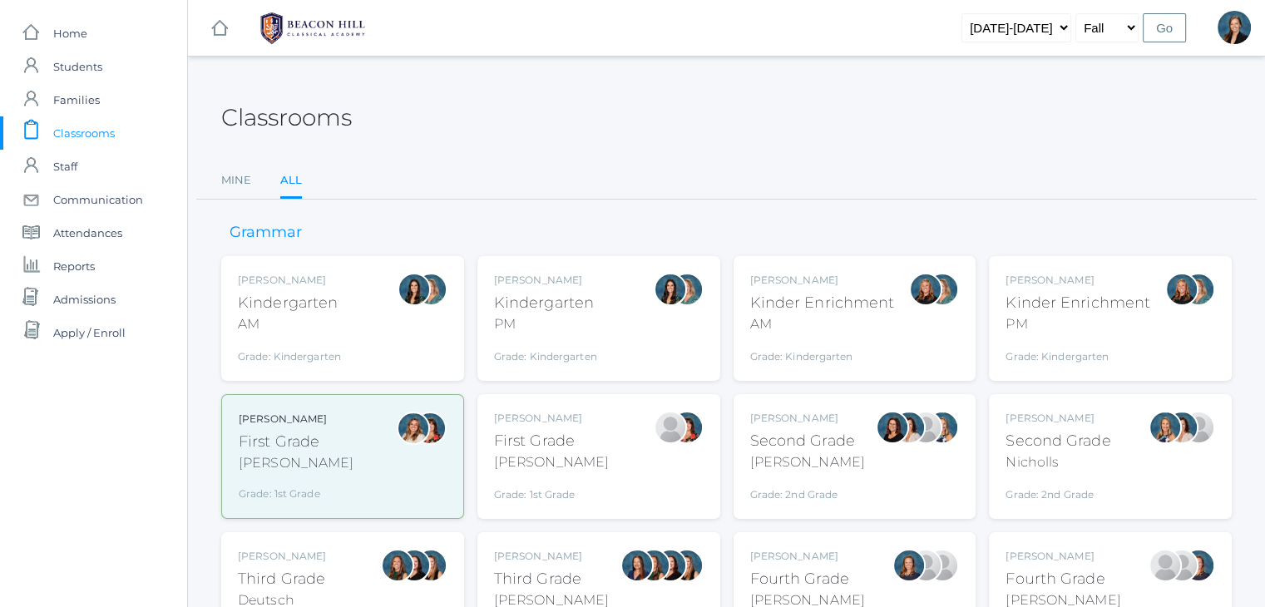
click at [812, 592] on div "[PERSON_NAME]" at bounding box center [807, 601] width 115 height 20
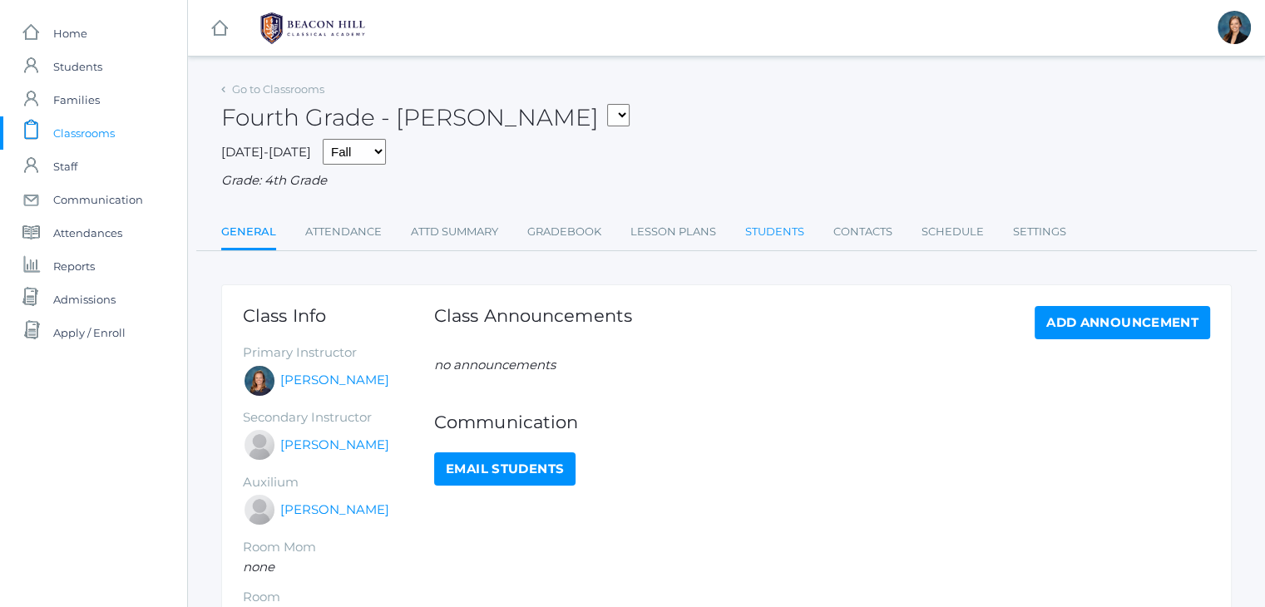
click at [794, 230] on link "Students" at bounding box center [774, 231] width 59 height 33
click at [63, 131] on span "Classrooms" at bounding box center [84, 132] width 62 height 33
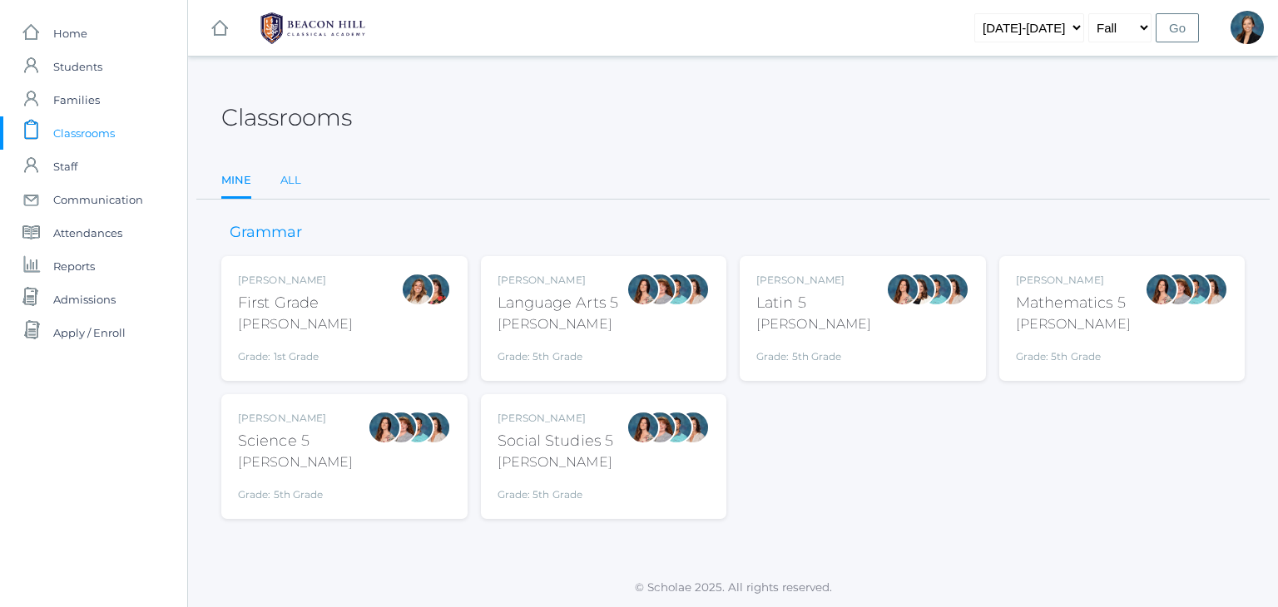
click at [288, 182] on link "All" at bounding box center [290, 180] width 21 height 33
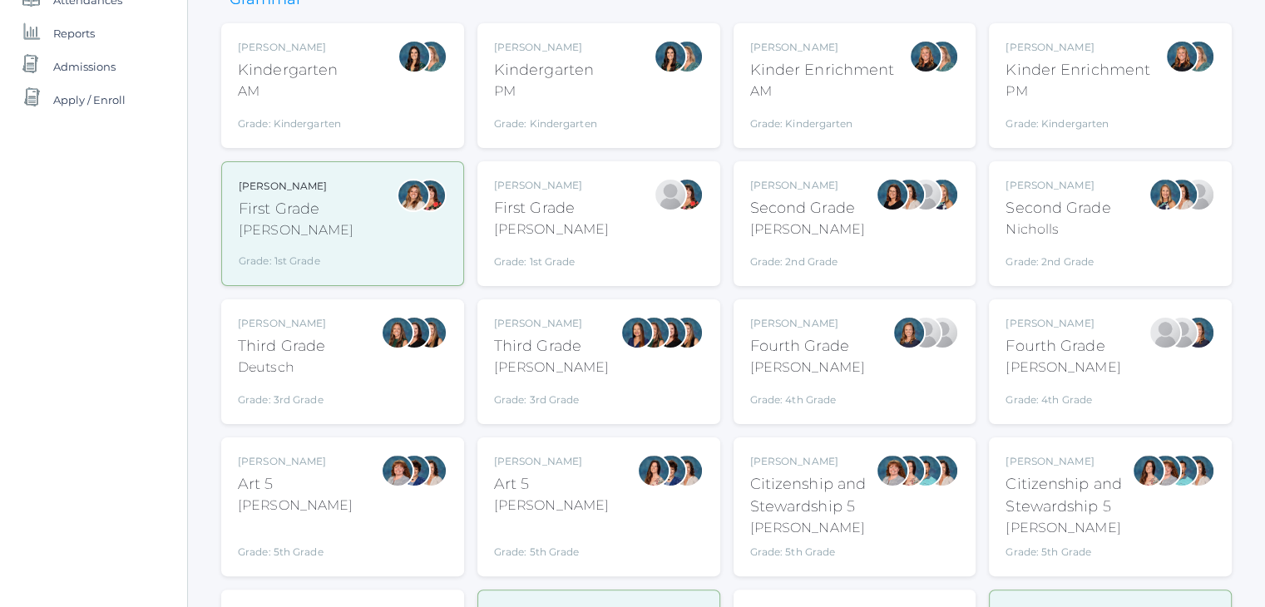
scroll to position [333, 0]
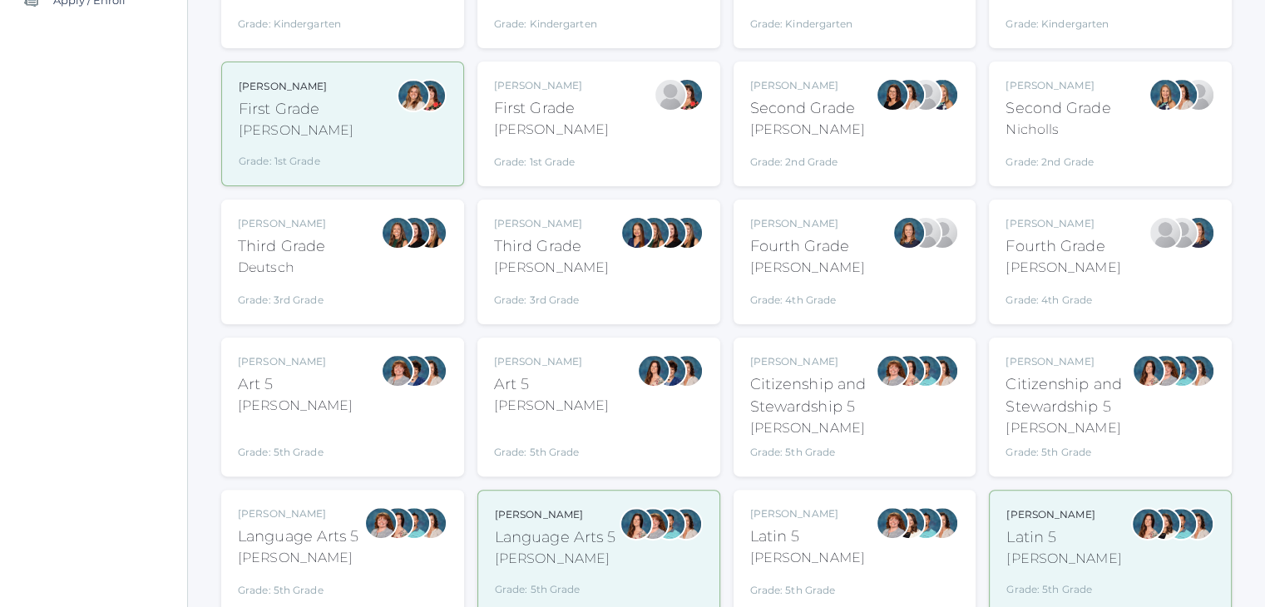
click at [1052, 227] on div "[PERSON_NAME]" at bounding box center [1063, 223] width 115 height 15
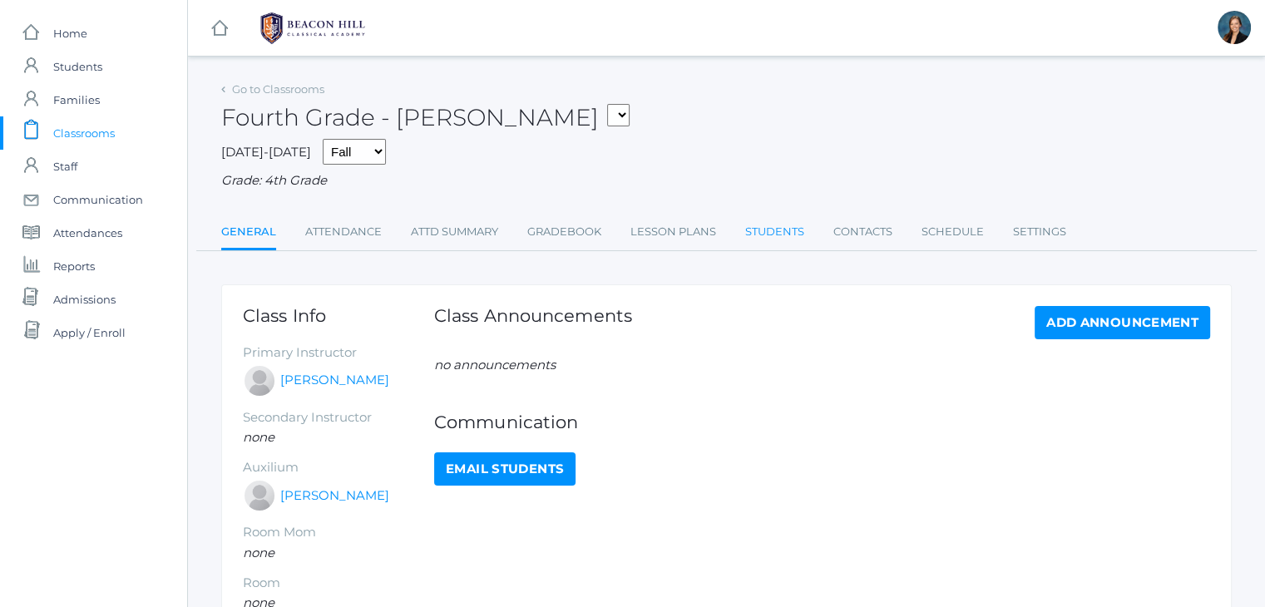
click at [778, 225] on link "Students" at bounding box center [774, 231] width 59 height 33
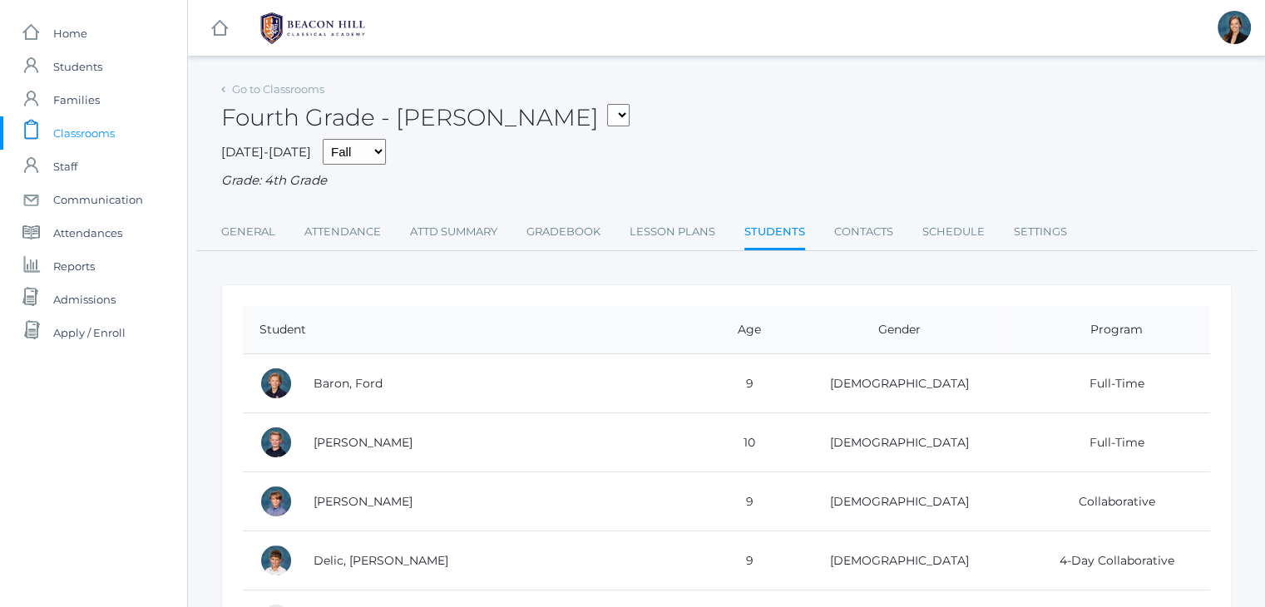
click at [123, 131] on link "icons/clipboard/plain Created with Sketch. Classrooms" at bounding box center [93, 132] width 187 height 33
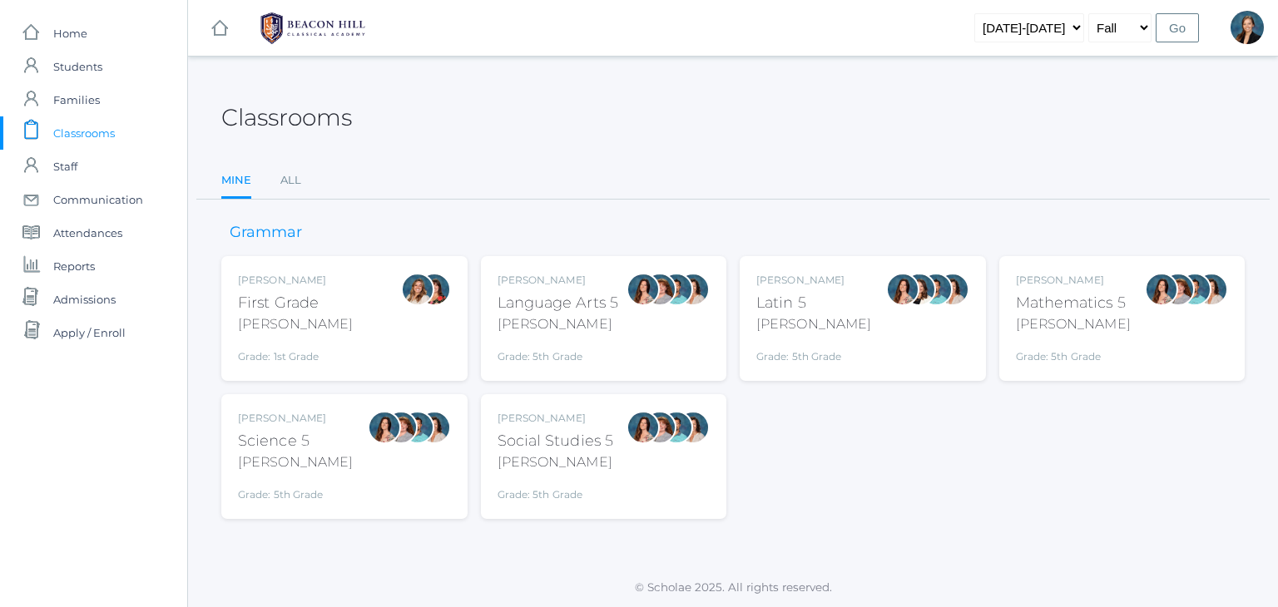
click at [271, 184] on ul "Mine All" at bounding box center [732, 182] width 1023 height 36
click at [286, 183] on link "All" at bounding box center [290, 180] width 21 height 33
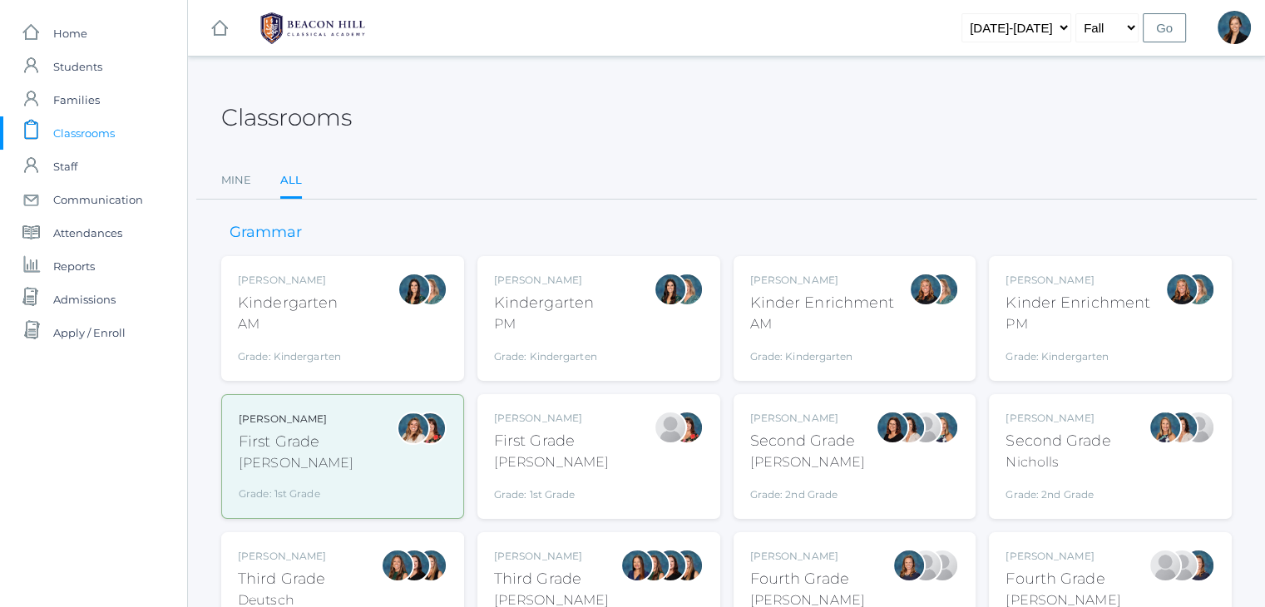
click at [532, 562] on div "Lori Webster" at bounding box center [551, 556] width 115 height 15
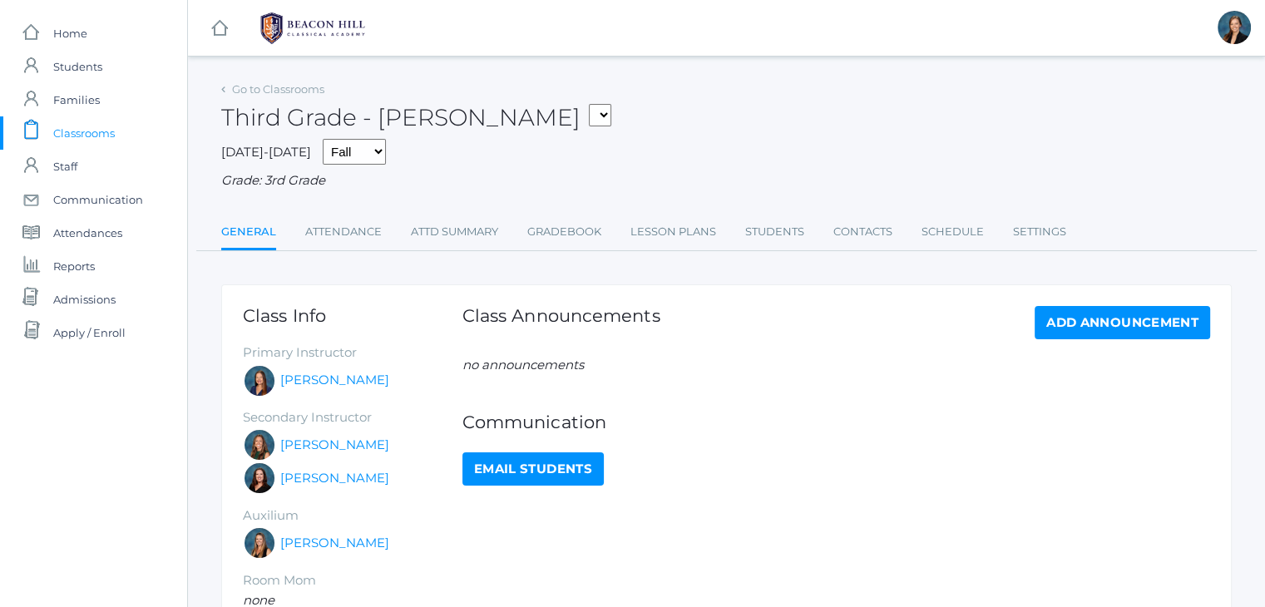
click at [766, 181] on div "Grade: 3rd Grade" at bounding box center [726, 180] width 1011 height 19
click at [359, 239] on link "Attendance" at bounding box center [343, 231] width 77 height 33
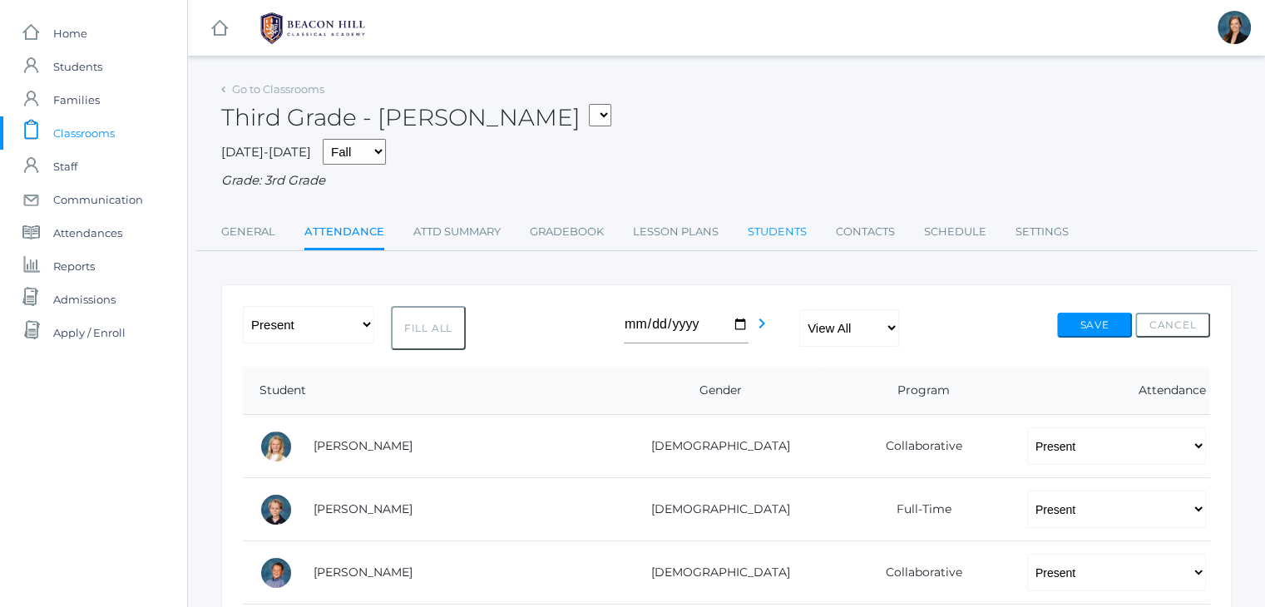
click at [783, 231] on link "Students" at bounding box center [777, 231] width 59 height 33
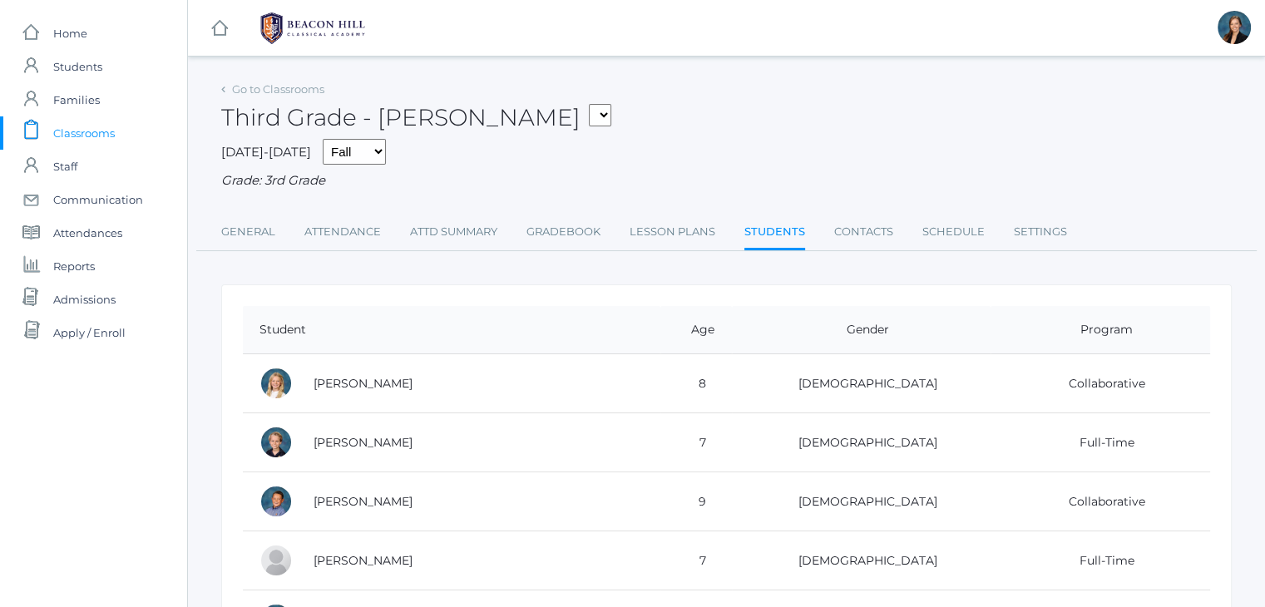
click at [70, 127] on span "Classrooms" at bounding box center [84, 132] width 62 height 33
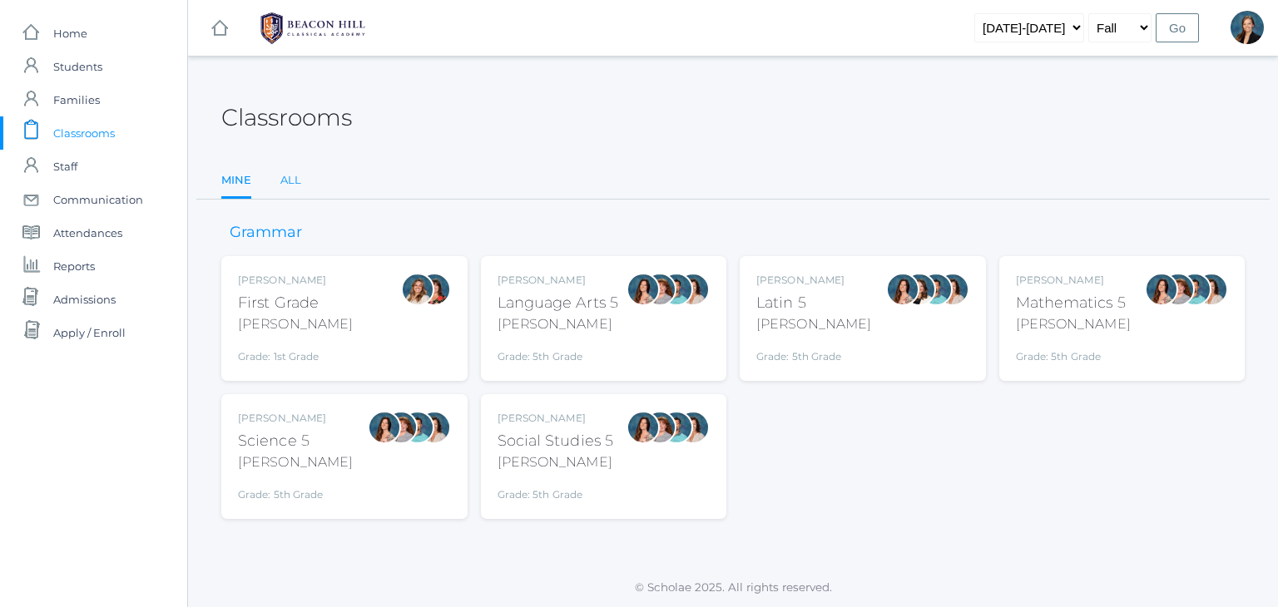
click at [295, 178] on link "All" at bounding box center [290, 180] width 21 height 33
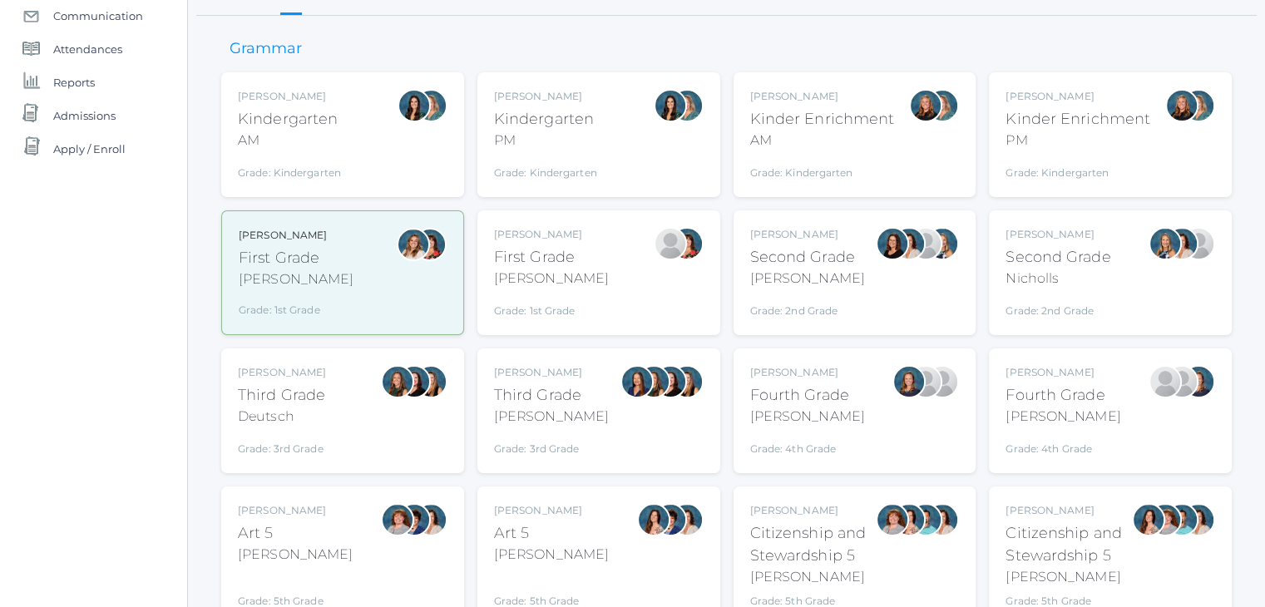
scroll to position [399, 0]
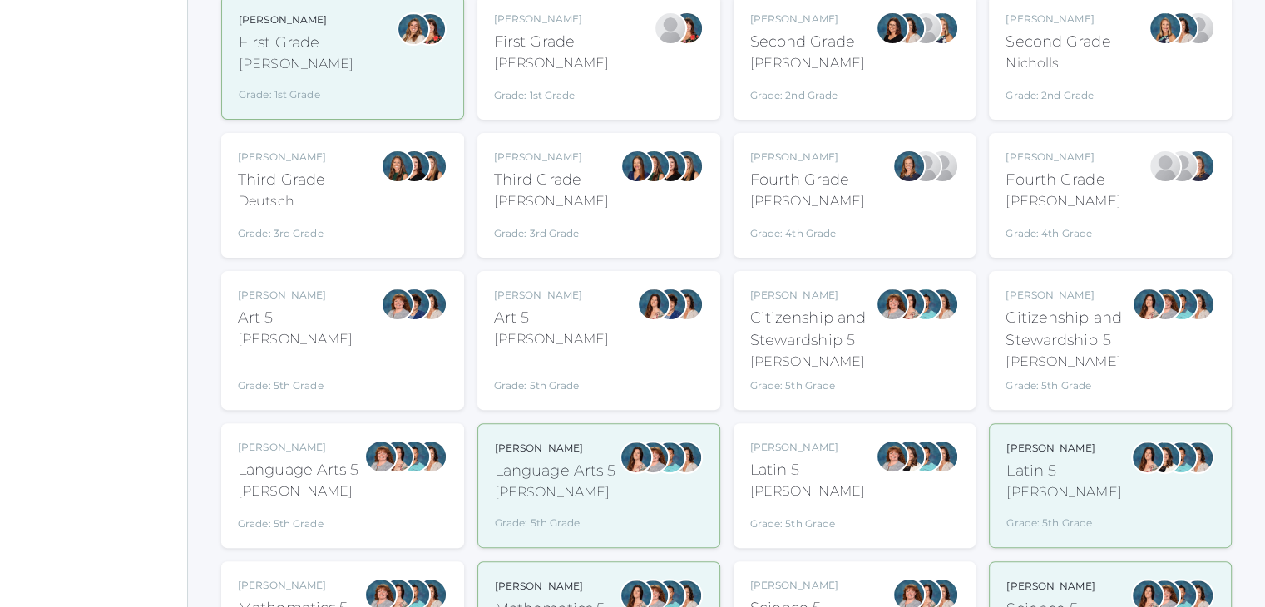
click at [332, 220] on div "Andrea Deutsch Third Grade Deutsch Grade: 3rd Grade 03LA" at bounding box center [343, 196] width 210 height 92
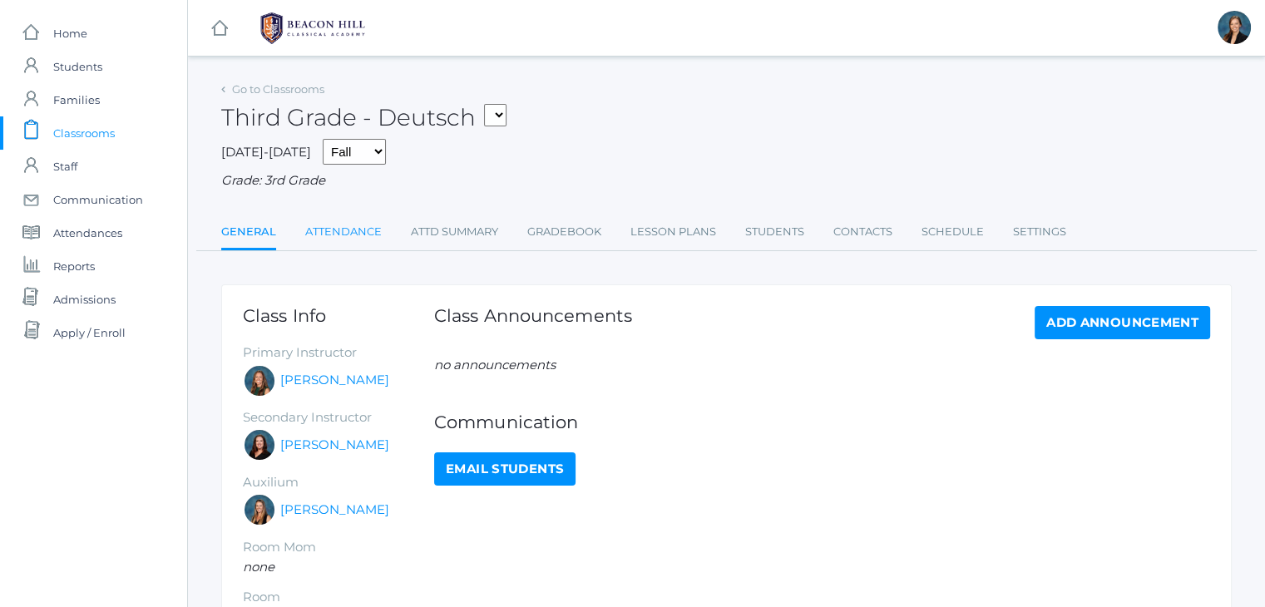
click at [349, 227] on link "Attendance" at bounding box center [343, 231] width 77 height 33
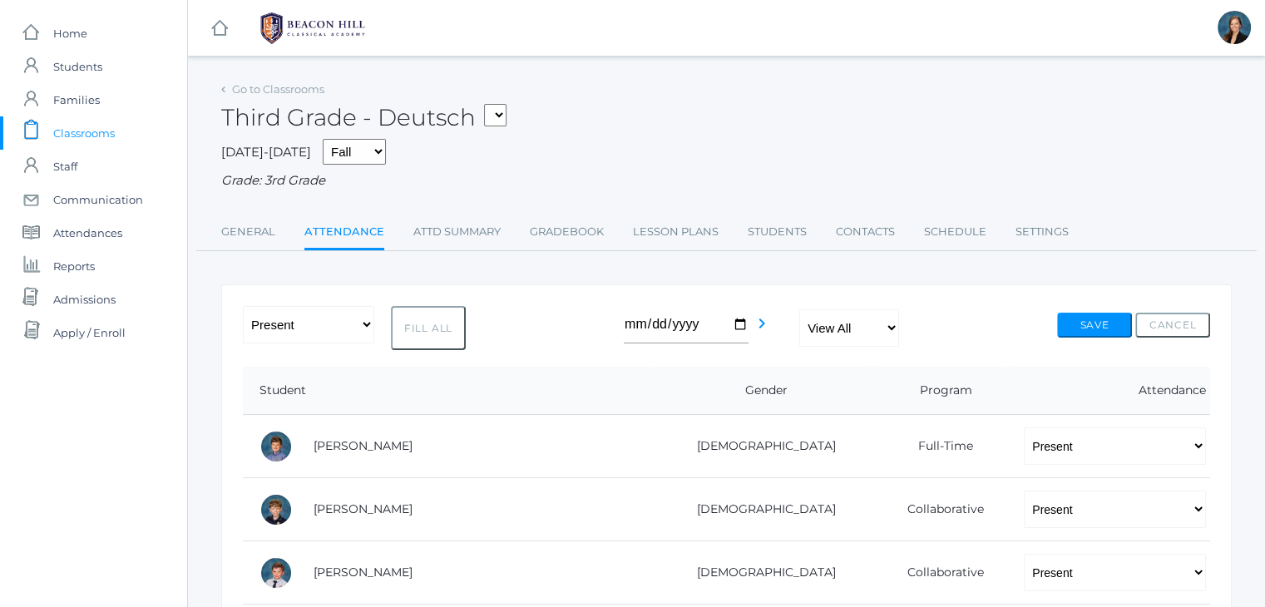
click at [700, 92] on div "Third Grade - Deutsch 01LA - First Grade Barber 05LATIN - Latin 5 Salazar 05MAT…" at bounding box center [726, 108] width 1011 height 62
click at [680, 129] on div "Third Grade - Deutsch 01LA - First Grade Barber 05LATIN - Latin 5 Salazar 05MAT…" at bounding box center [726, 108] width 1011 height 62
click at [90, 66] on span "Students" at bounding box center [77, 66] width 49 height 33
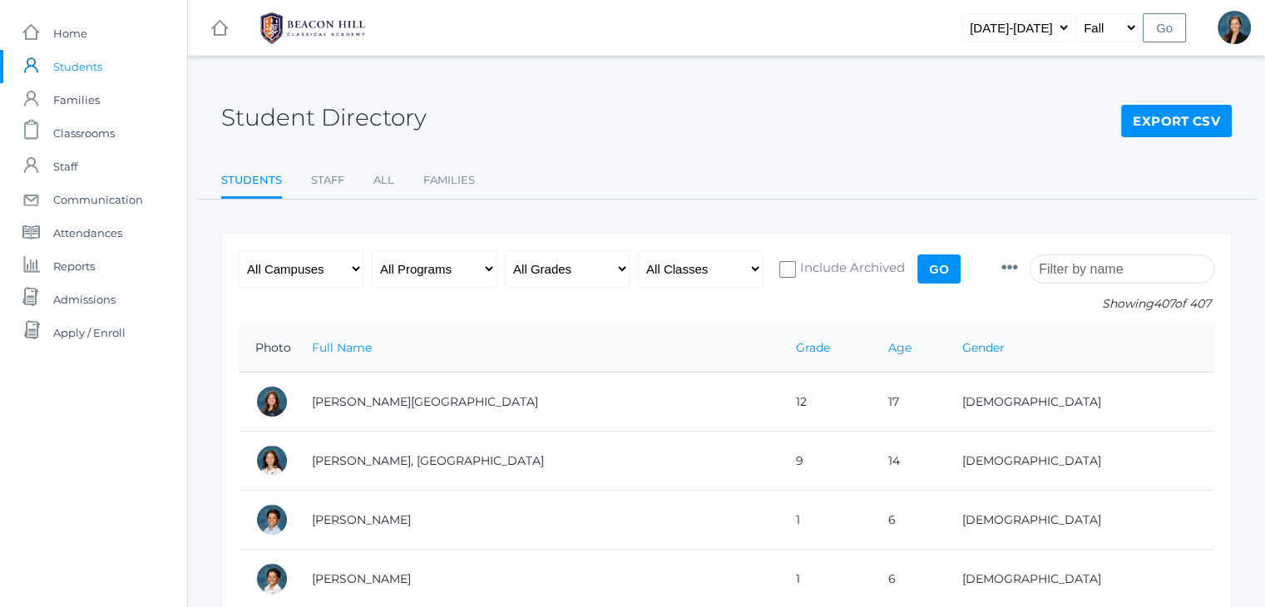
click at [1094, 270] on input "search" at bounding box center [1122, 269] width 185 height 29
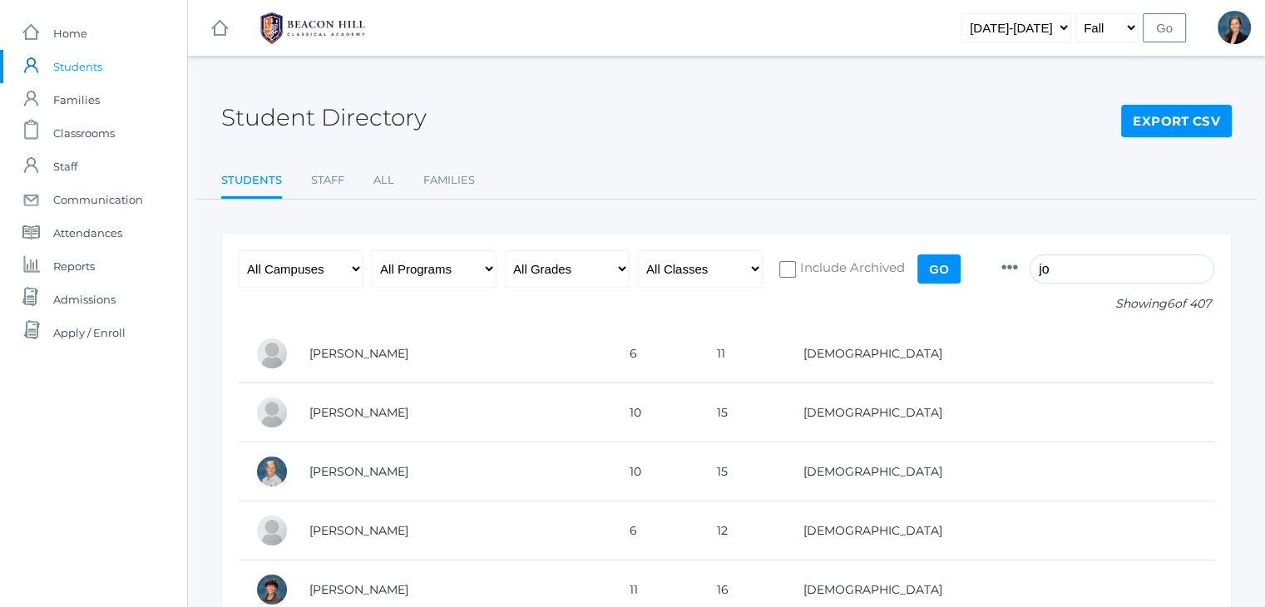
type input "j"
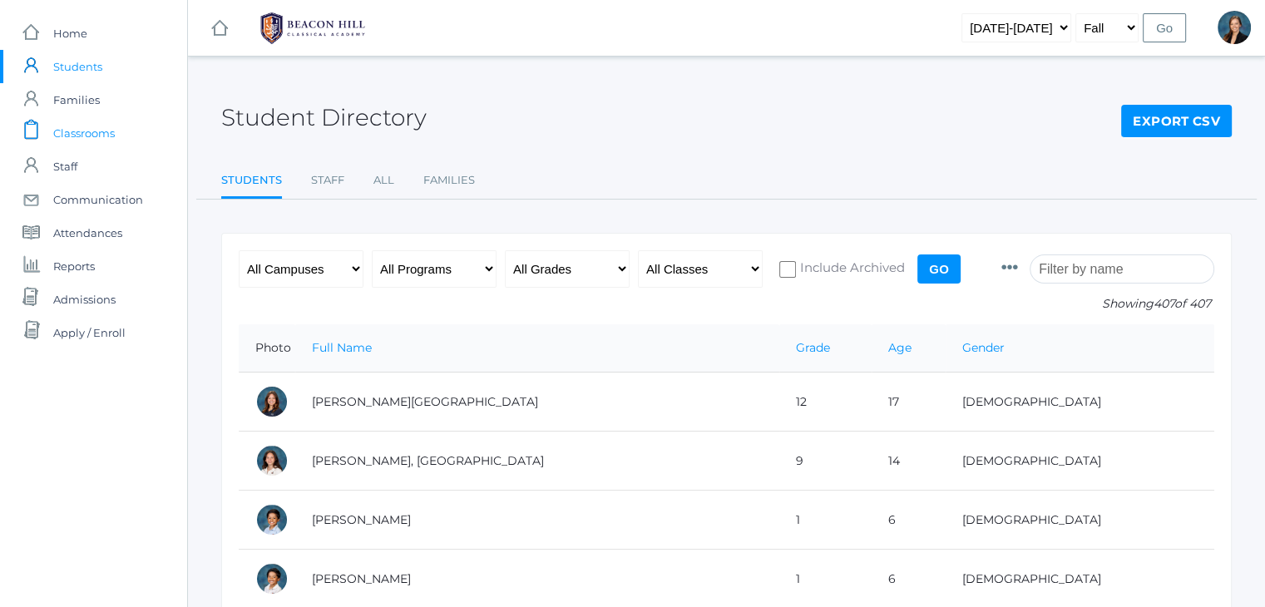
click at [76, 136] on span "Classrooms" at bounding box center [84, 132] width 62 height 33
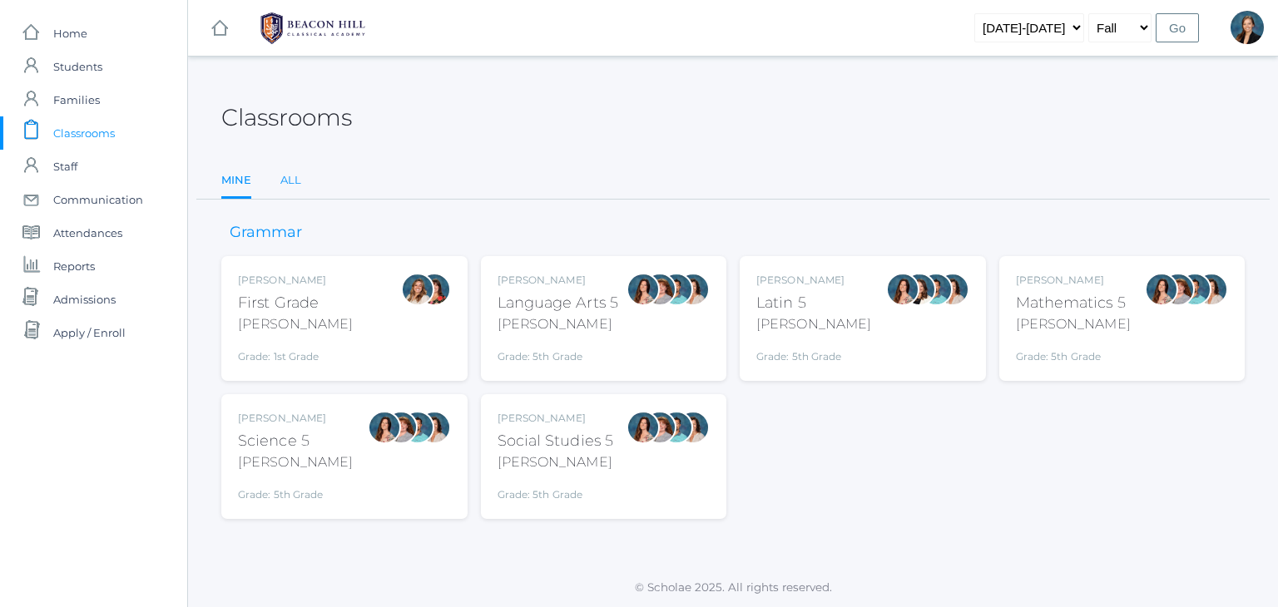
click at [289, 177] on link "All" at bounding box center [290, 180] width 21 height 33
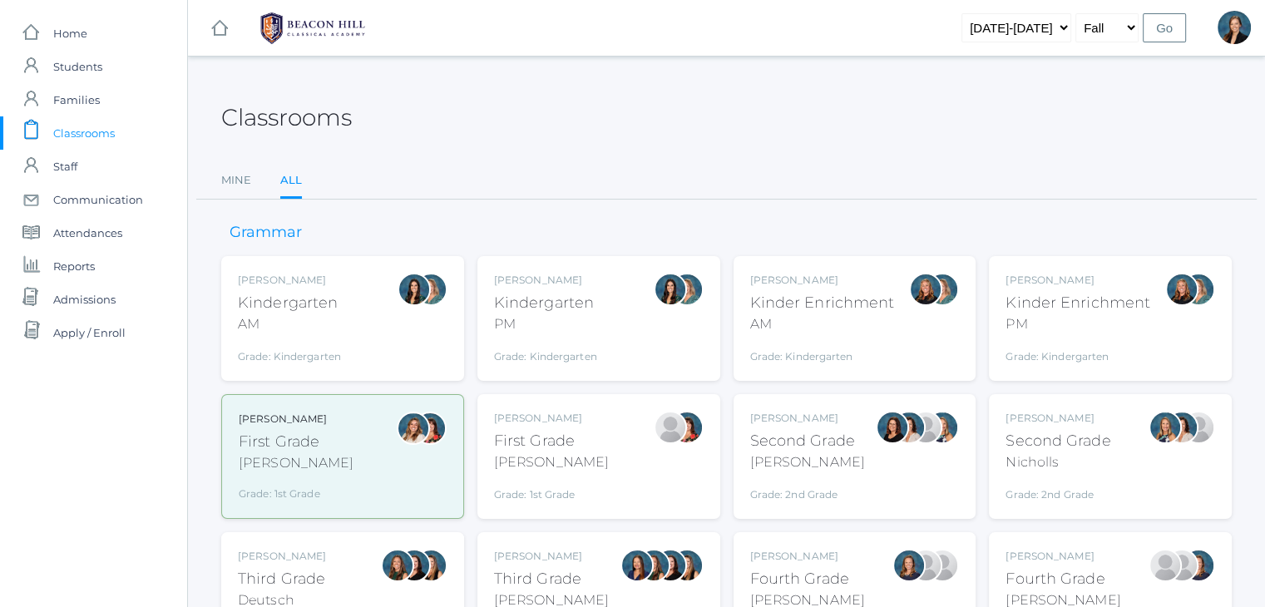
click at [279, 577] on div "Third Grade" at bounding box center [282, 579] width 88 height 22
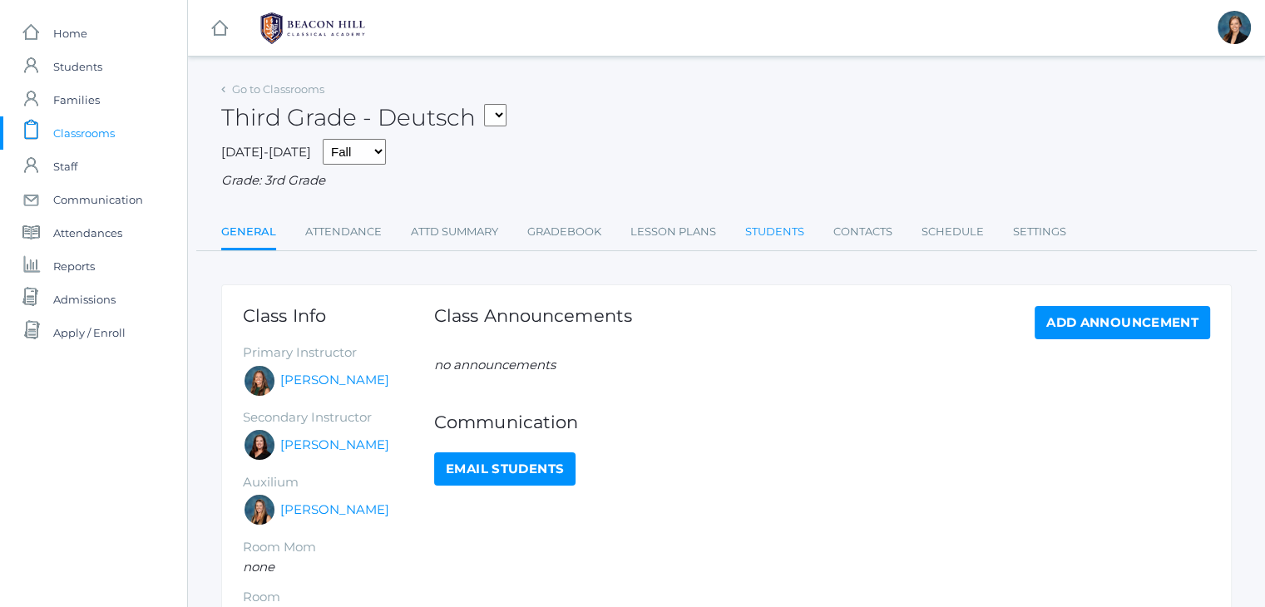
click at [792, 233] on link "Students" at bounding box center [774, 231] width 59 height 33
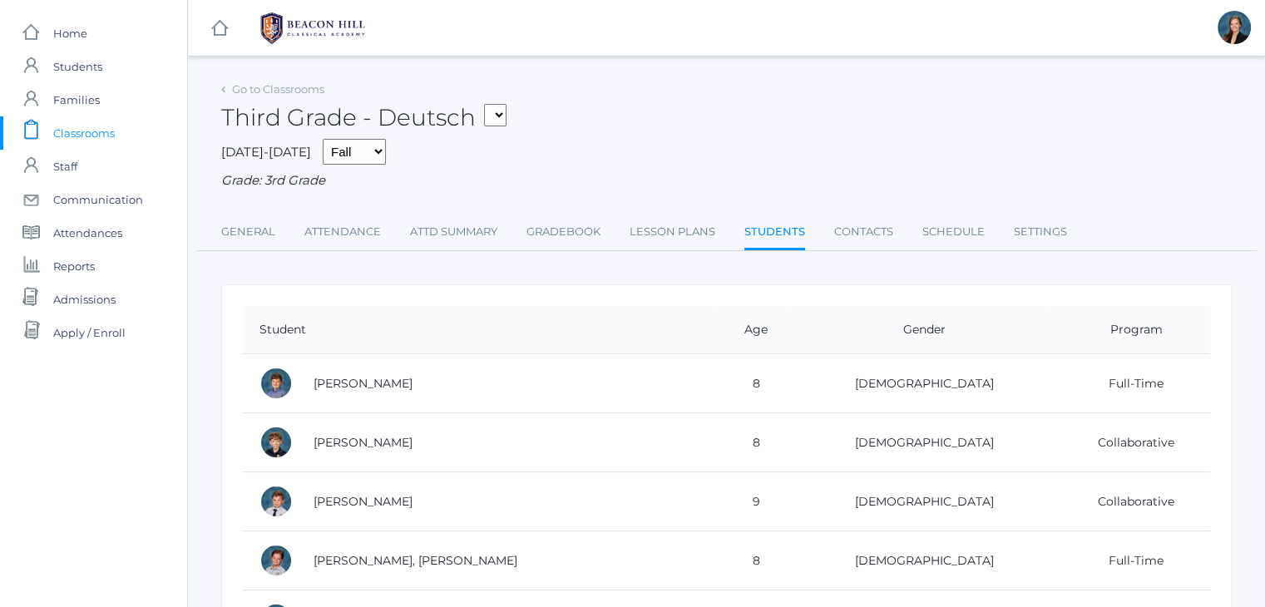
click at [74, 136] on span "Classrooms" at bounding box center [84, 132] width 62 height 33
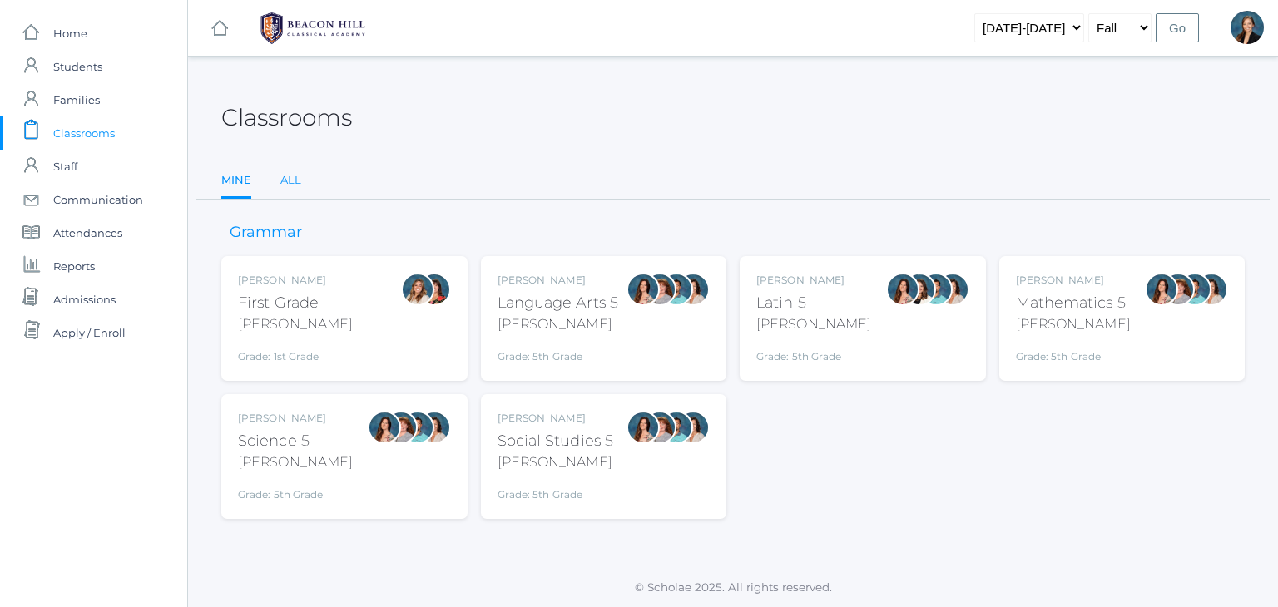
click at [284, 177] on link "All" at bounding box center [290, 180] width 21 height 33
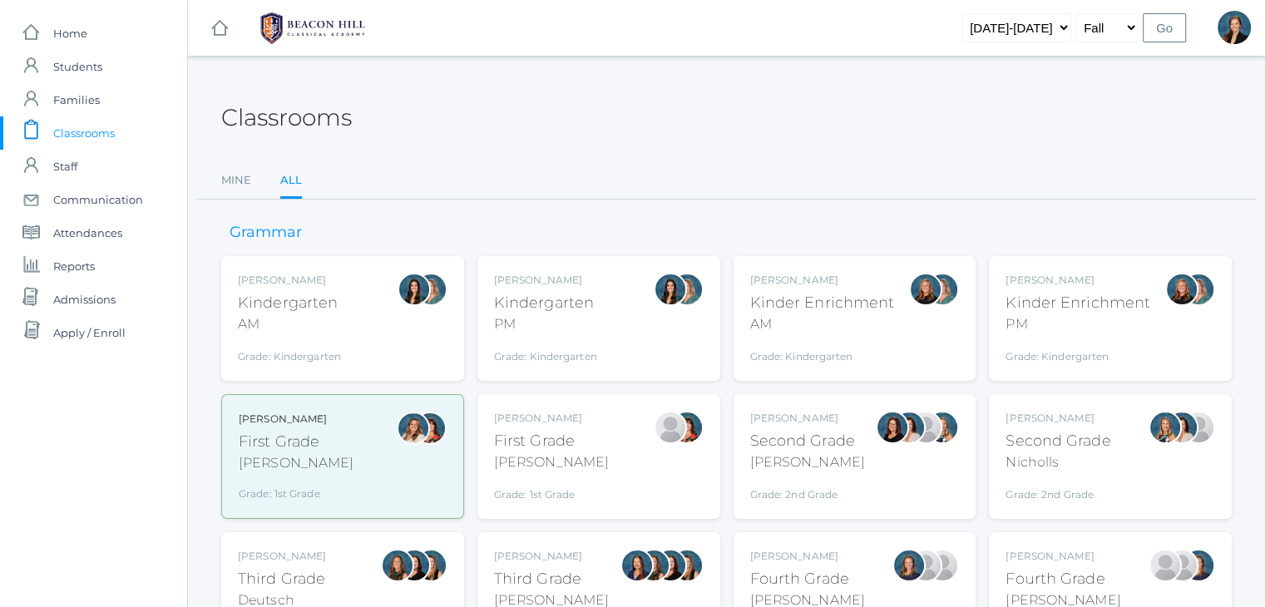
click at [835, 470] on div "[PERSON_NAME]" at bounding box center [807, 463] width 115 height 20
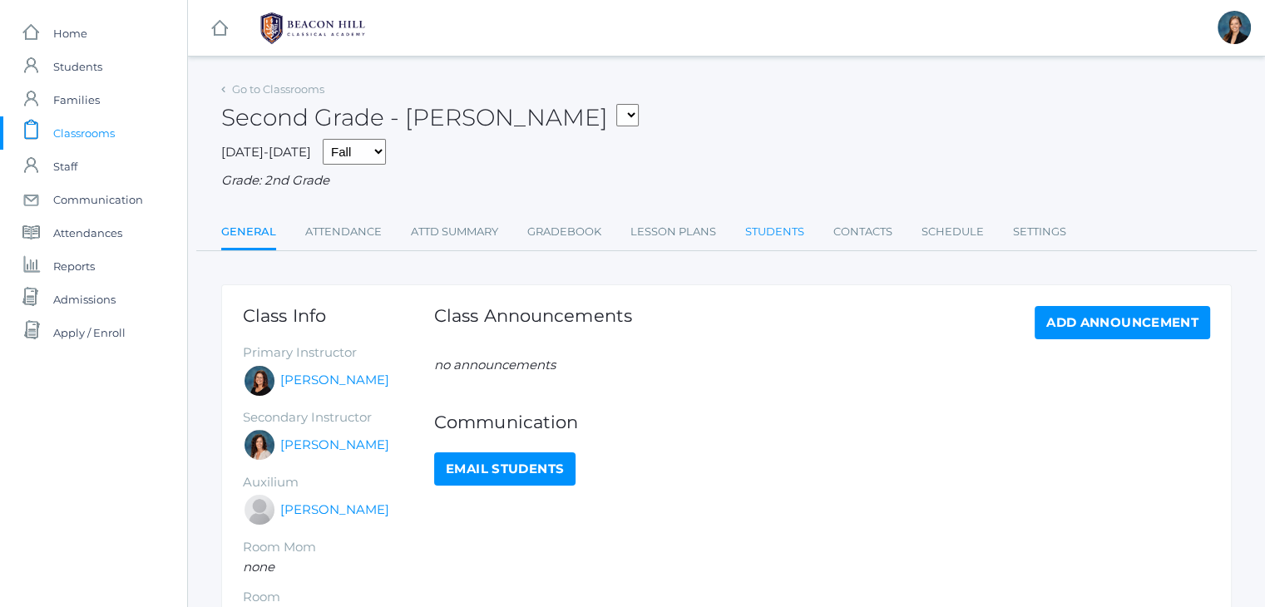
click at [763, 235] on link "Students" at bounding box center [774, 231] width 59 height 33
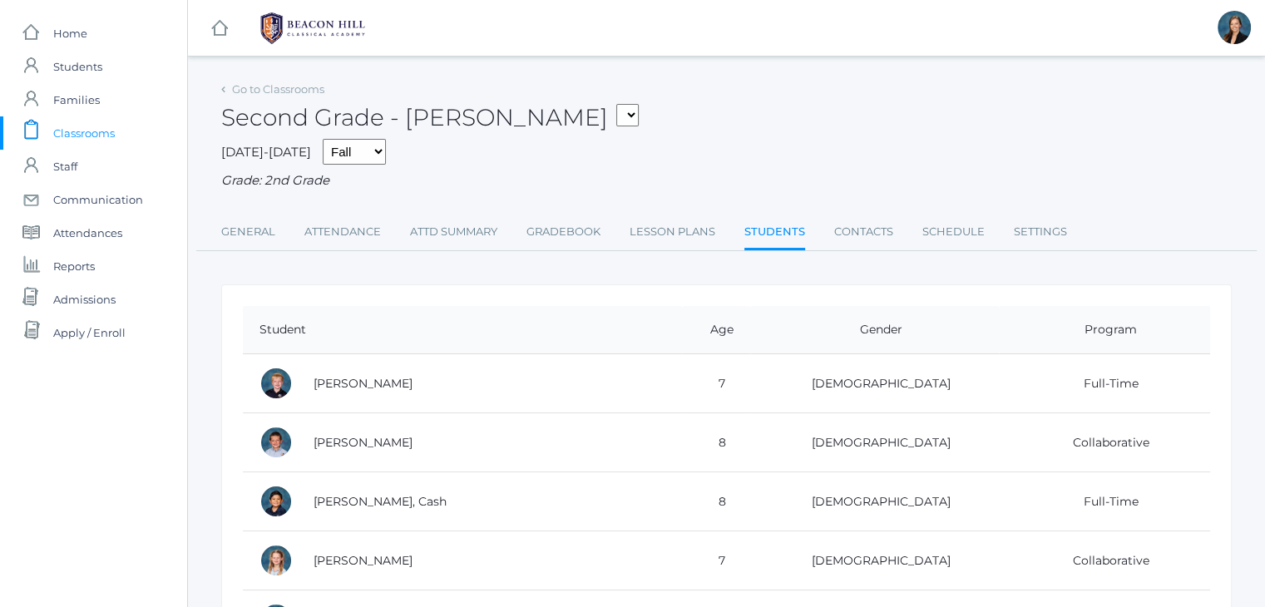
click at [685, 149] on div "2025-2026 Fall Spring Grade: 2nd Grade" at bounding box center [726, 165] width 1011 height 52
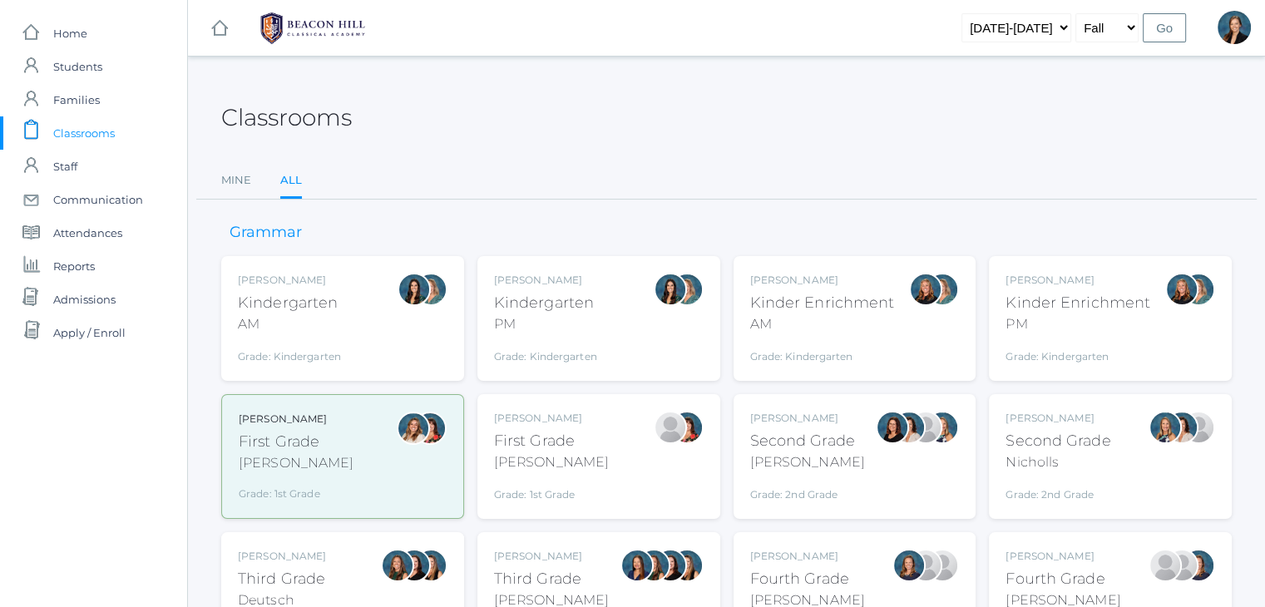
click at [1042, 474] on div "Courtney Nicholls Second Grade Nicholls Grade: 2nd Grade 02LA" at bounding box center [1058, 457] width 105 height 92
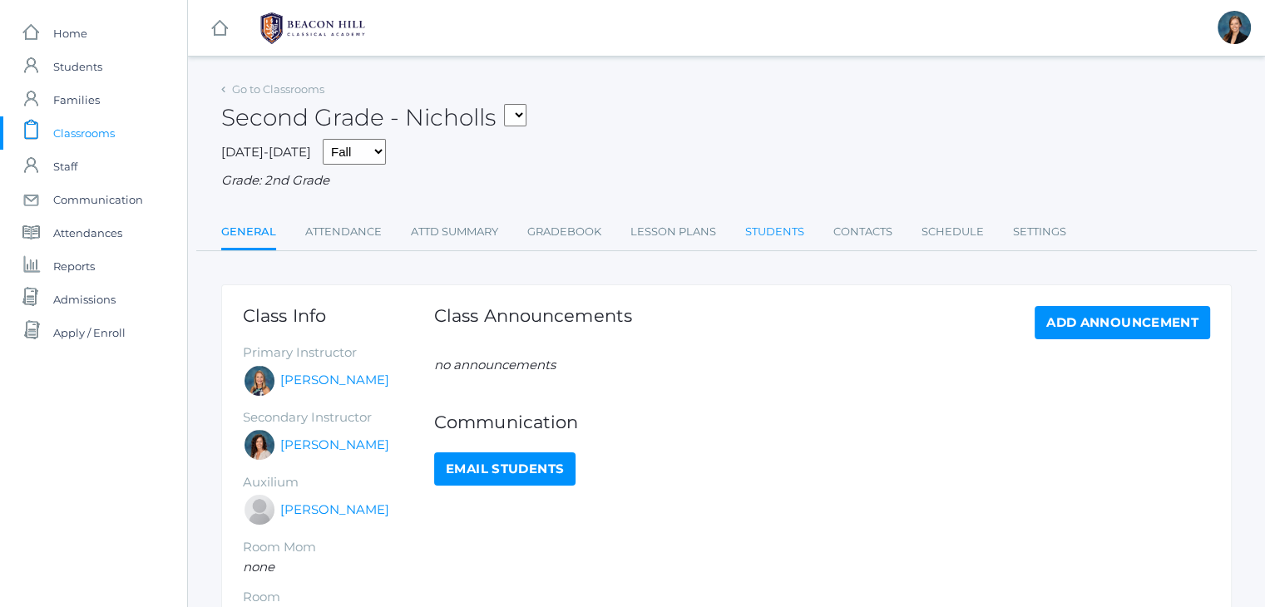
click at [780, 240] on link "Students" at bounding box center [774, 231] width 59 height 33
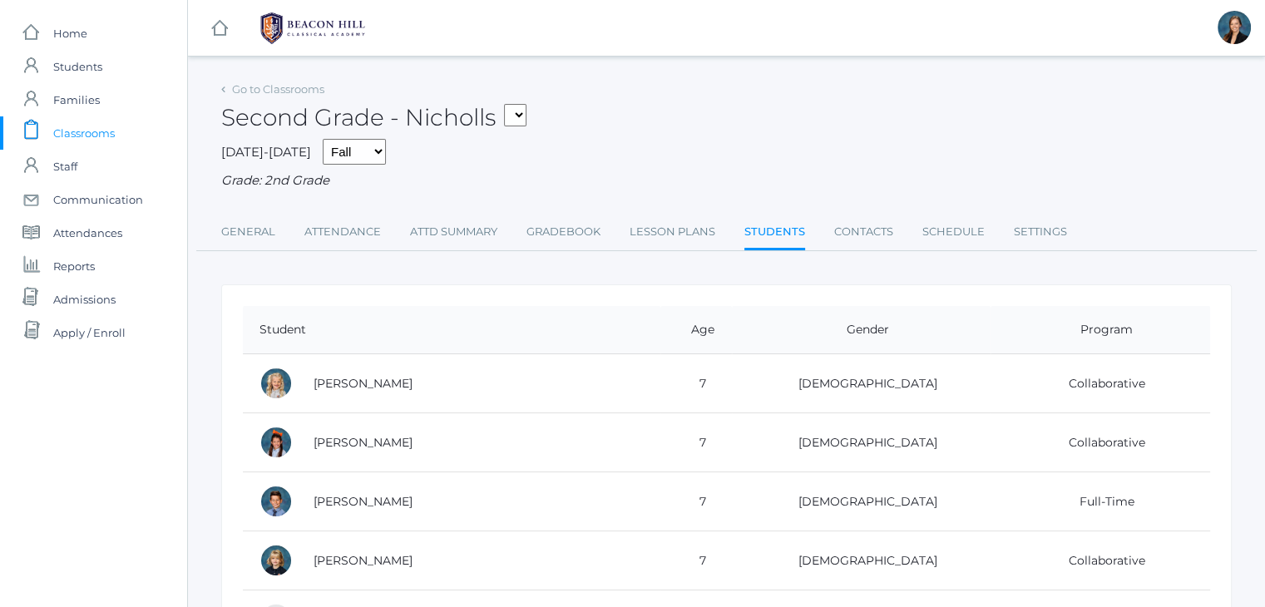
click at [62, 134] on span "Classrooms" at bounding box center [84, 132] width 62 height 33
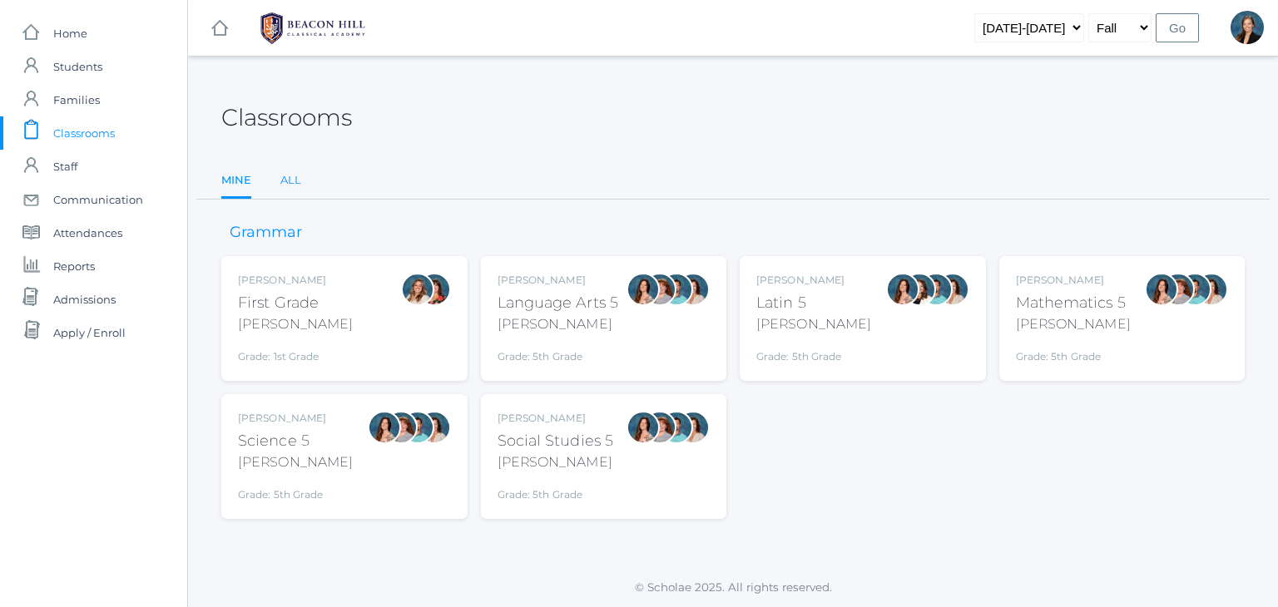
click at [287, 184] on link "All" at bounding box center [290, 180] width 21 height 33
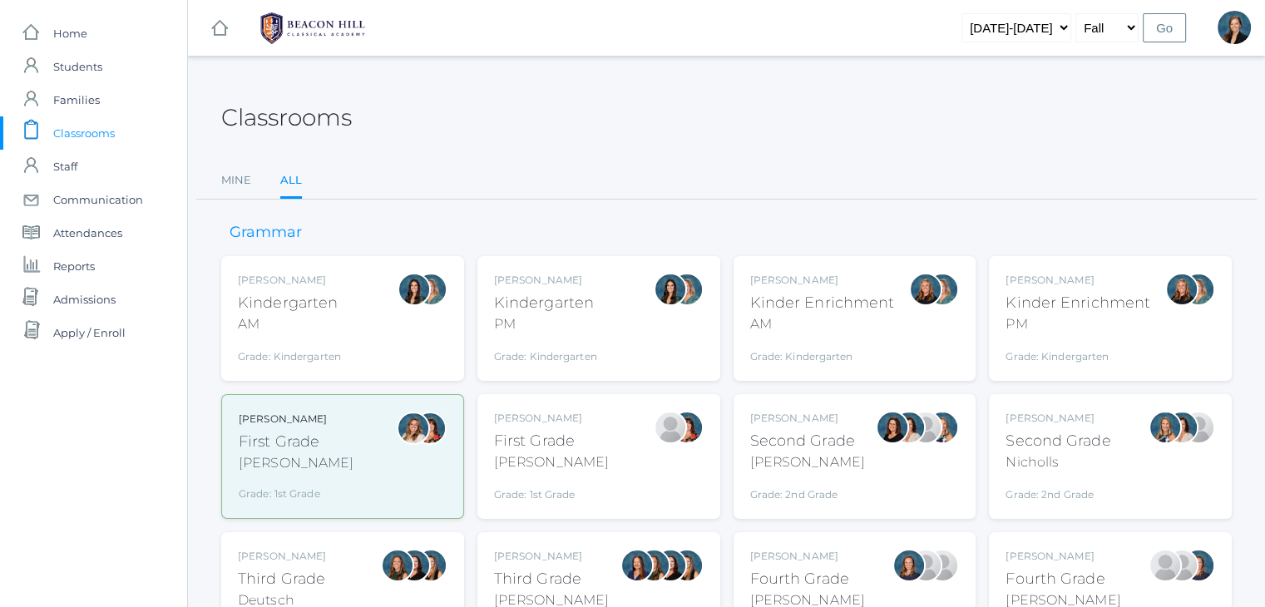
click at [552, 445] on div "First Grade" at bounding box center [551, 441] width 115 height 22
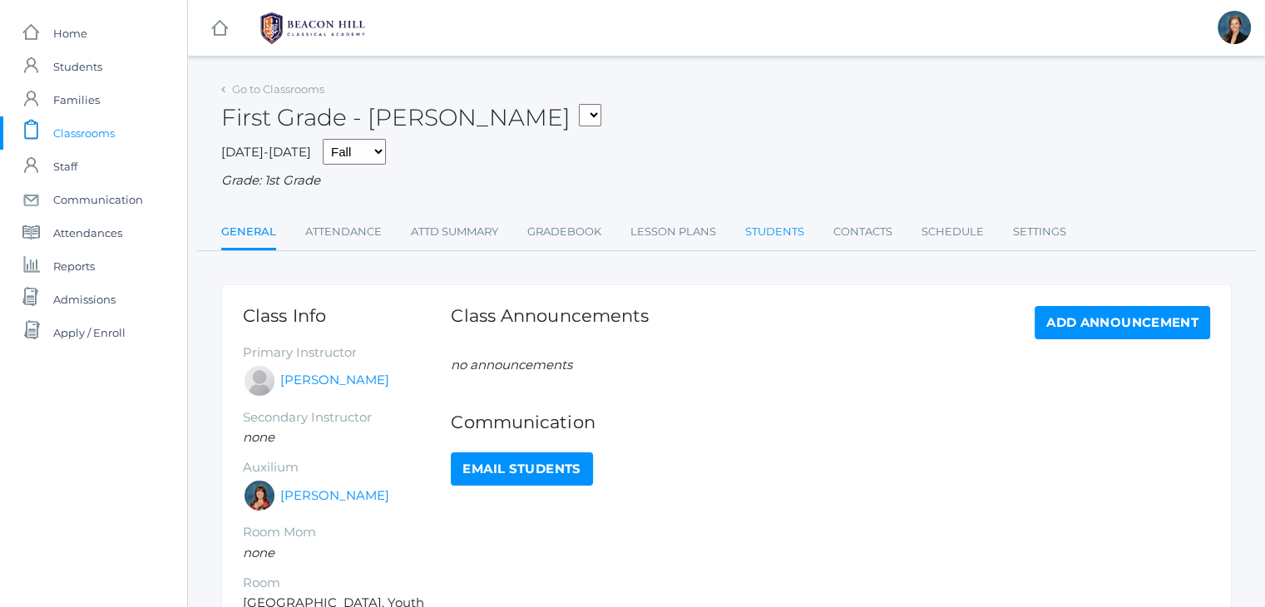
click at [783, 230] on link "Students" at bounding box center [774, 231] width 59 height 33
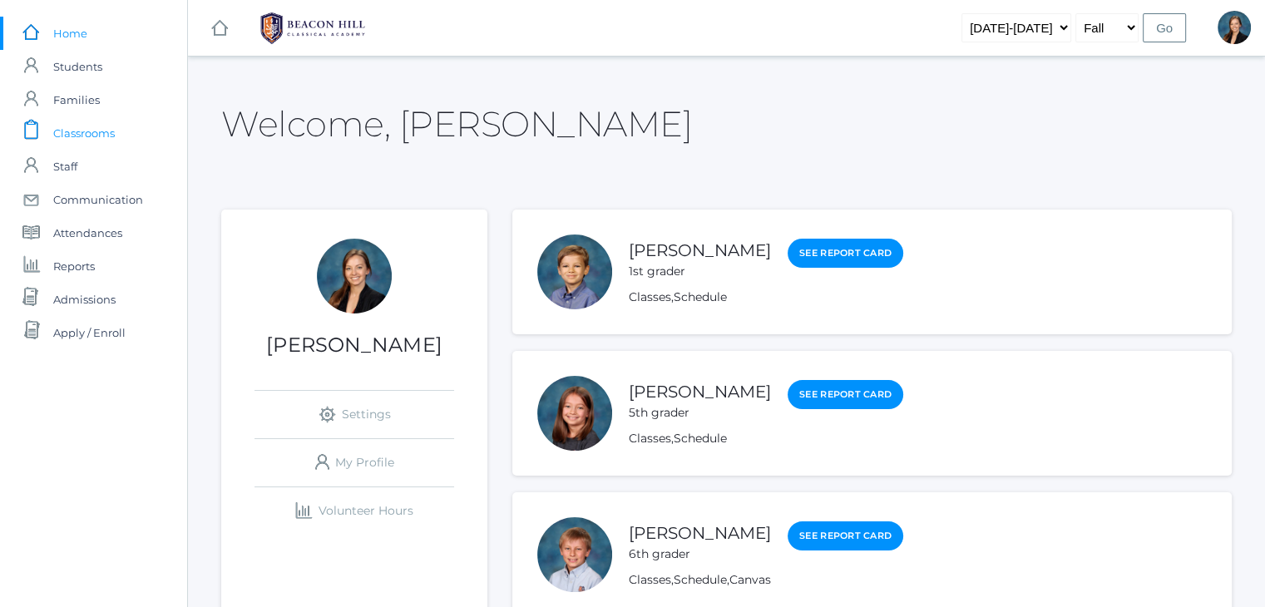
click at [100, 133] on span "Classrooms" at bounding box center [84, 132] width 62 height 33
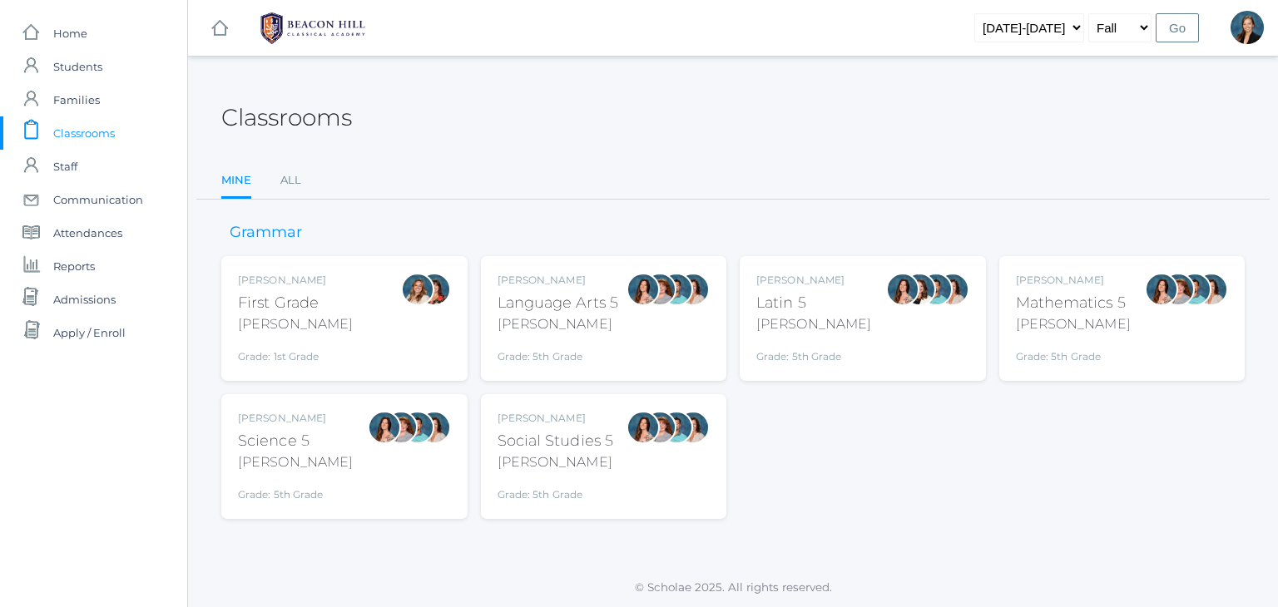
click at [310, 338] on div "Liv Barber First Grade Barber Grade: 1st Grade 01LA" at bounding box center [295, 319] width 115 height 92
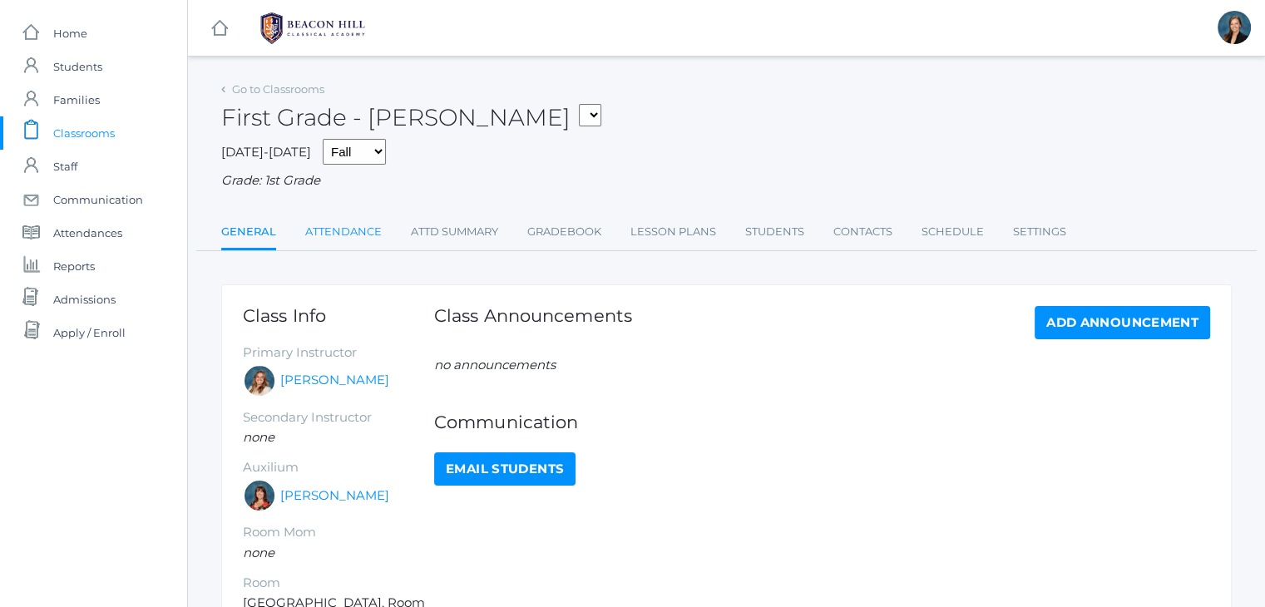
click at [335, 227] on link "Attendance" at bounding box center [343, 231] width 77 height 33
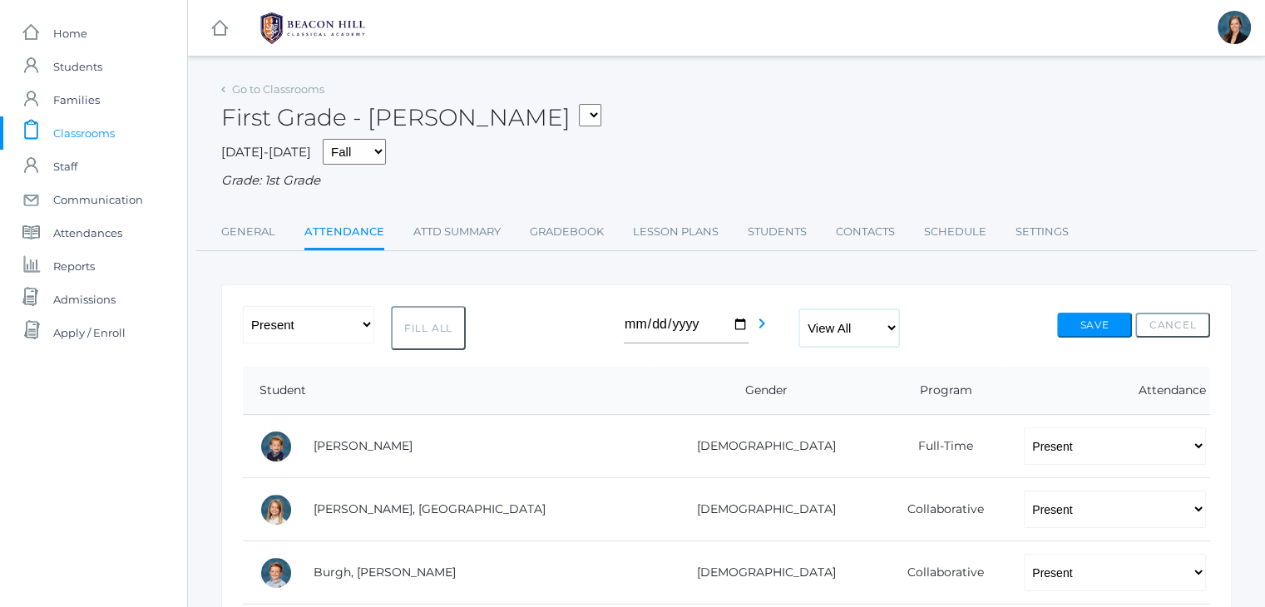
click at [862, 330] on select "View All Full-Time 4-Day Collaborative" at bounding box center [849, 327] width 100 height 37
select select "4-day collaborative"
click at [799, 310] on select "View All Full-Time 4-Day Collaborative" at bounding box center [849, 327] width 100 height 37
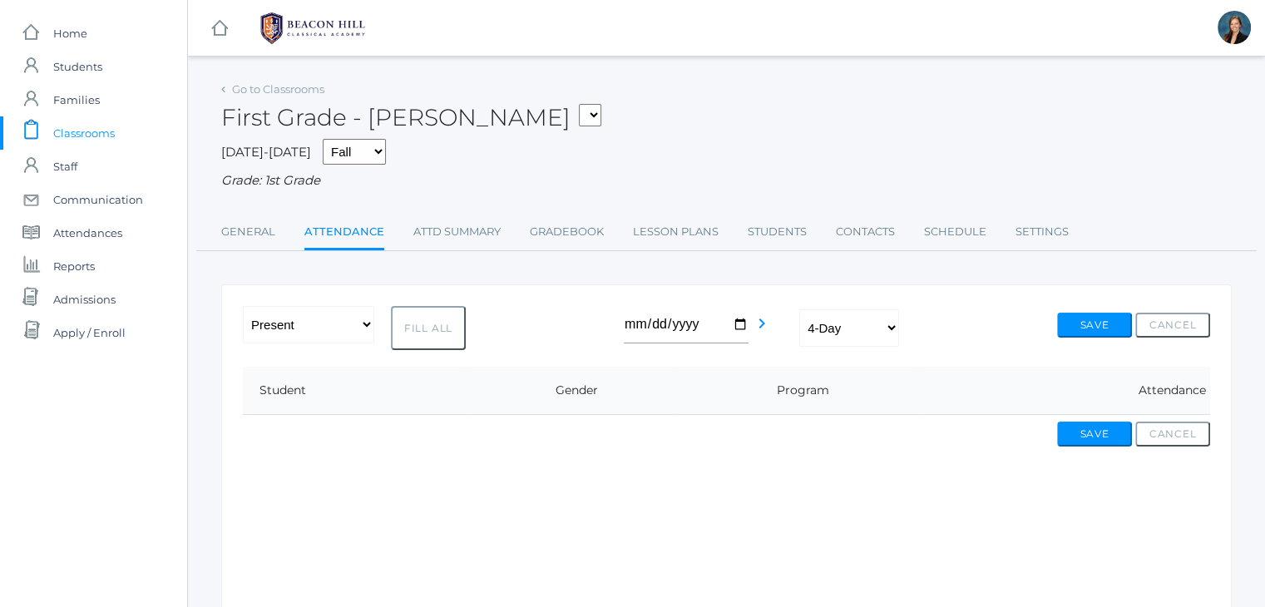
click at [74, 131] on span "Classrooms" at bounding box center [84, 132] width 62 height 33
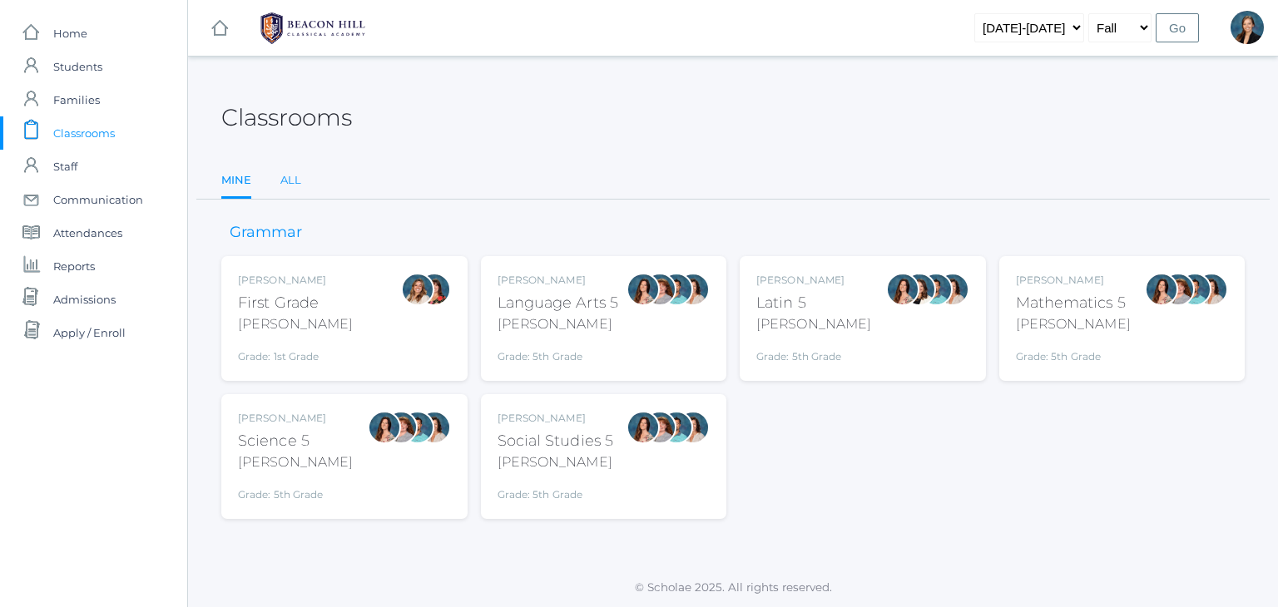
click at [291, 186] on link "All" at bounding box center [290, 180] width 21 height 33
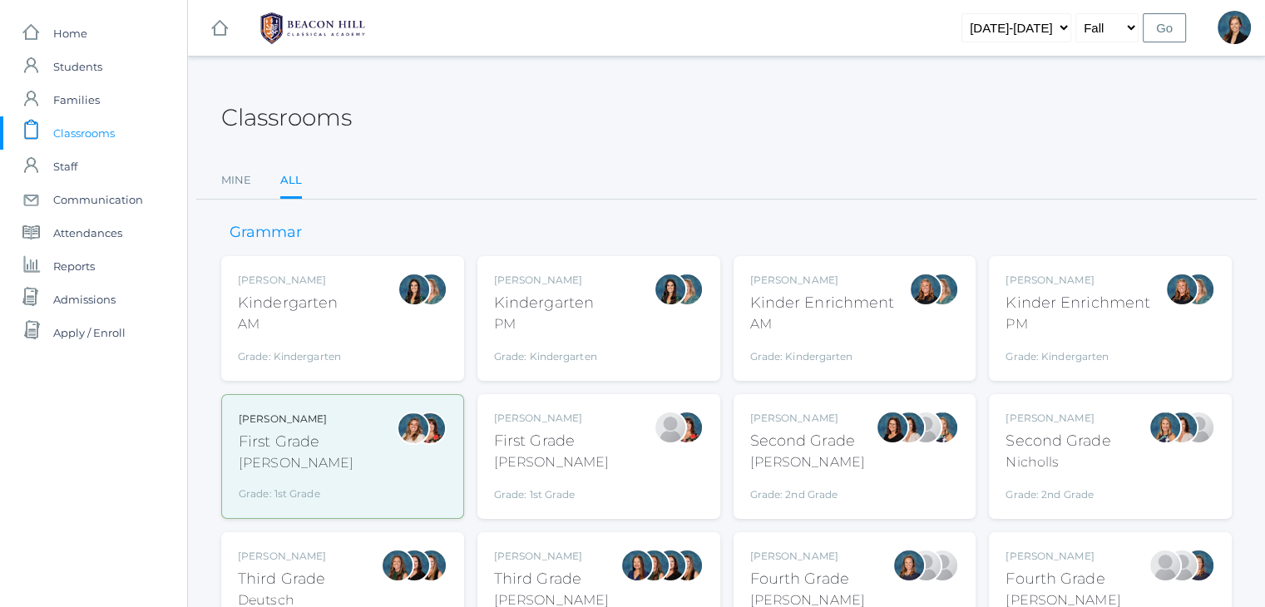
click at [622, 449] on div "Jaimie Watson First Grade Watson Grade: 1st Grade 01LA" at bounding box center [599, 457] width 210 height 92
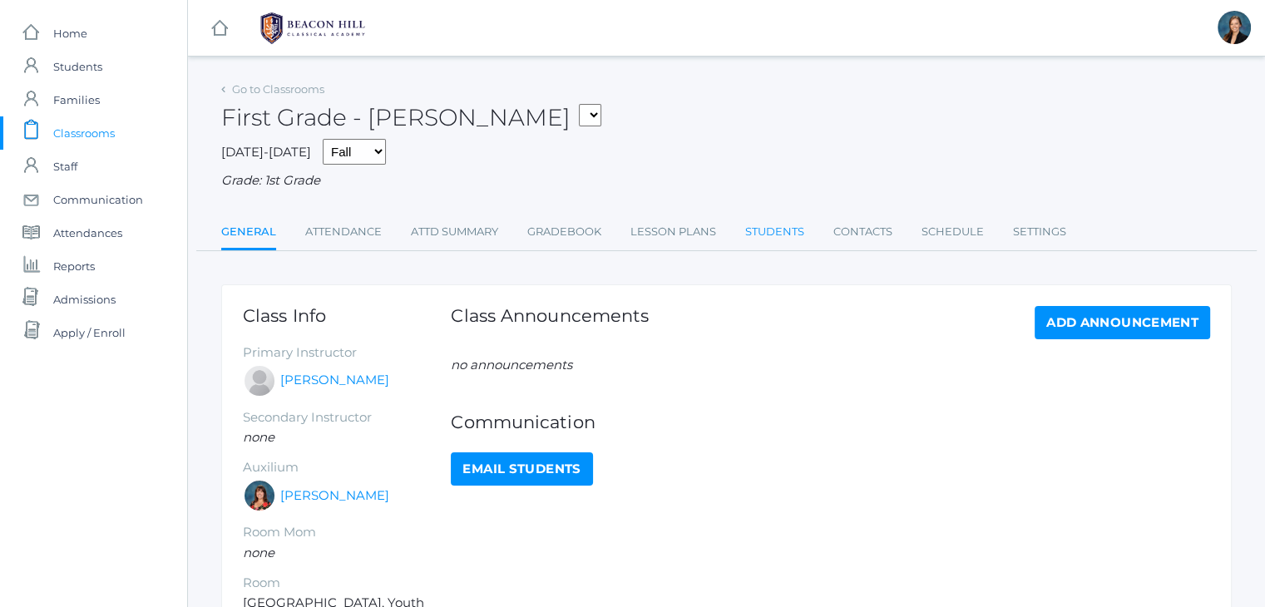
click at [778, 224] on link "Students" at bounding box center [774, 231] width 59 height 33
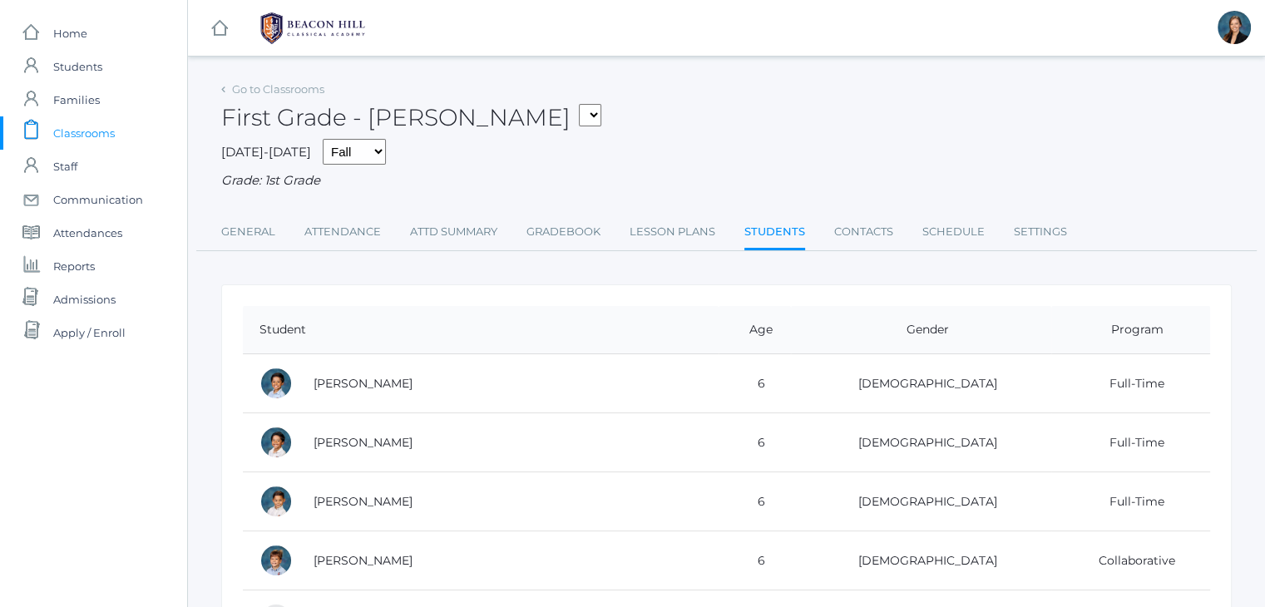
click at [80, 121] on span "Classrooms" at bounding box center [84, 132] width 62 height 33
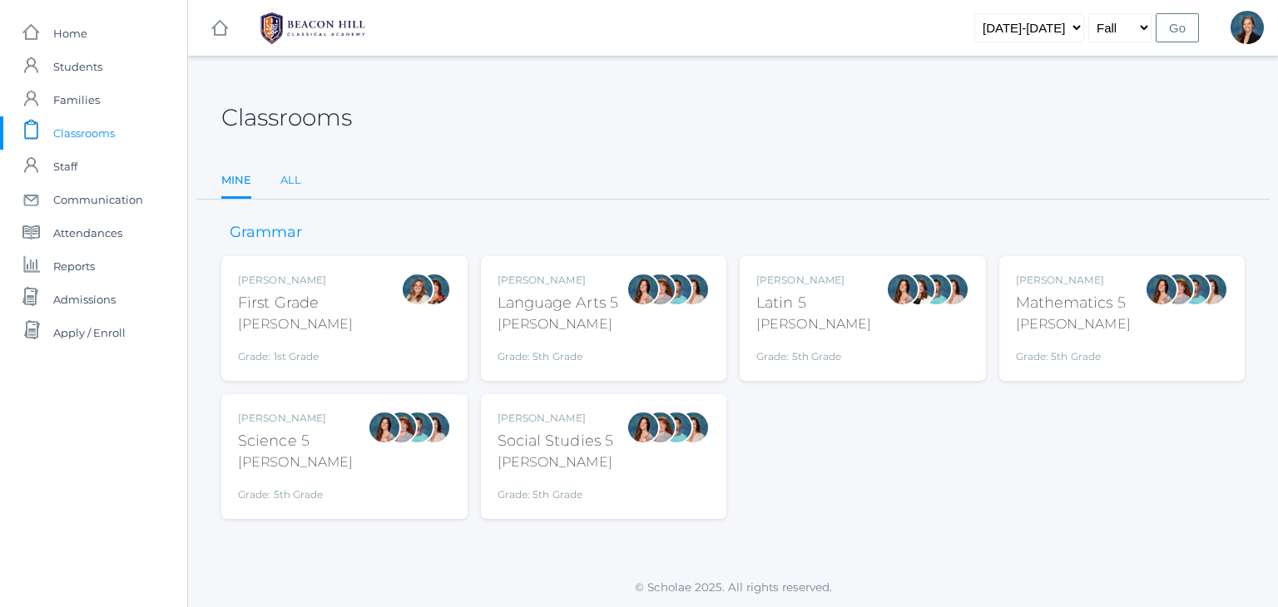
click at [289, 184] on link "All" at bounding box center [290, 180] width 21 height 33
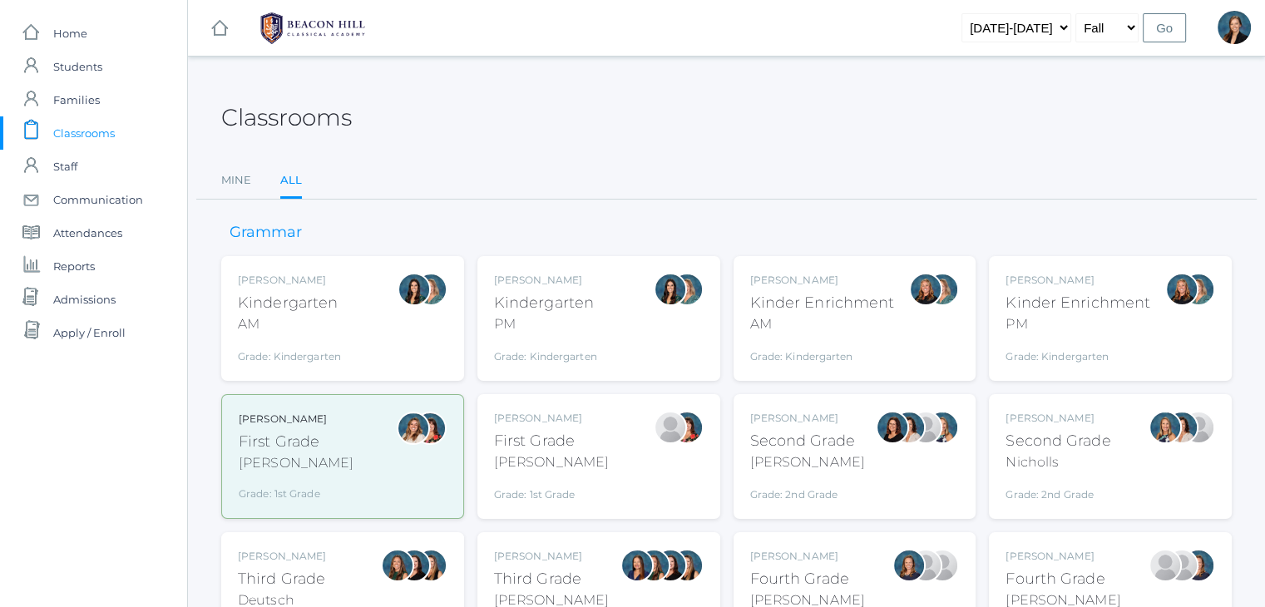
click at [320, 308] on div "Kindergarten" at bounding box center [289, 303] width 103 height 22
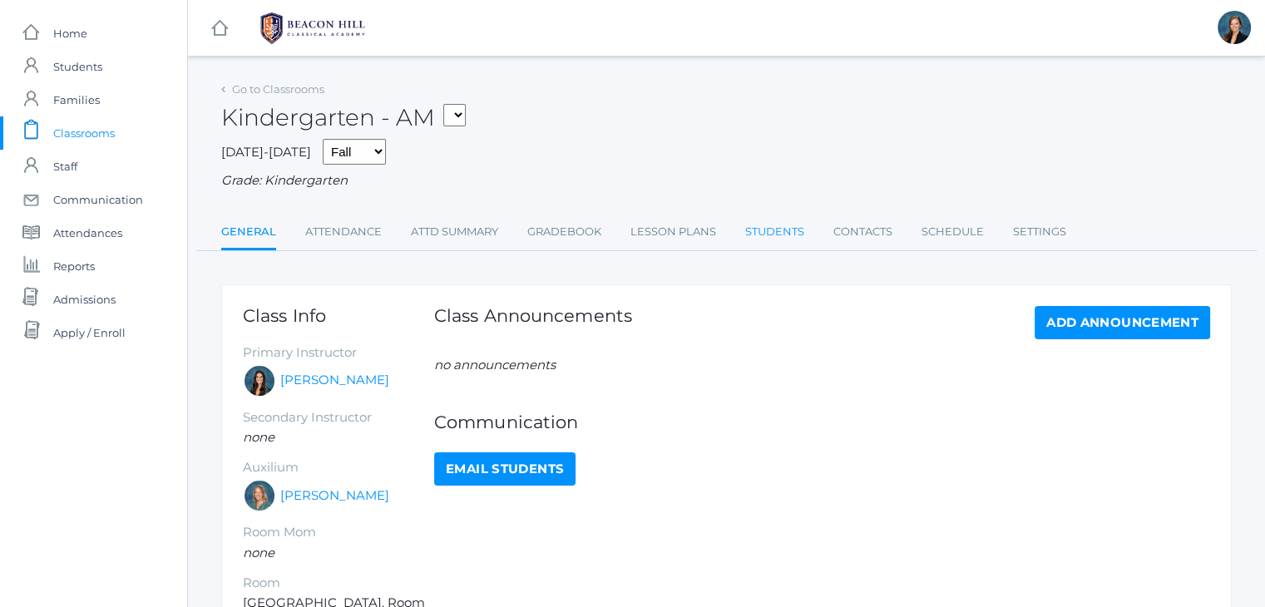
click at [781, 235] on link "Students" at bounding box center [774, 231] width 59 height 33
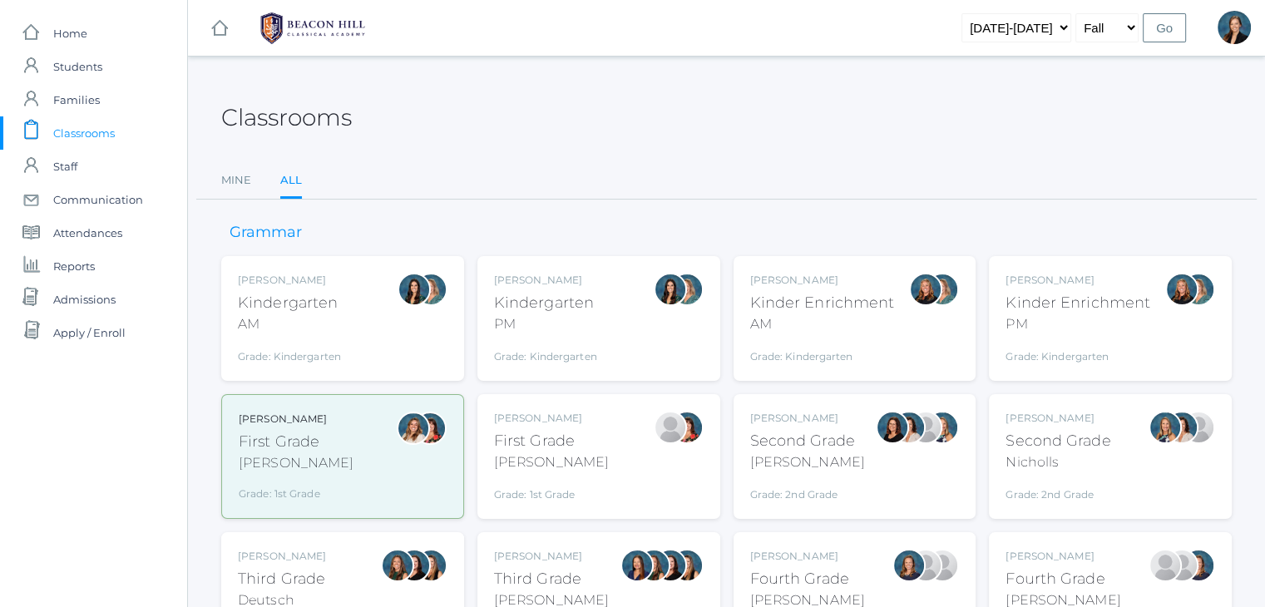
click at [359, 328] on div "Jordyn Dewey Kindergarten AM Grade: Kindergarten *KIND" at bounding box center [343, 319] width 210 height 92
click at [1045, 432] on div "Second Grade" at bounding box center [1058, 441] width 105 height 22
click at [516, 450] on div "First Grade" at bounding box center [551, 441] width 115 height 22
click at [556, 341] on div "Grade: Kindergarten" at bounding box center [545, 352] width 103 height 23
click at [290, 302] on div "Kindergarten" at bounding box center [289, 303] width 103 height 22
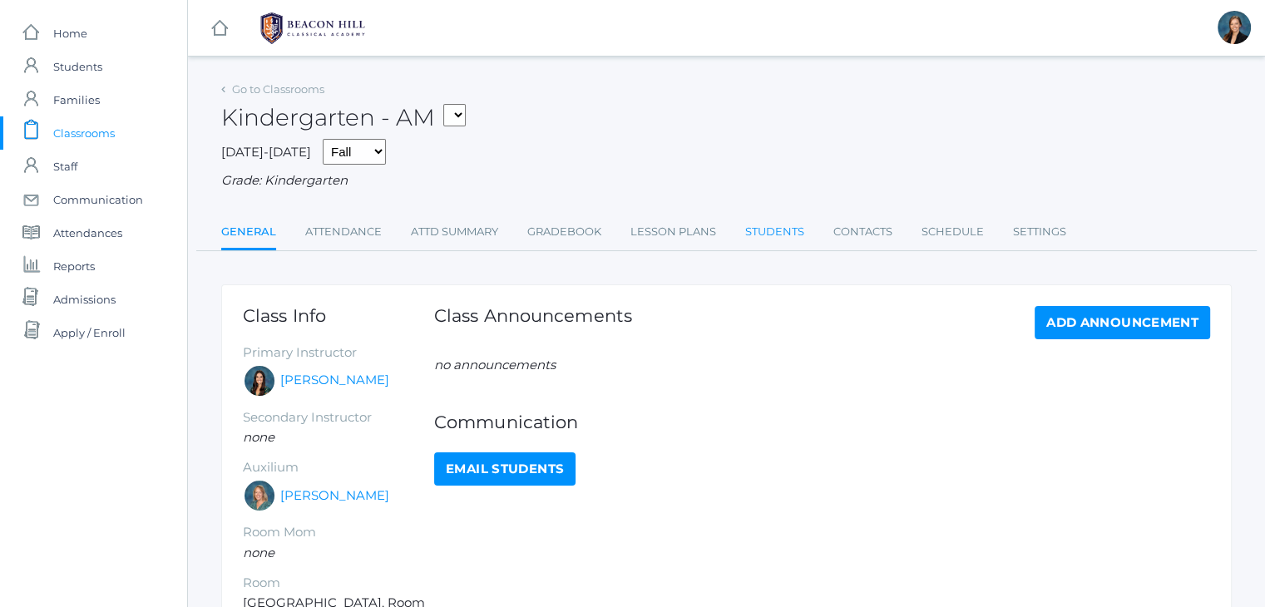
click at [794, 230] on link "Students" at bounding box center [774, 231] width 59 height 33
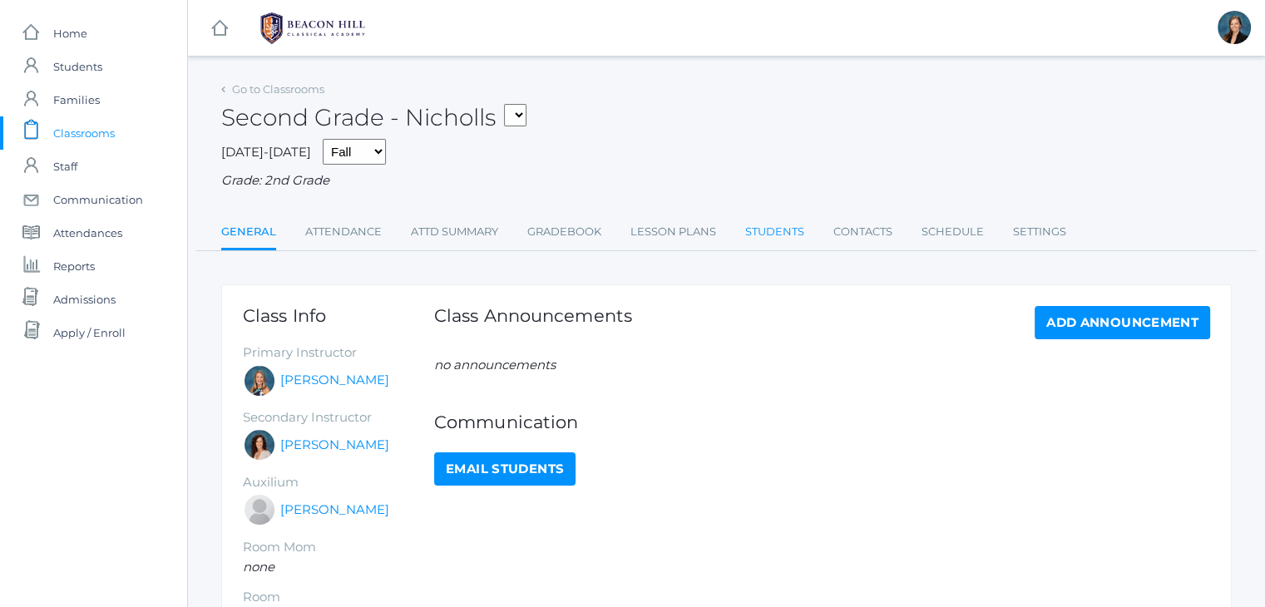
click at [798, 232] on link "Students" at bounding box center [774, 231] width 59 height 33
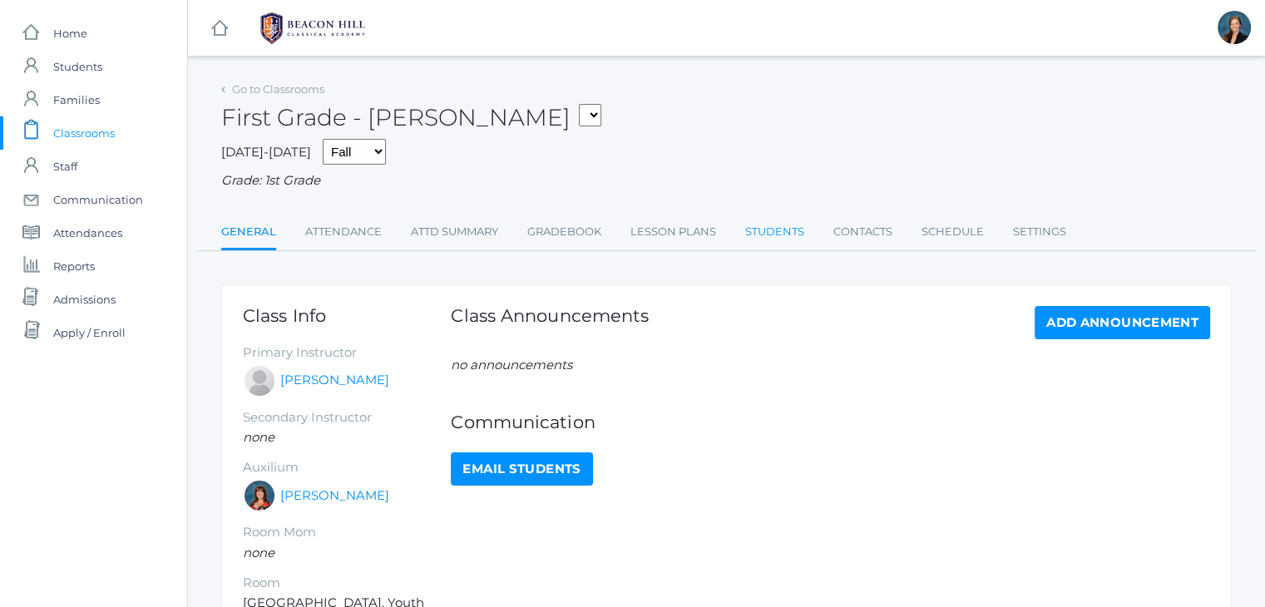
click at [782, 241] on link "Students" at bounding box center [774, 231] width 59 height 33
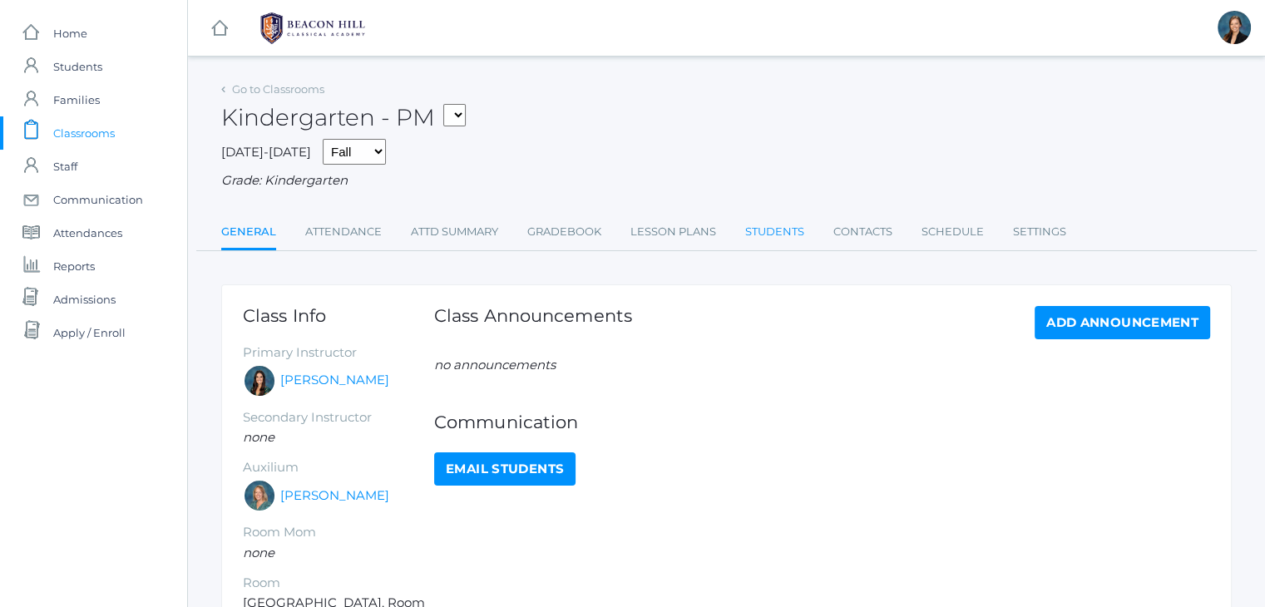
click at [795, 225] on link "Students" at bounding box center [774, 231] width 59 height 33
click at [765, 233] on link "Students" at bounding box center [774, 231] width 59 height 33
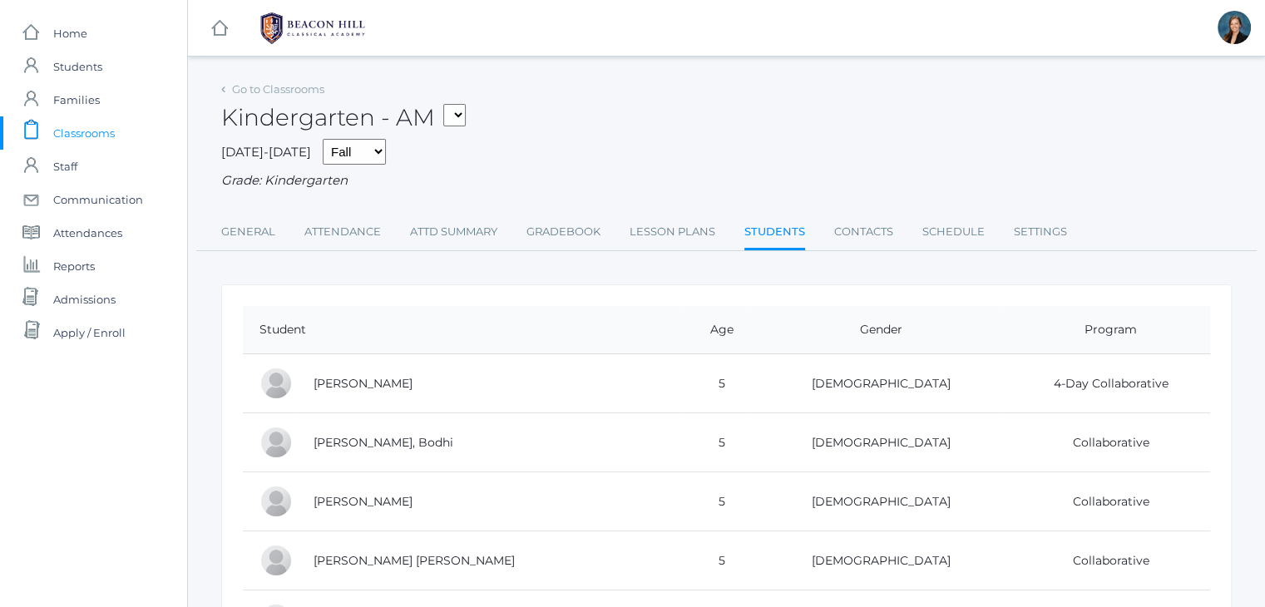
click at [80, 133] on span "Classrooms" at bounding box center [84, 132] width 62 height 33
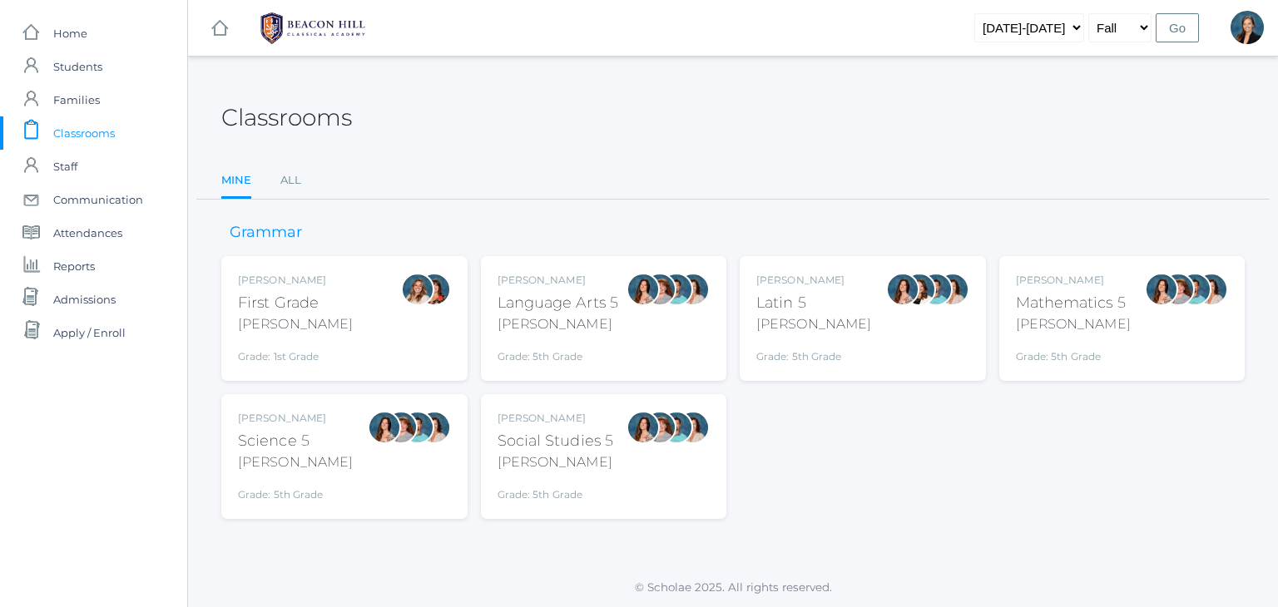
click at [645, 126] on div "Classrooms" at bounding box center [732, 108] width 1023 height 62
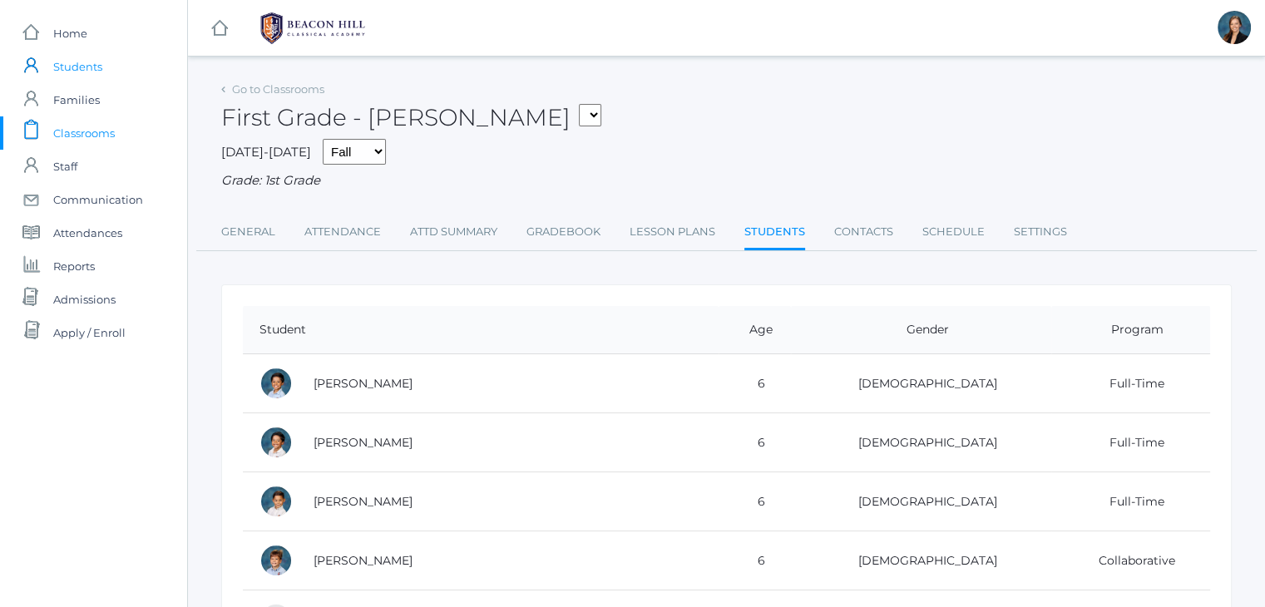
click at [73, 64] on span "Students" at bounding box center [77, 66] width 49 height 33
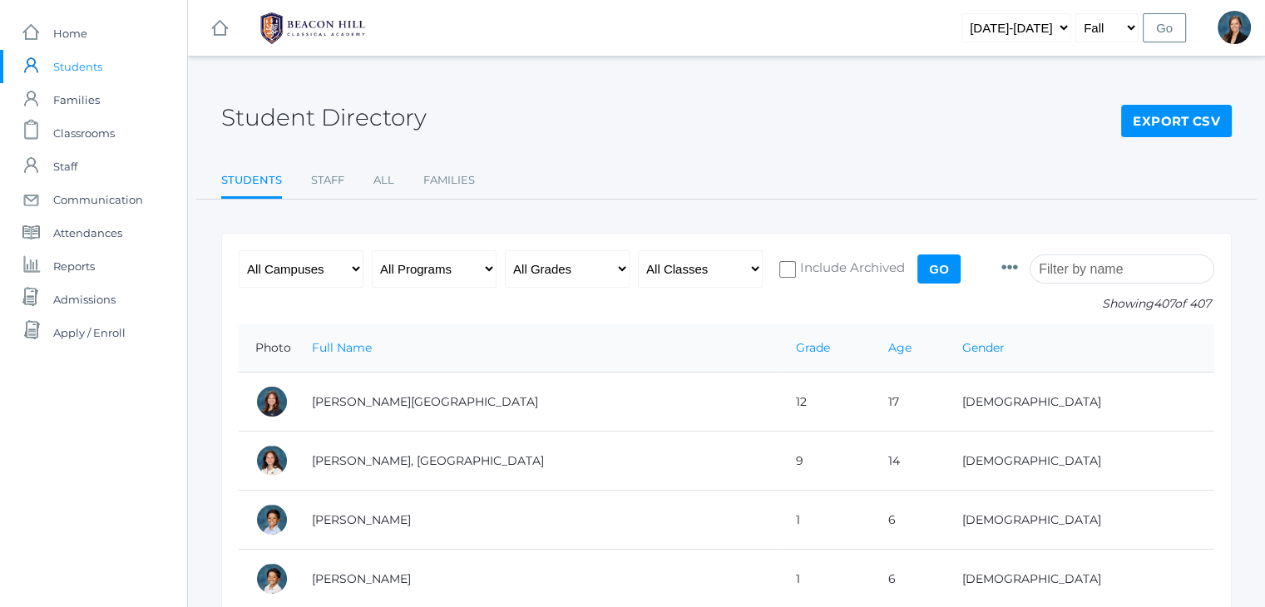
click at [91, 131] on span "Classrooms" at bounding box center [84, 132] width 62 height 33
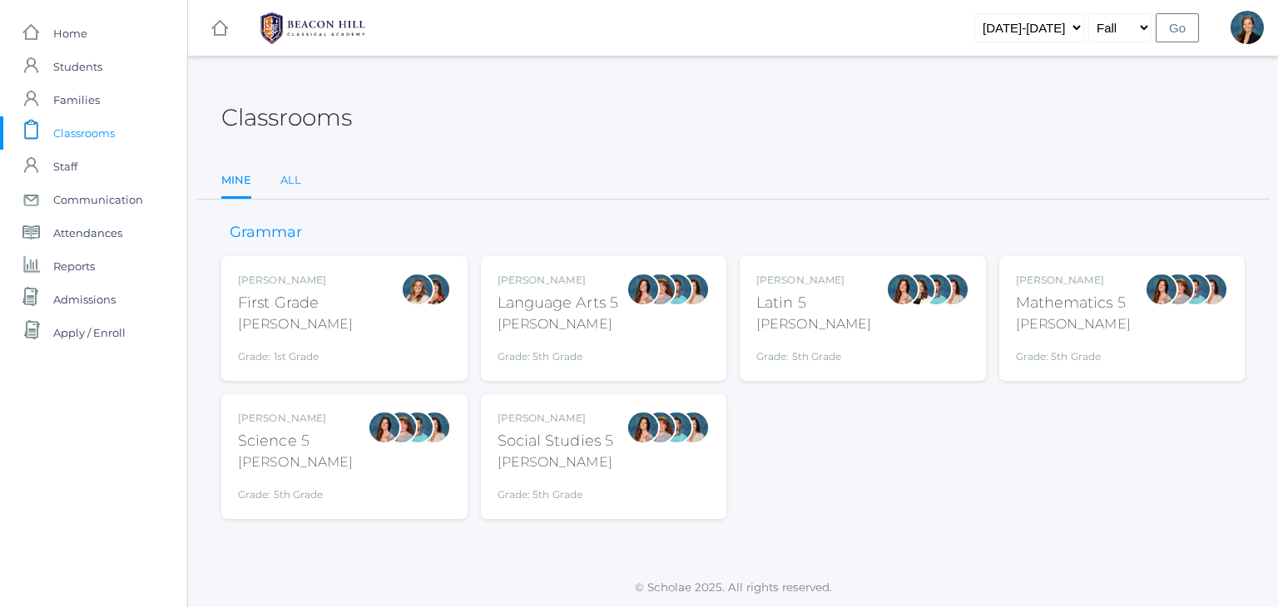
click at [293, 177] on link "All" at bounding box center [290, 180] width 21 height 33
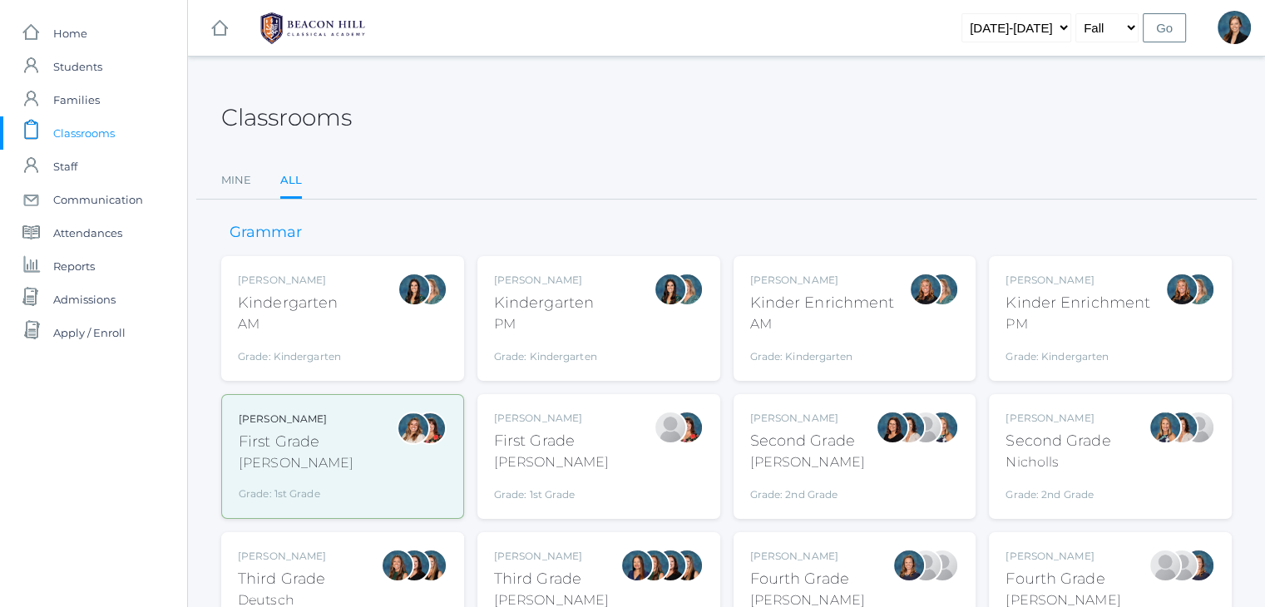
click at [349, 330] on div "Jordyn Dewey Kindergarten AM Grade: Kindergarten *KIND" at bounding box center [343, 319] width 210 height 92
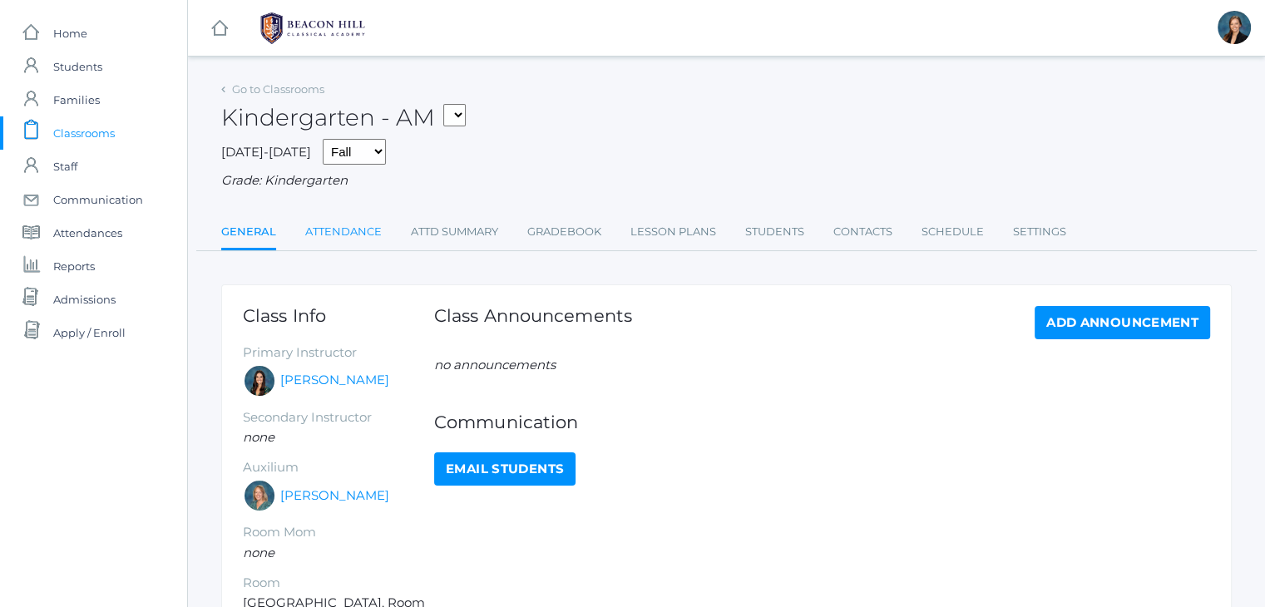
click at [317, 225] on link "Attendance" at bounding box center [343, 231] width 77 height 33
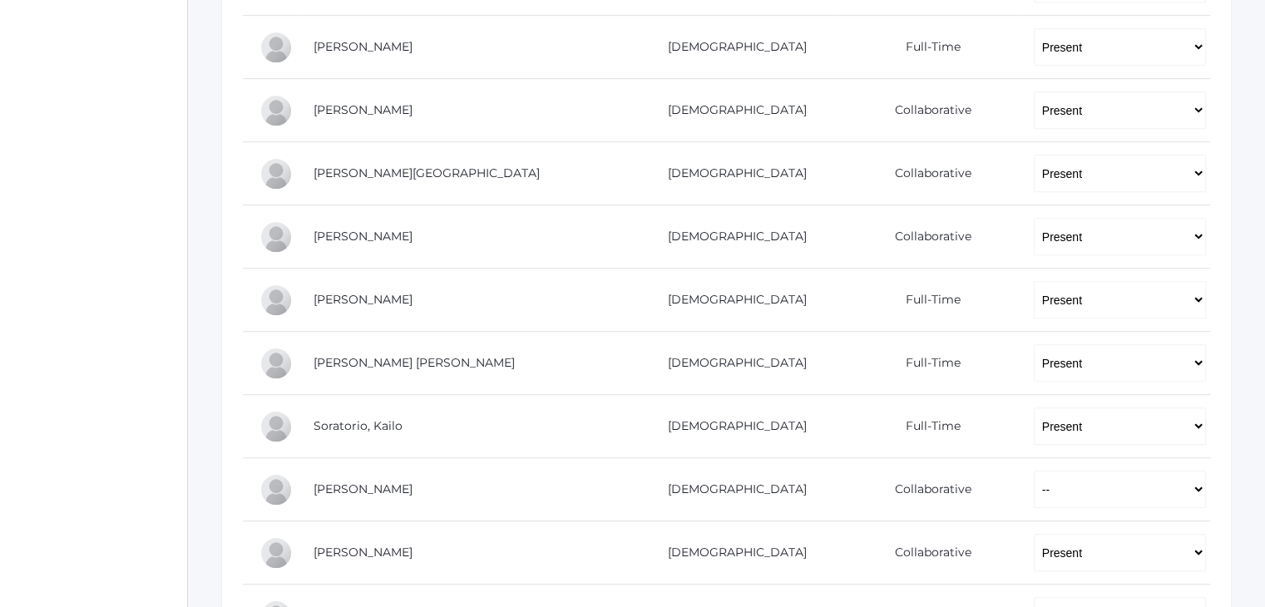
scroll to position [1065, 0]
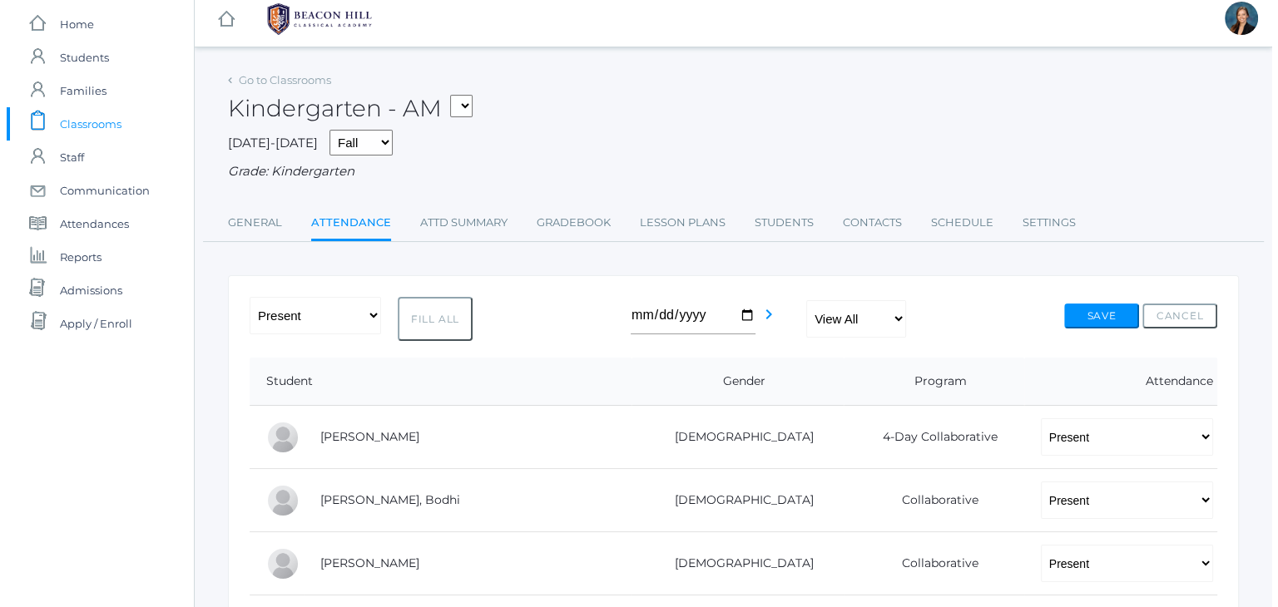
scroll to position [0, 0]
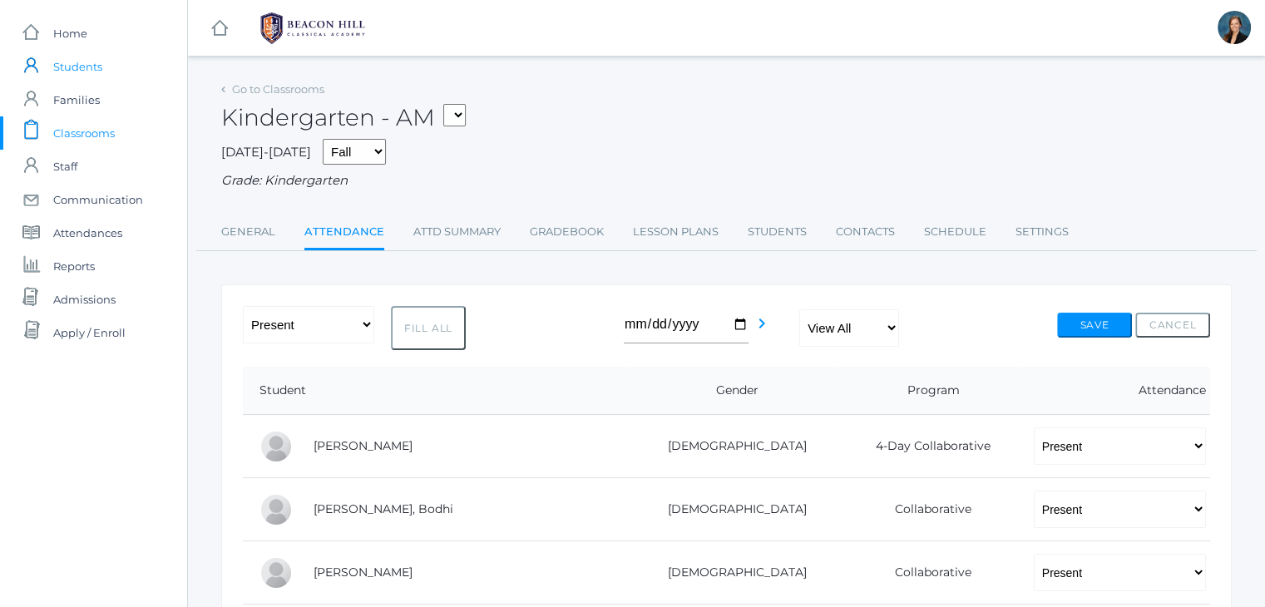
click at [90, 67] on span "Students" at bounding box center [77, 66] width 49 height 33
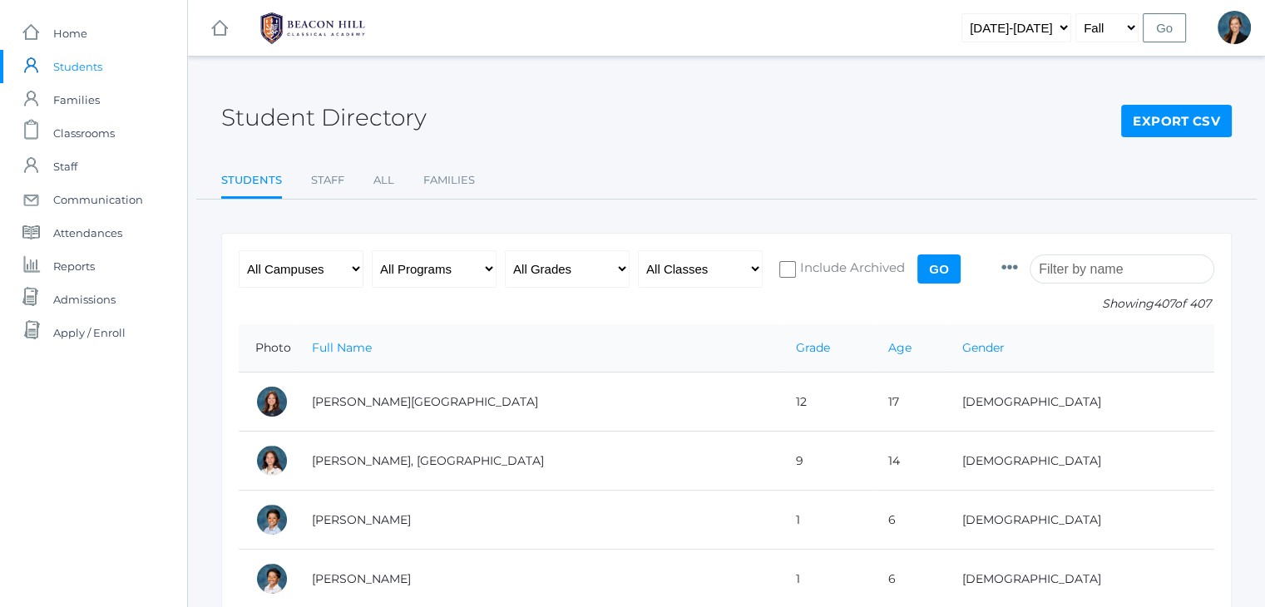
click at [1101, 265] on input "search" at bounding box center [1122, 269] width 185 height 29
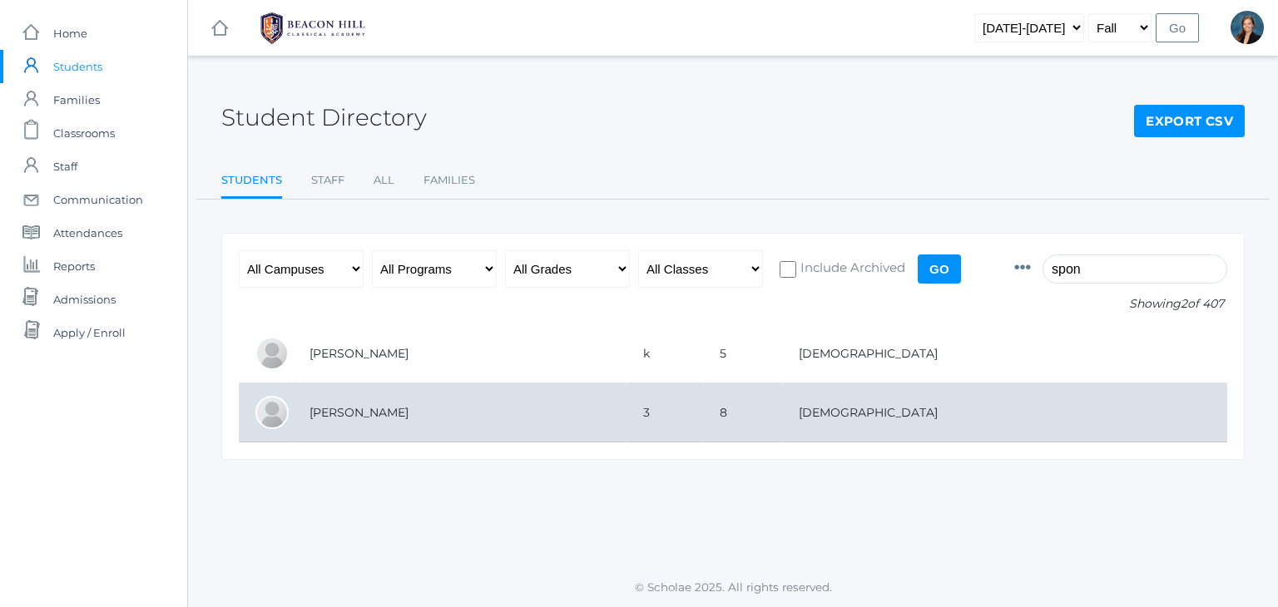
type input "spon"
click at [357, 419] on td "Sponseller, Sadie" at bounding box center [460, 413] width 334 height 59
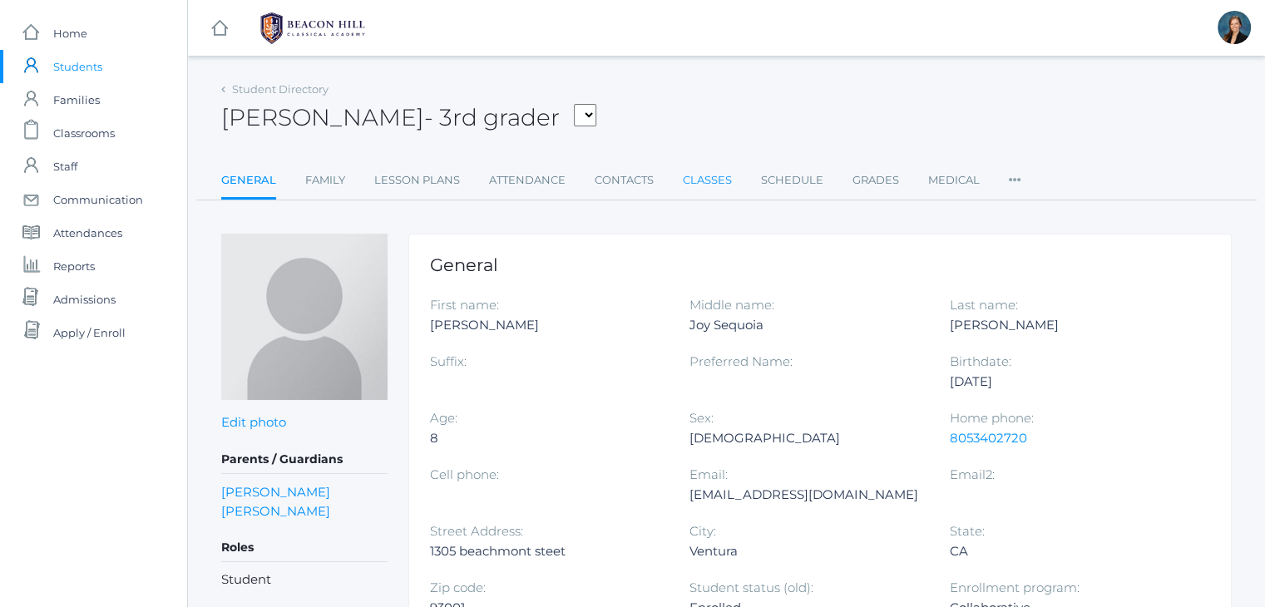
click at [695, 167] on link "Classes" at bounding box center [707, 180] width 49 height 33
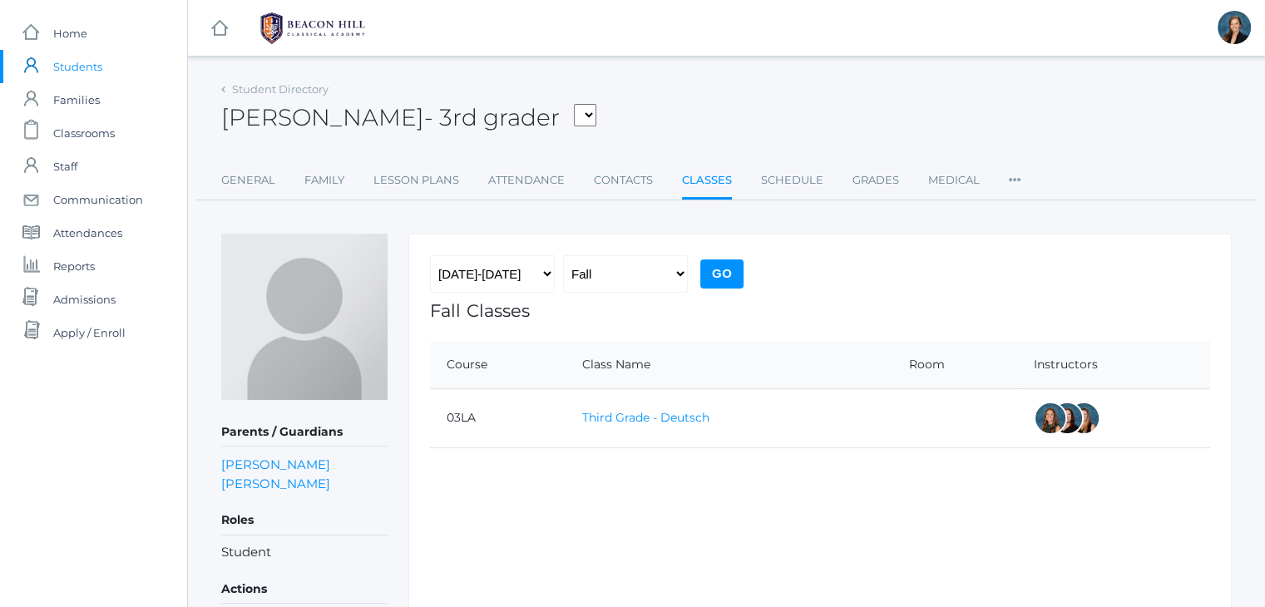
click at [633, 416] on link "Third Grade - Deutsch" at bounding box center [645, 417] width 127 height 15
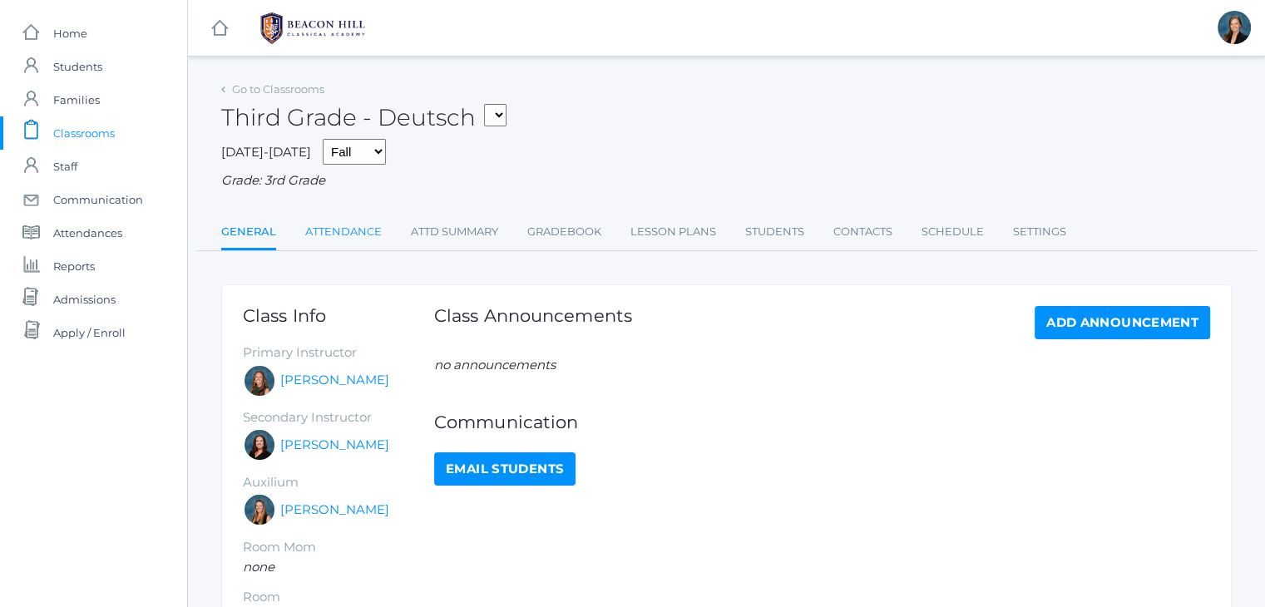
click at [336, 235] on link "Attendance" at bounding box center [343, 231] width 77 height 33
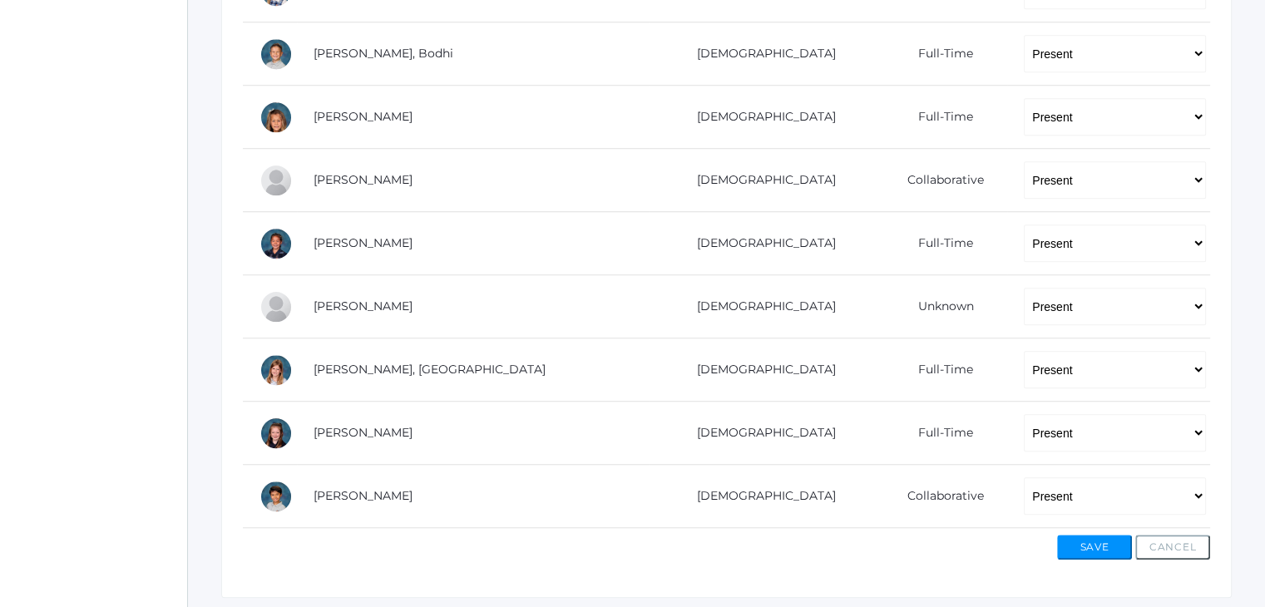
scroll to position [1210, 0]
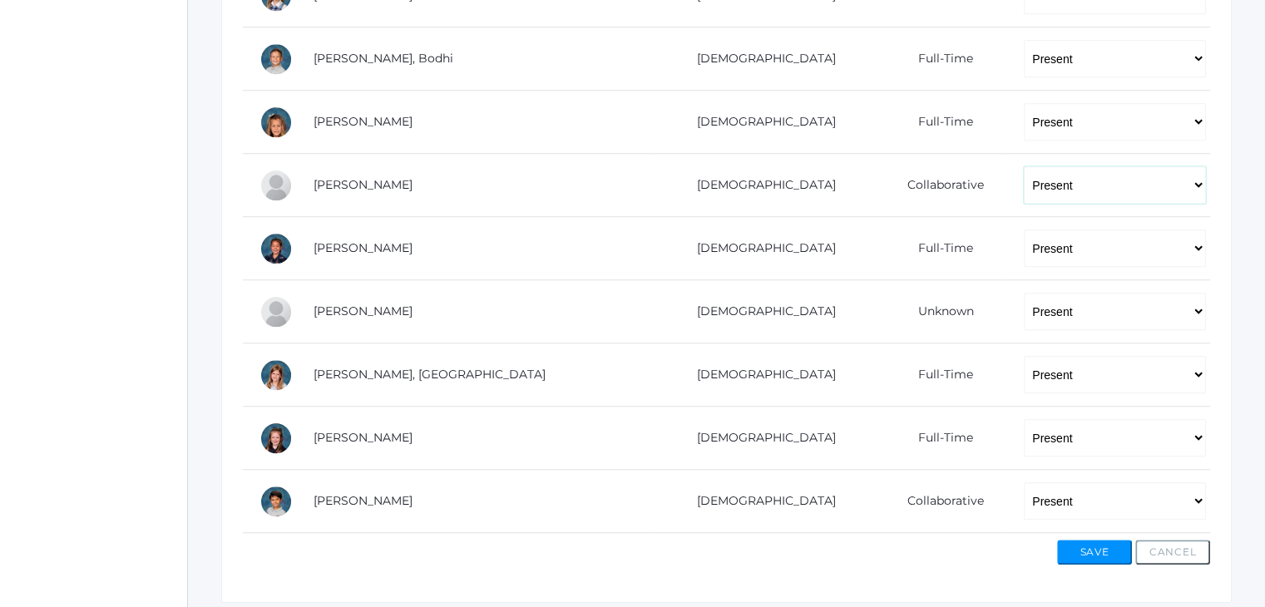
click at [1024, 191] on select "-- Present Present-At-Home Tardy Excused Tardy Unexcused Absent Excused Absent …" at bounding box center [1115, 184] width 182 height 37
select select "AE"
click at [1024, 166] on select "-- Present Present-At-Home Tardy Excused Tardy Unexcused Absent Excused Absent …" at bounding box center [1115, 184] width 182 height 37
click at [1081, 542] on button "Save" at bounding box center [1094, 552] width 75 height 25
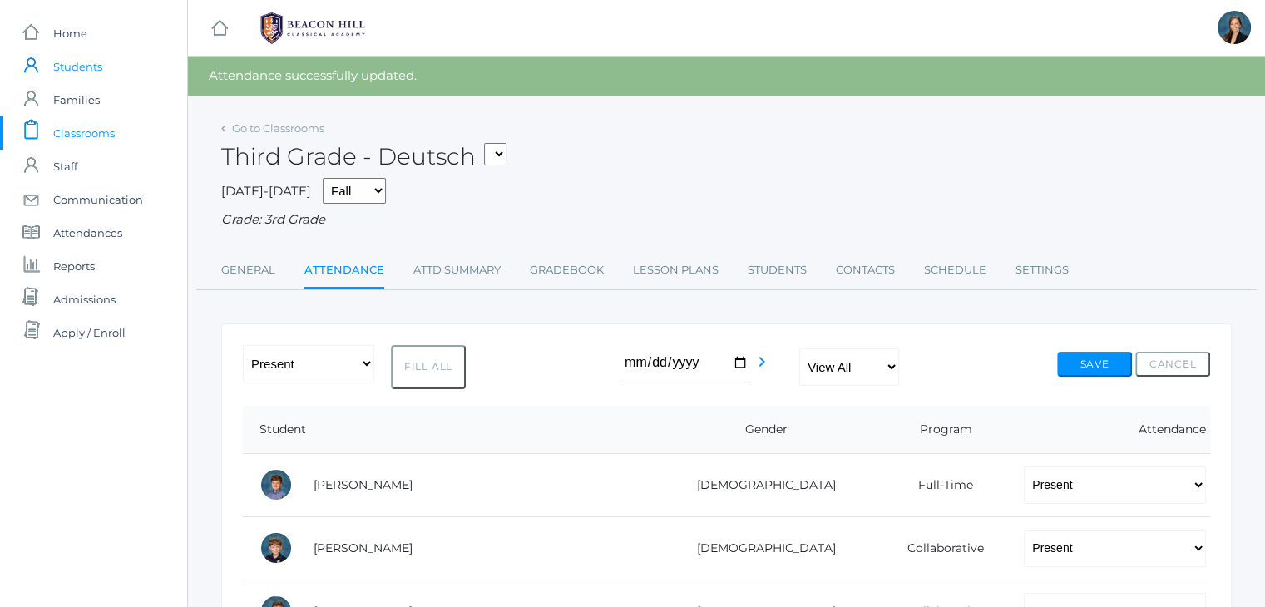
click at [74, 60] on span "Students" at bounding box center [77, 66] width 49 height 33
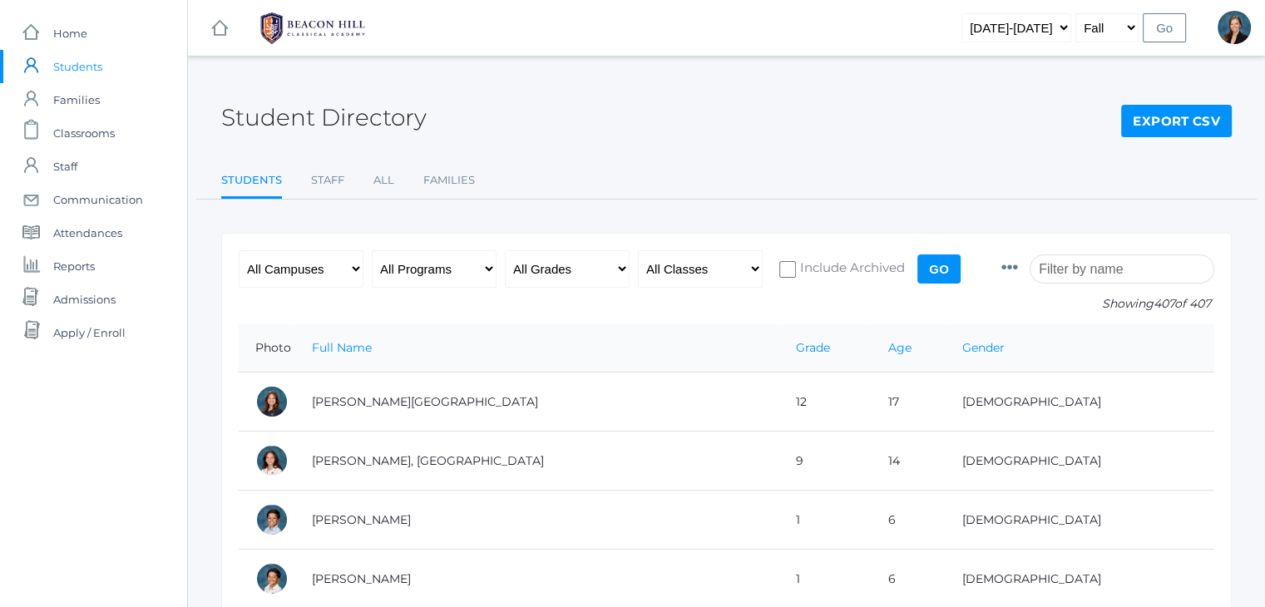
click at [1128, 266] on input "search" at bounding box center [1122, 269] width 185 height 29
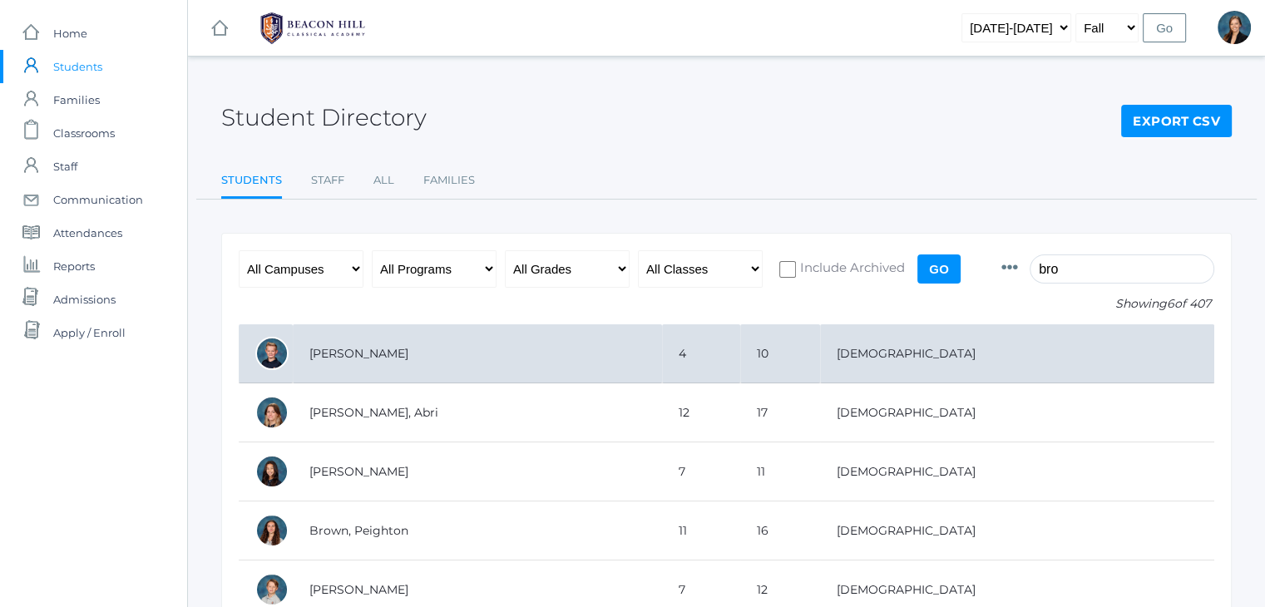
type input "bro"
click at [419, 338] on td "[PERSON_NAME]" at bounding box center [477, 353] width 369 height 59
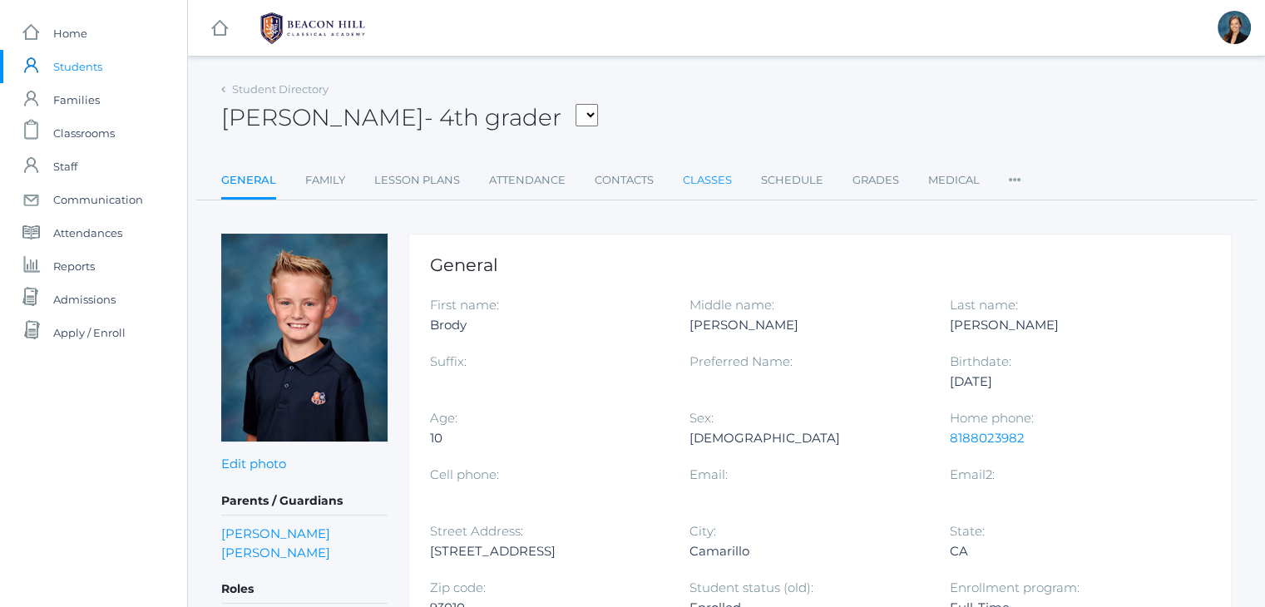
click at [691, 177] on link "Classes" at bounding box center [707, 180] width 49 height 33
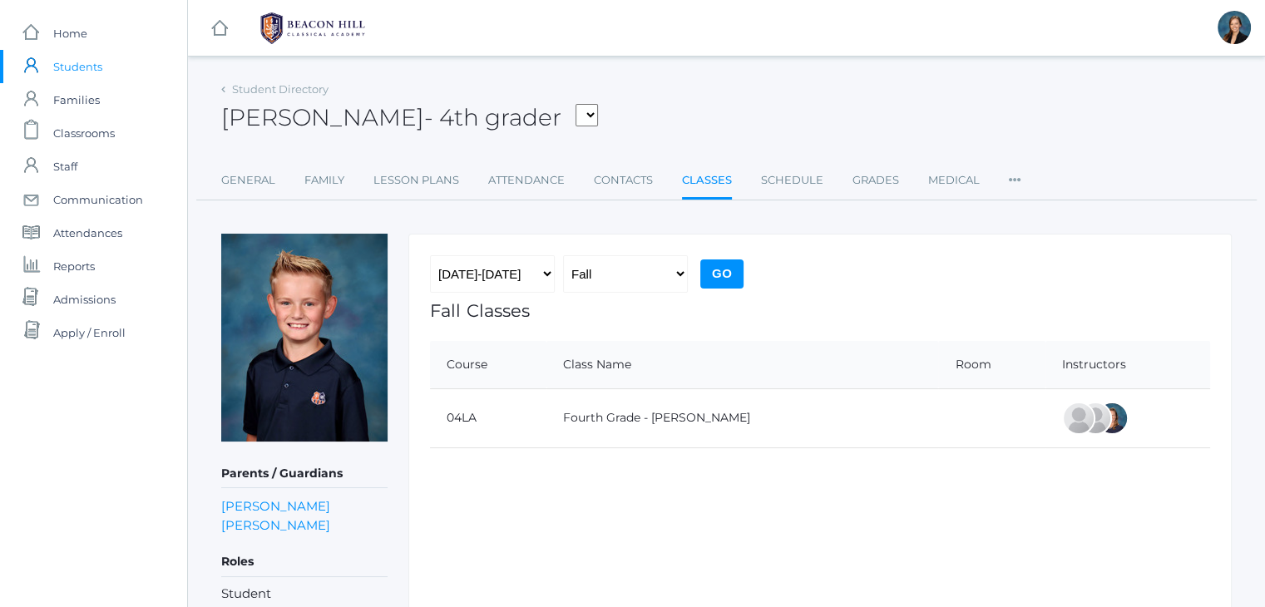
click at [805, 118] on div "[PERSON_NAME] - 4th grader [PERSON_NAME], [PERSON_NAME], [PERSON_NAME], [PERSON…" at bounding box center [726, 108] width 1011 height 62
click at [738, 101] on div "[PERSON_NAME] - 4th grader [PERSON_NAME], [PERSON_NAME], [PERSON_NAME], [PERSON…" at bounding box center [726, 108] width 1011 height 62
click at [60, 31] on span "Home" at bounding box center [70, 33] width 34 height 33
